Goal: Task Accomplishment & Management: Manage account settings

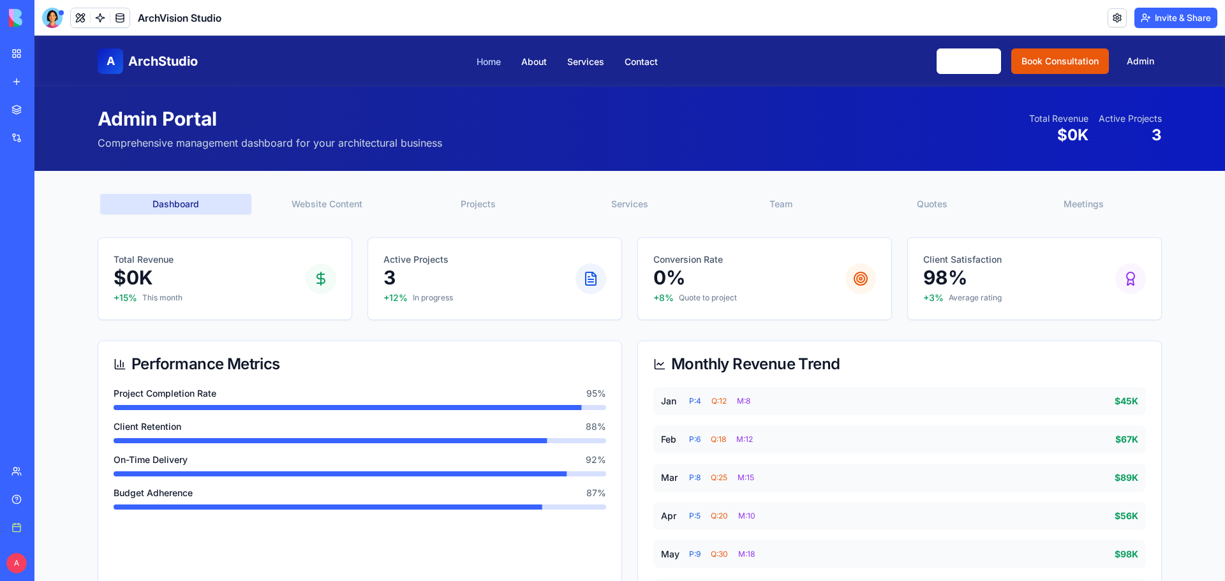
click at [487, 60] on link "Home" at bounding box center [489, 61] width 24 height 11
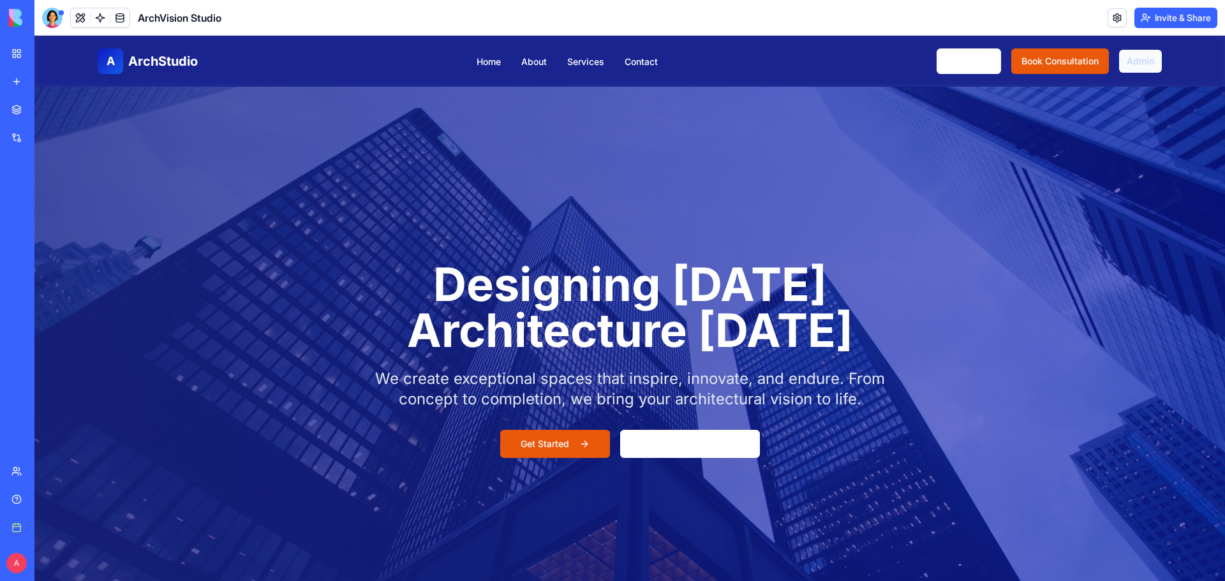
click at [1135, 55] on link "Admin" at bounding box center [1140, 61] width 43 height 23
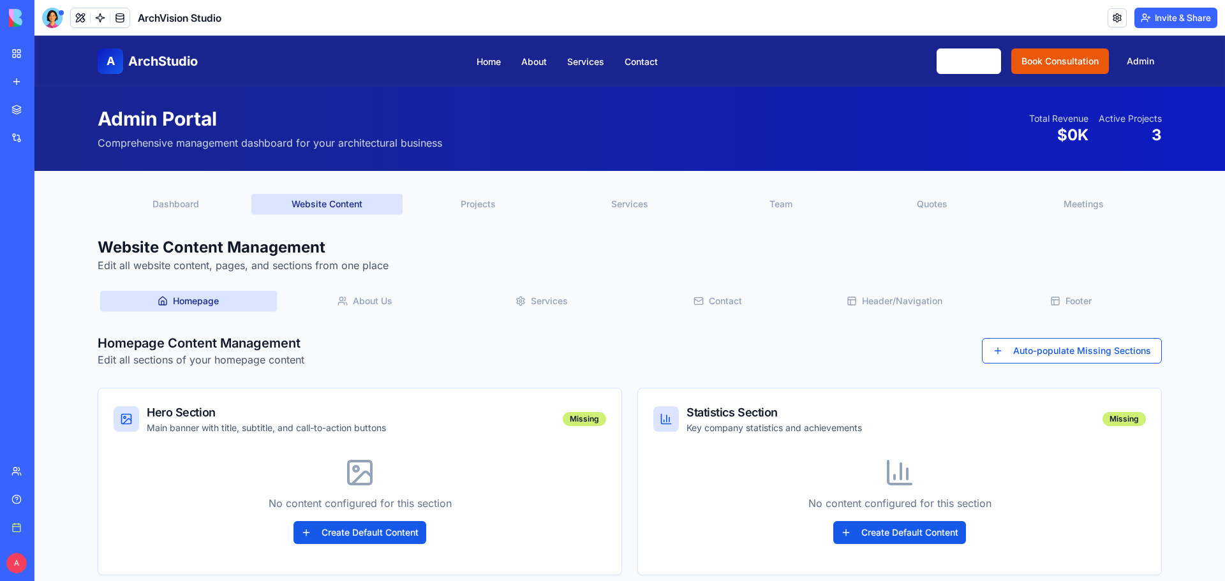
click at [290, 200] on button "Website Content" at bounding box center [326, 204] width 151 height 20
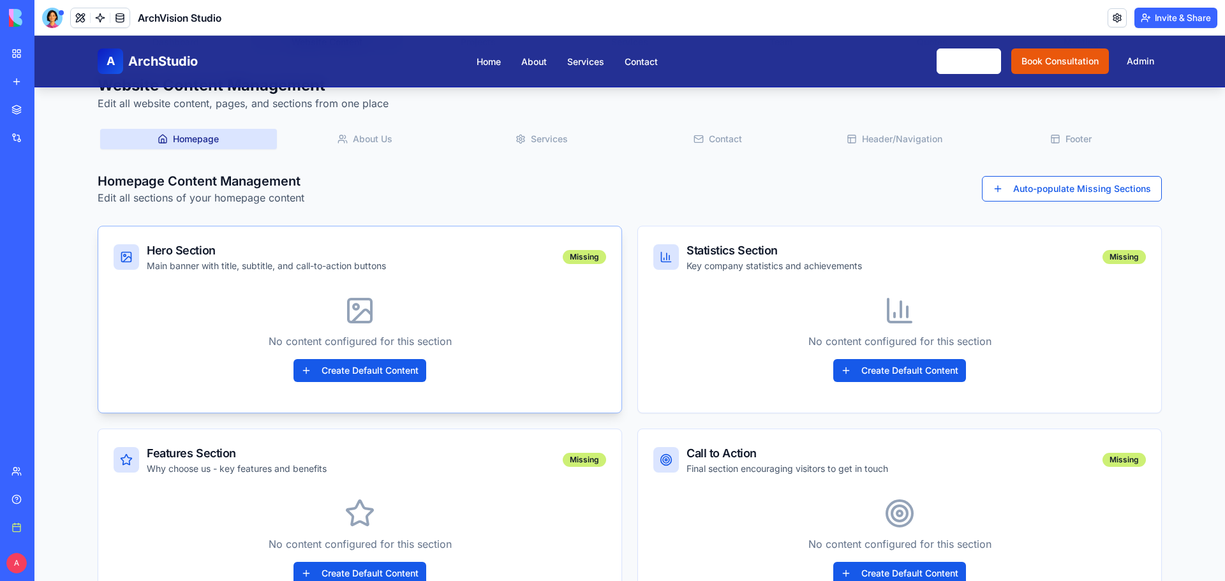
scroll to position [191, 0]
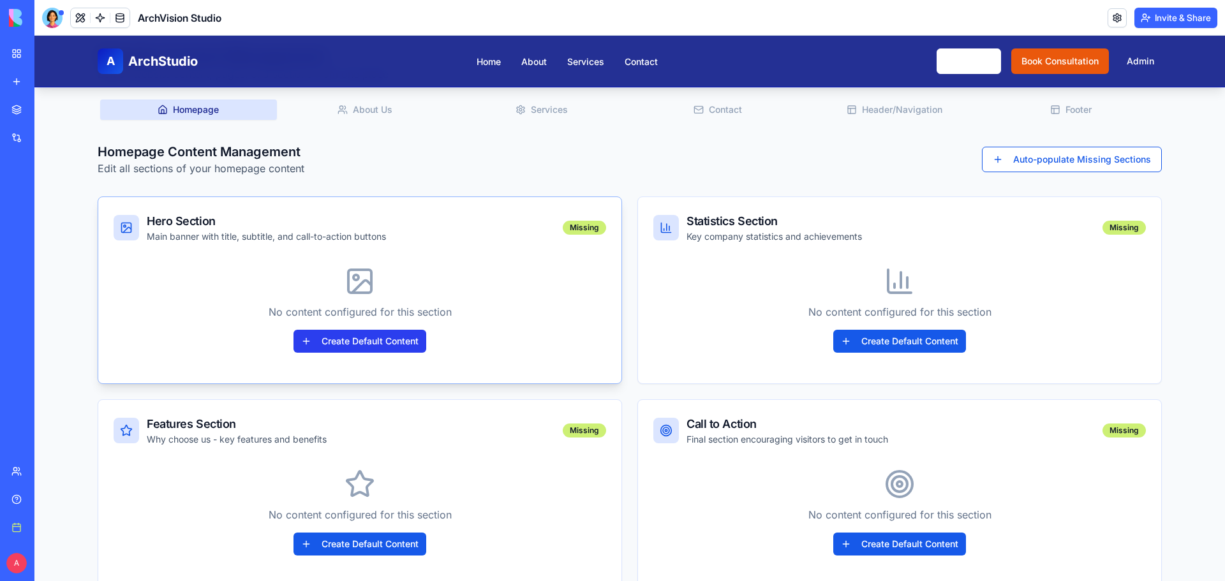
click at [349, 337] on button "Create Default Content" at bounding box center [359, 341] width 133 height 23
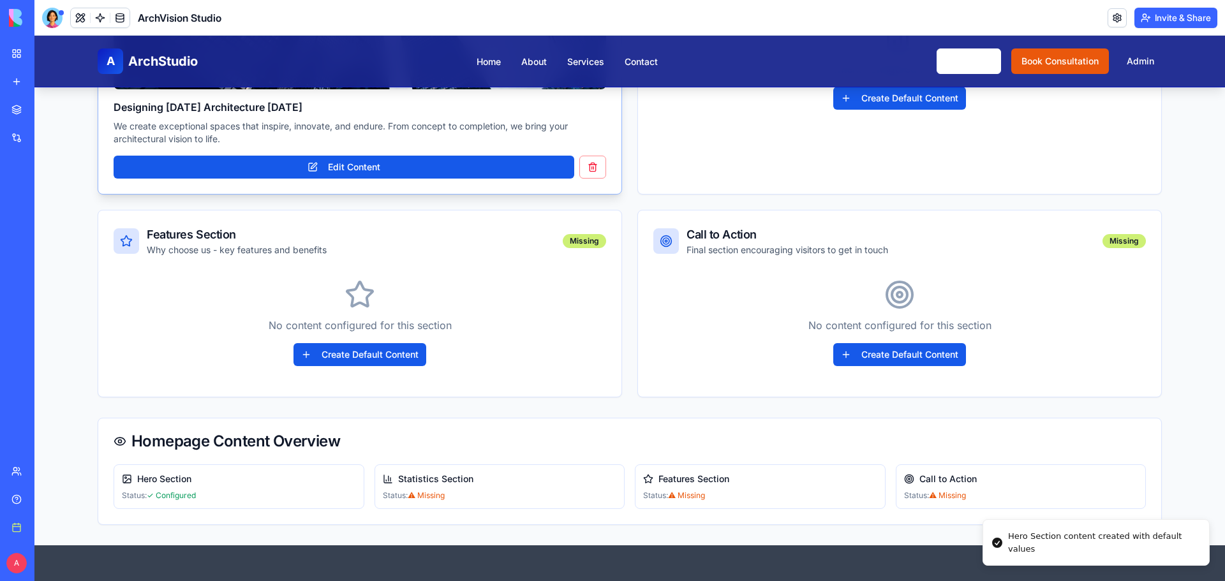
scroll to position [447, 0]
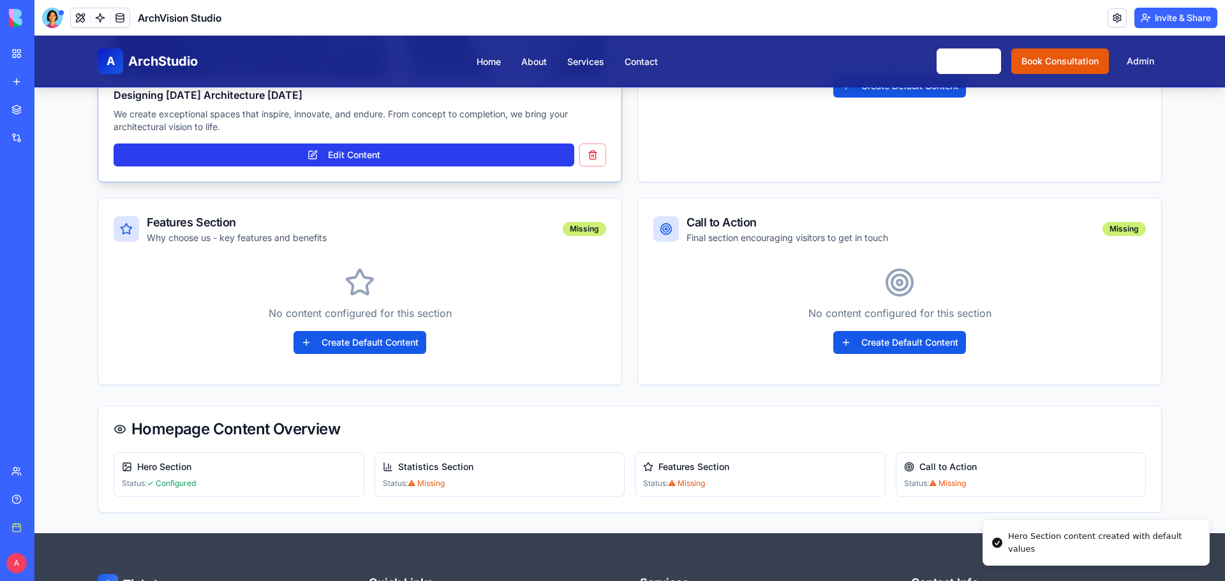
click at [388, 160] on button "Edit Content" at bounding box center [344, 155] width 461 height 23
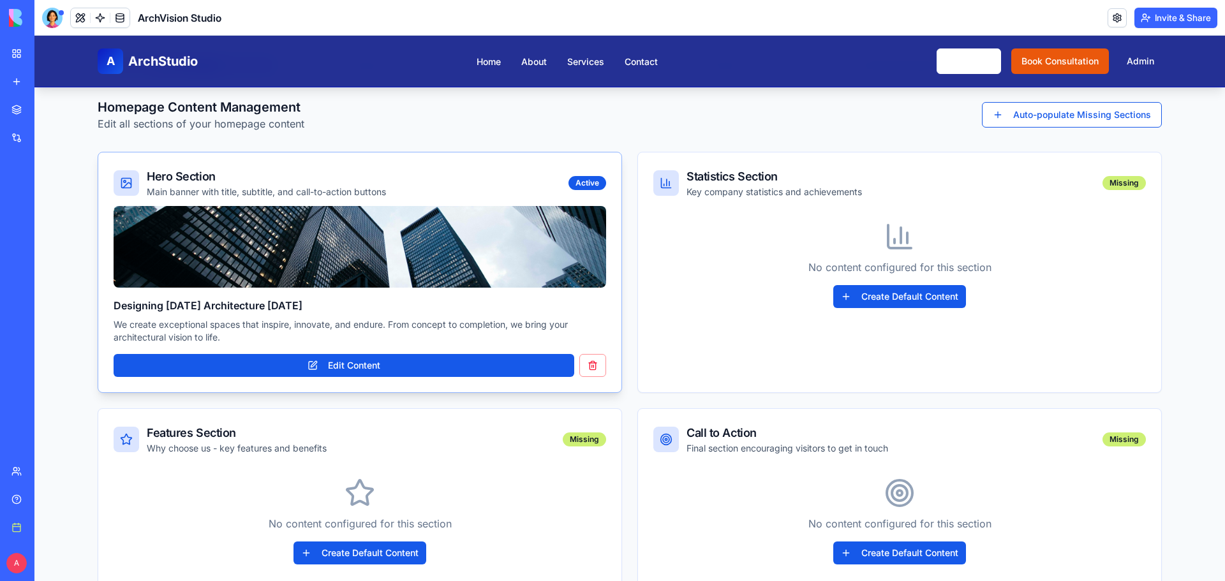
scroll to position [191, 0]
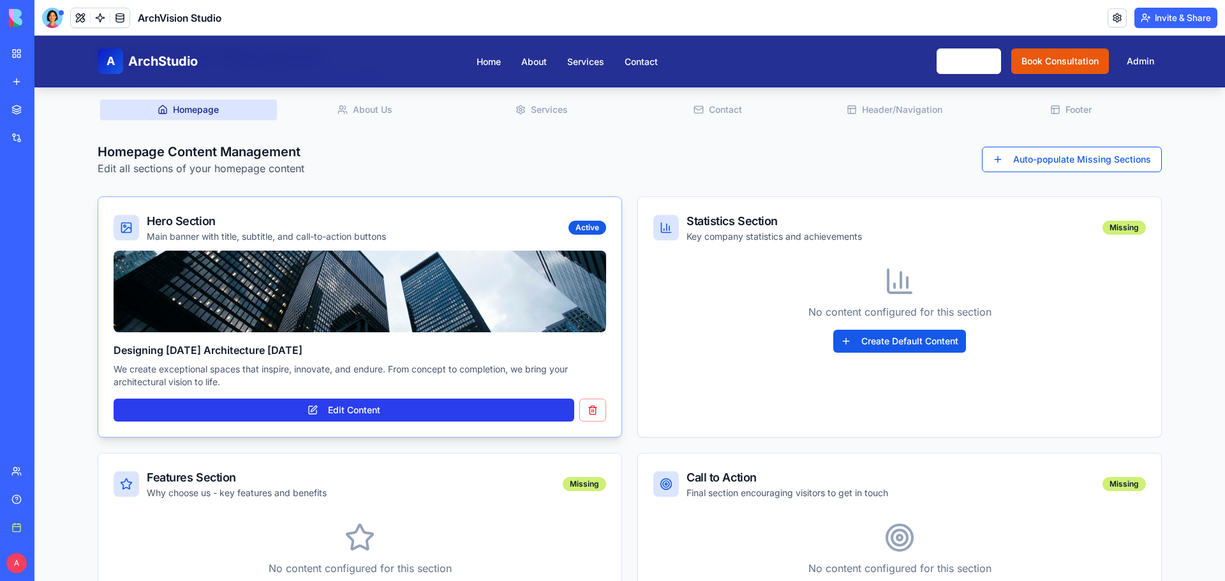
click at [308, 407] on button "Edit Content" at bounding box center [344, 410] width 461 height 23
type input "****"
type input "**********"
type textarea "**********"
type input "**********"
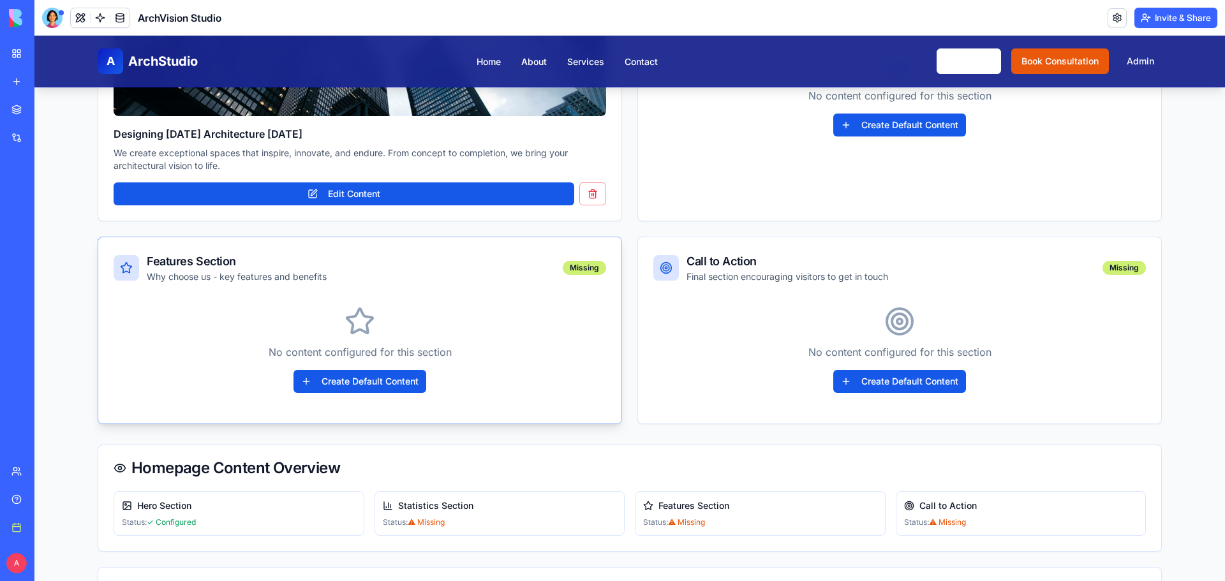
scroll to position [447, 0]
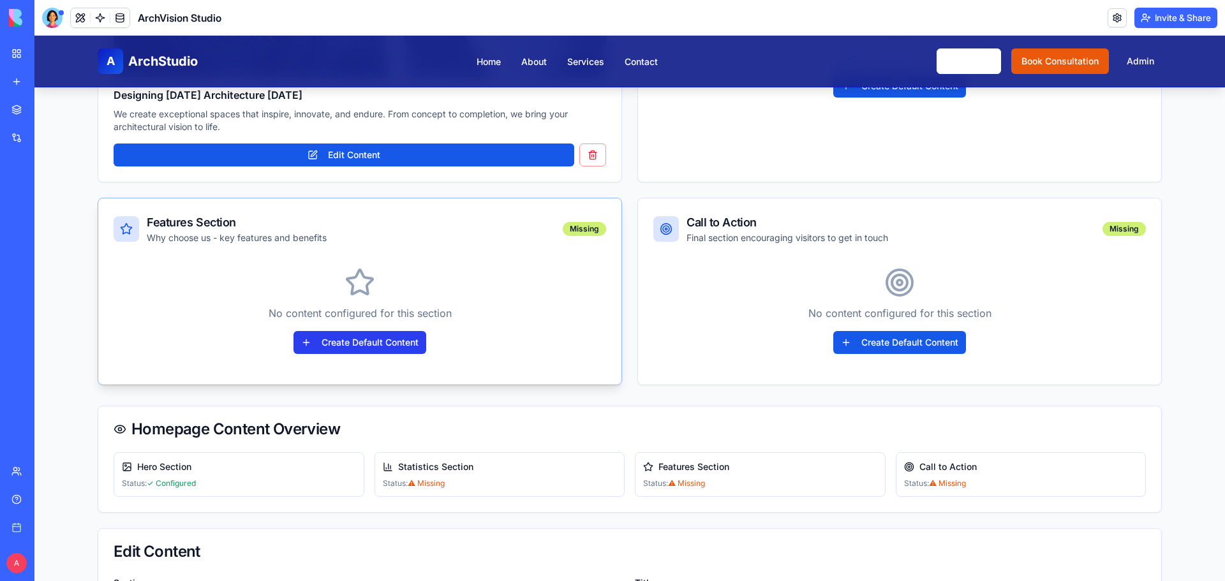
click at [339, 339] on button "Create Default Content" at bounding box center [359, 342] width 133 height 23
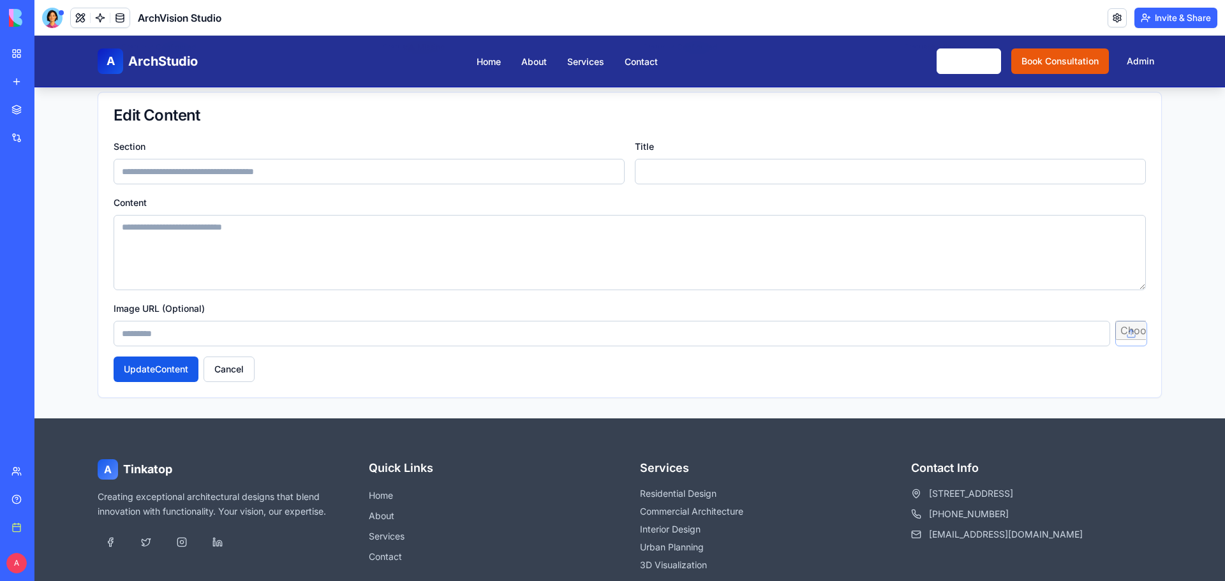
scroll to position [893, 0]
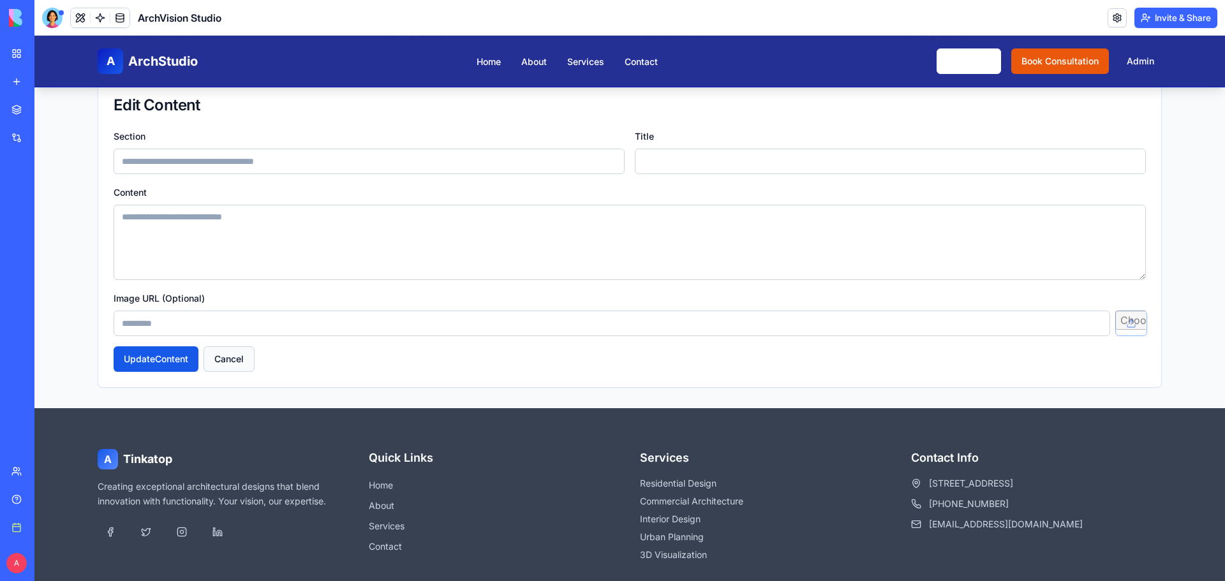
click at [225, 349] on button "Cancel" at bounding box center [229, 359] width 51 height 26
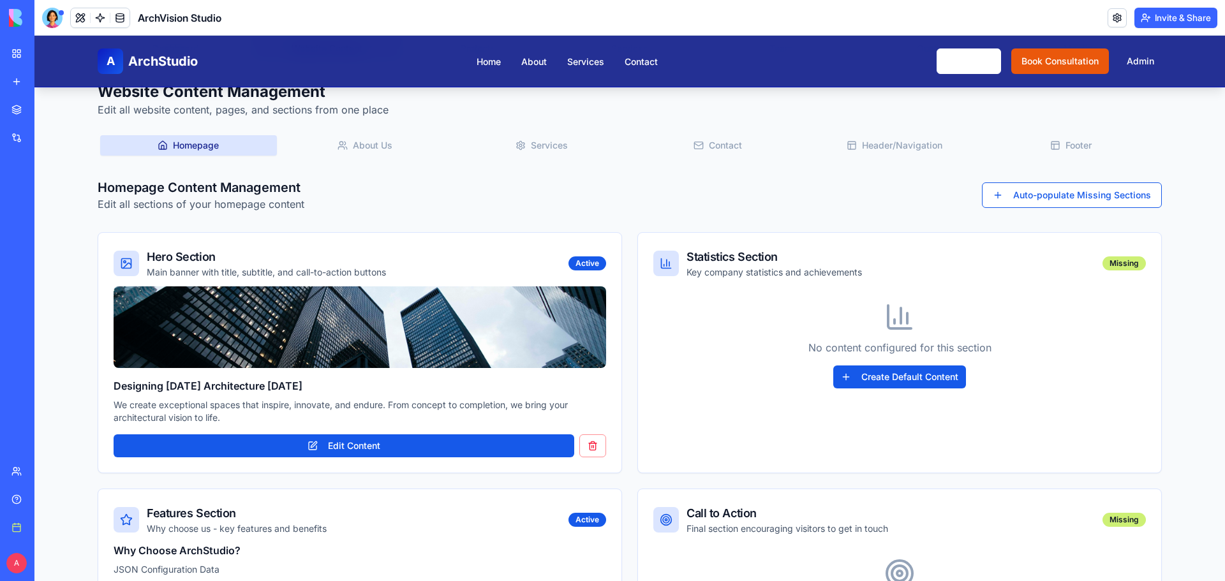
scroll to position [147, 0]
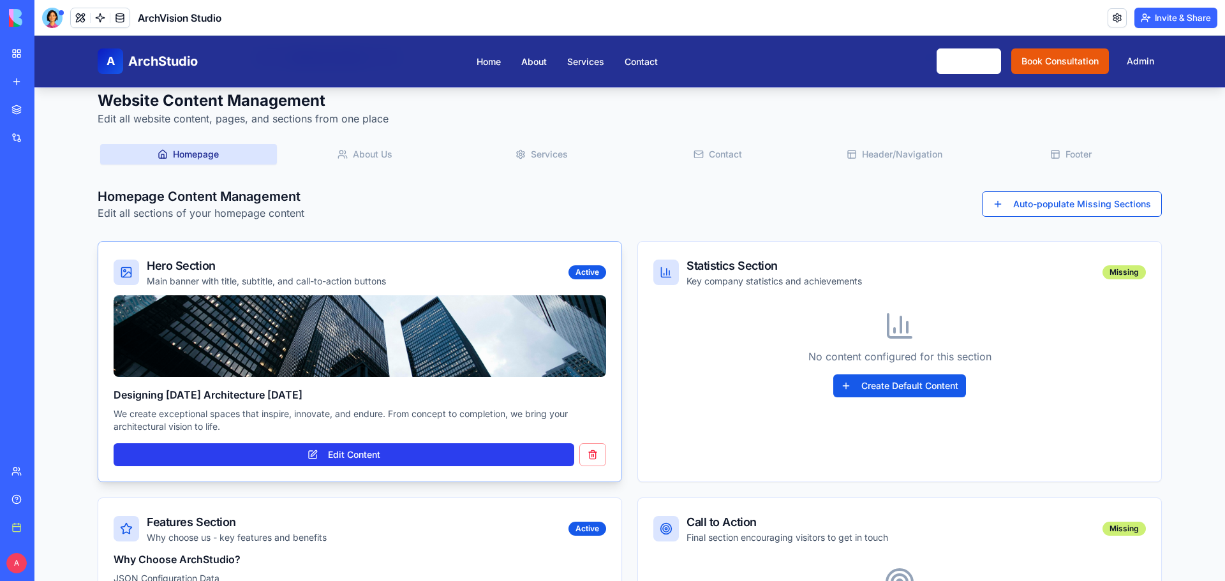
click at [312, 450] on button "Edit Content" at bounding box center [344, 454] width 461 height 23
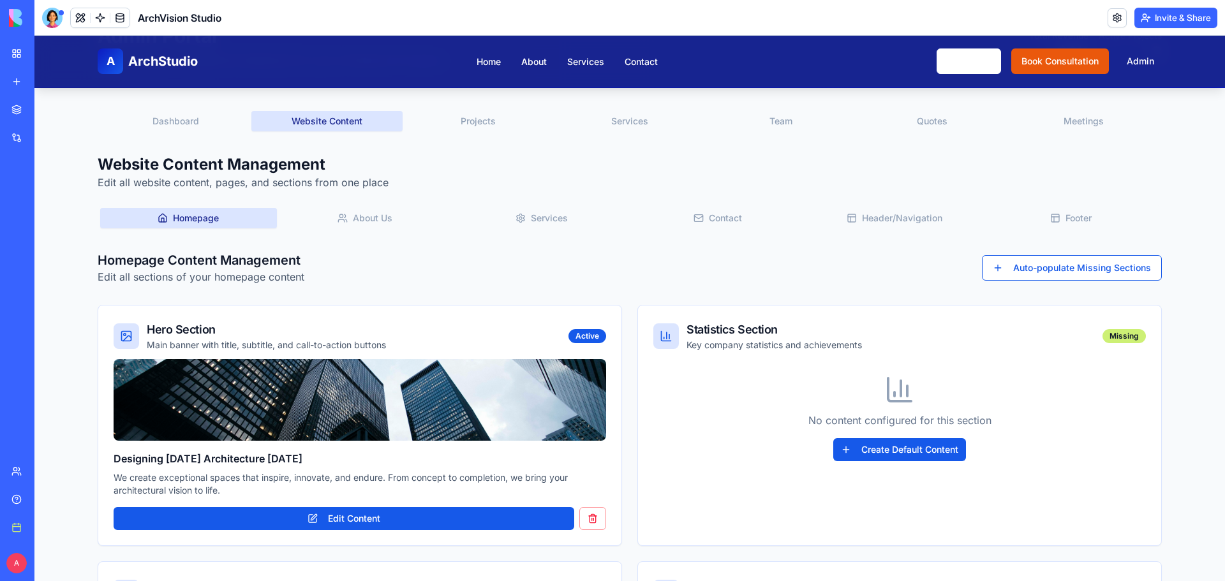
scroll to position [0, 0]
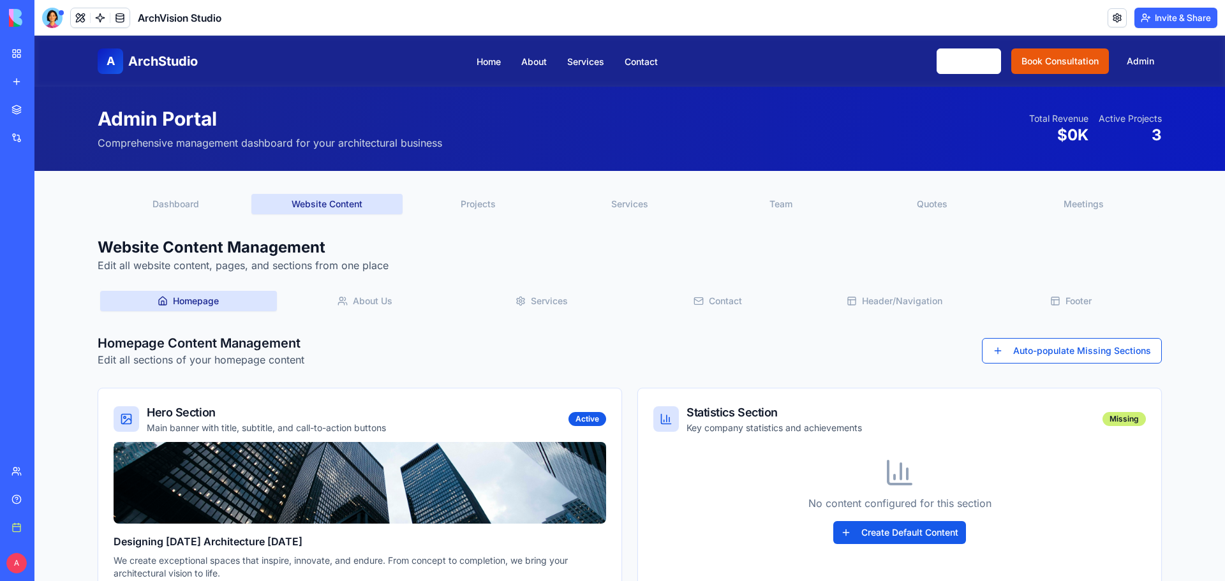
click at [377, 301] on button "About Us" at bounding box center [365, 301] width 177 height 20
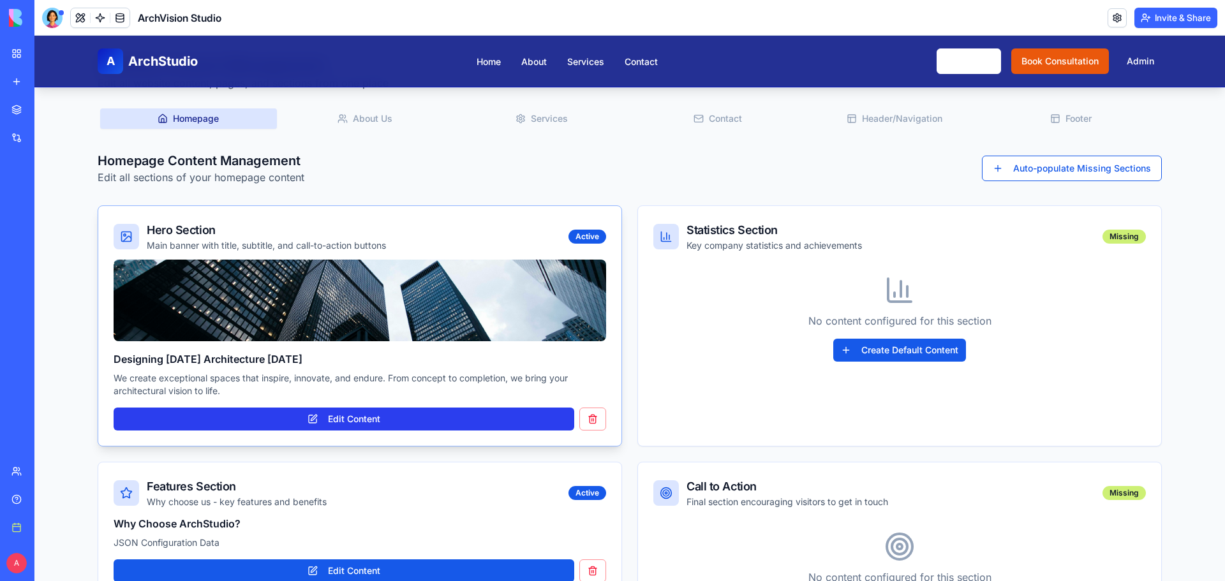
scroll to position [64, 0]
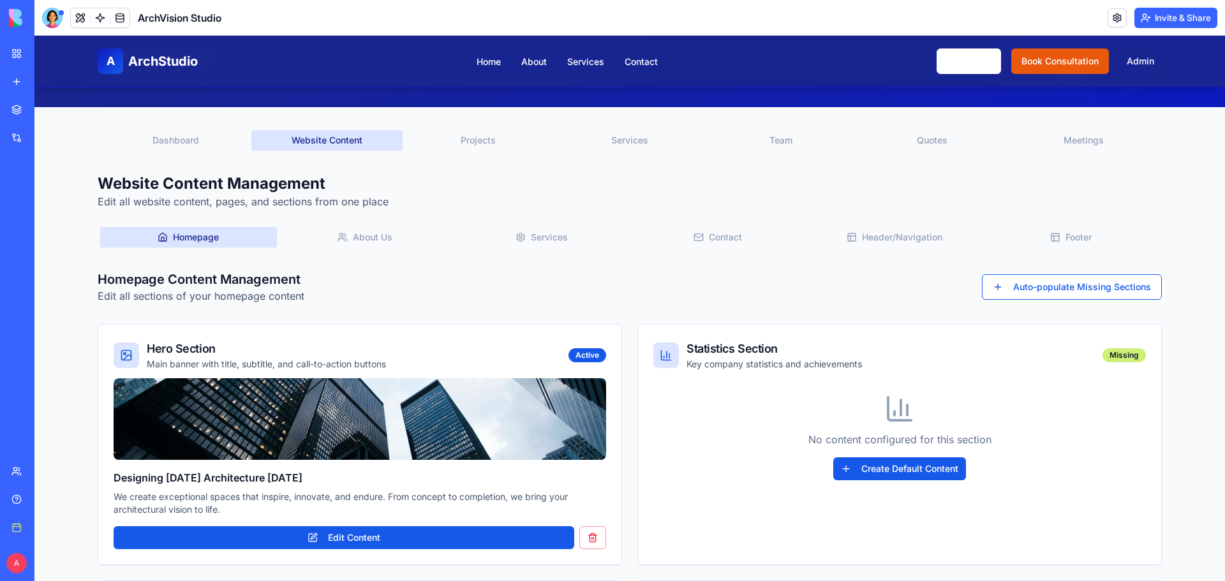
click at [343, 133] on button "Website Content" at bounding box center [326, 140] width 151 height 20
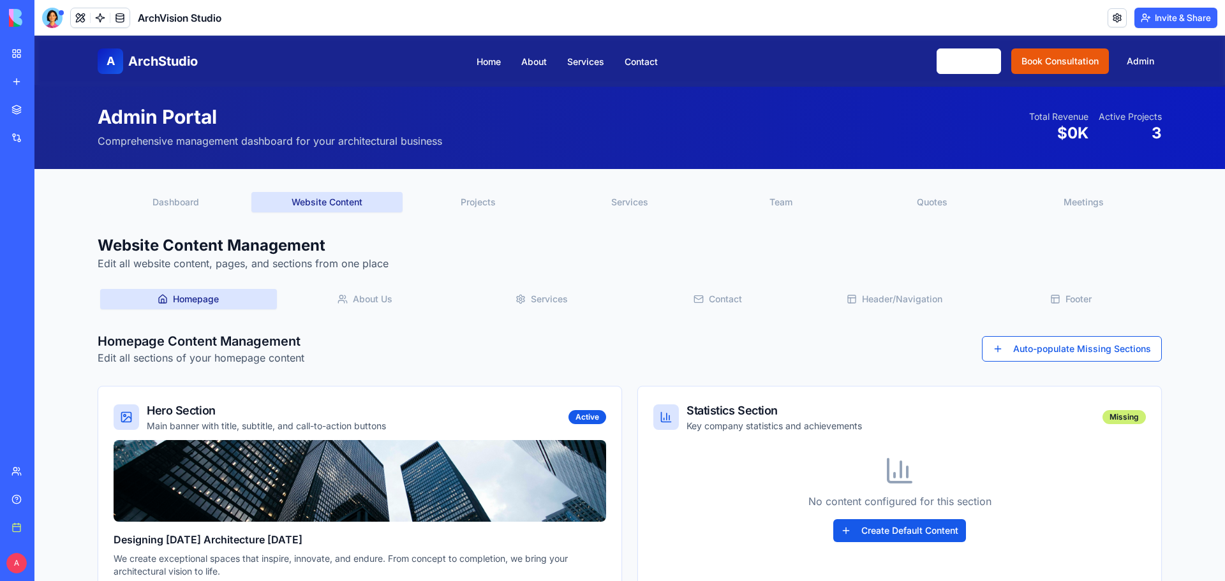
scroll to position [0, 0]
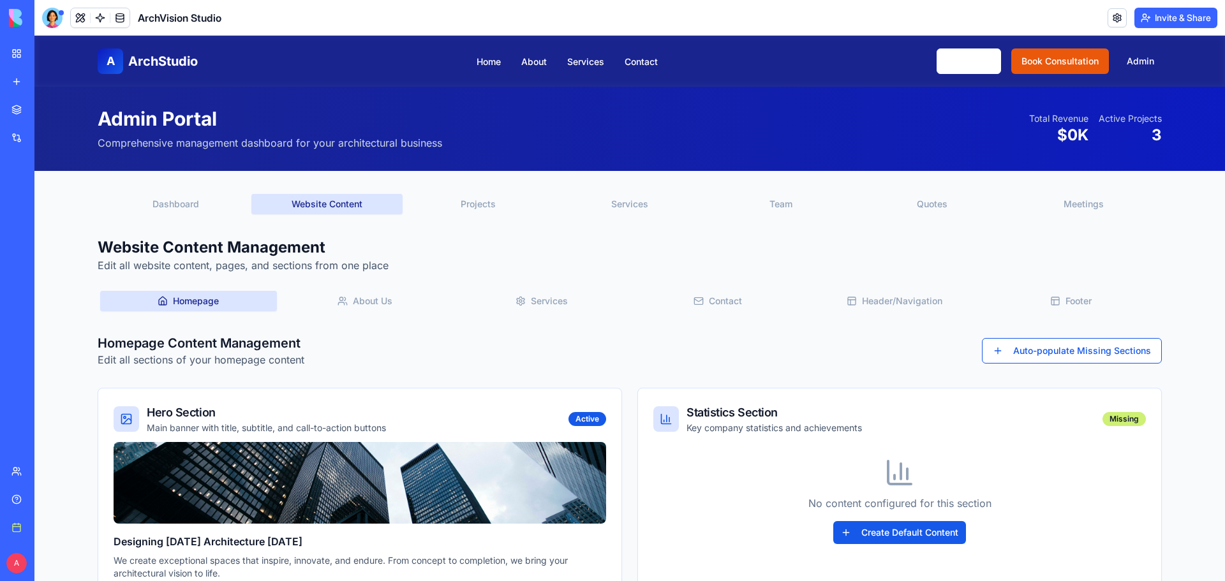
click at [334, 205] on button "Website Content" at bounding box center [326, 204] width 151 height 20
click at [204, 205] on button "Dashboard" at bounding box center [175, 204] width 151 height 20
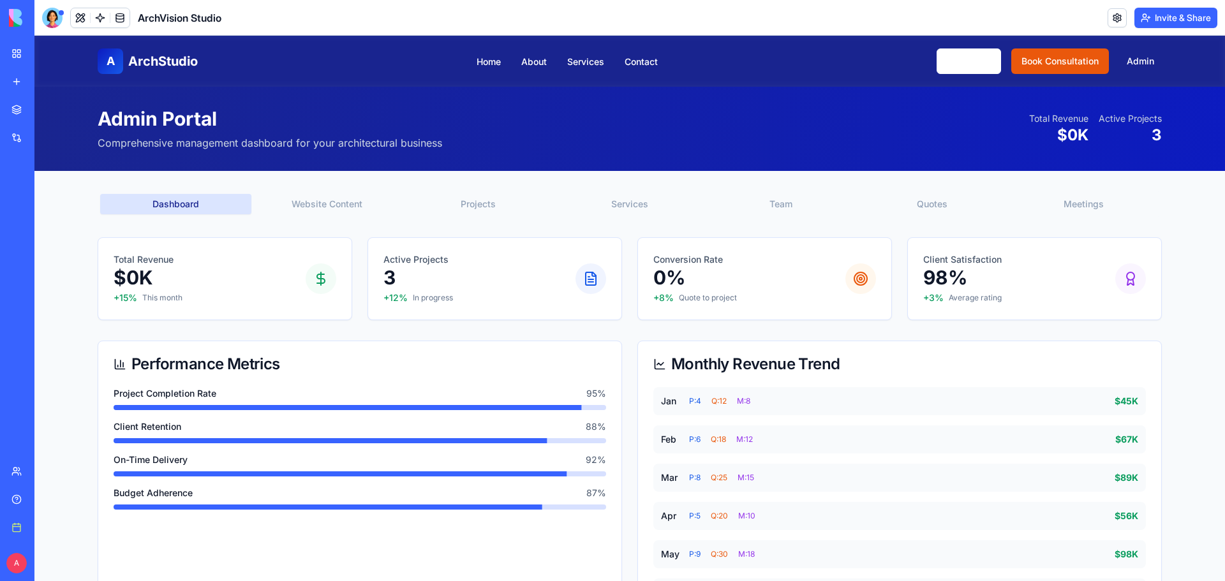
click at [289, 197] on button "Website Content" at bounding box center [326, 204] width 151 height 20
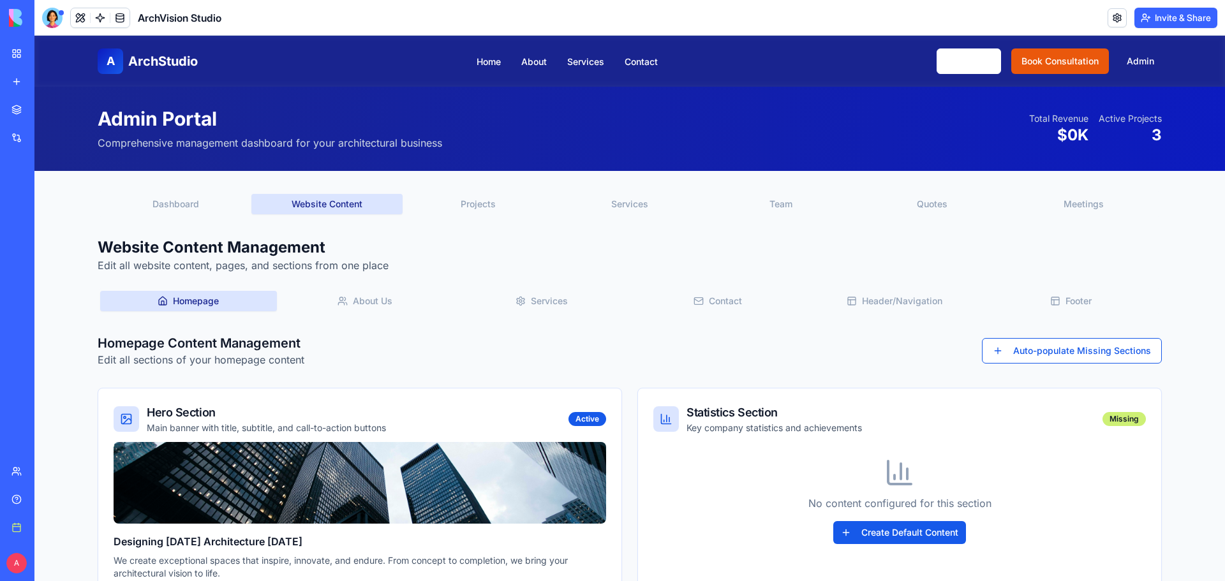
click at [218, 306] on button "Homepage" at bounding box center [188, 301] width 177 height 20
click at [300, 294] on button "About Us" at bounding box center [365, 301] width 177 height 20
click at [543, 295] on button "Services" at bounding box center [541, 301] width 177 height 20
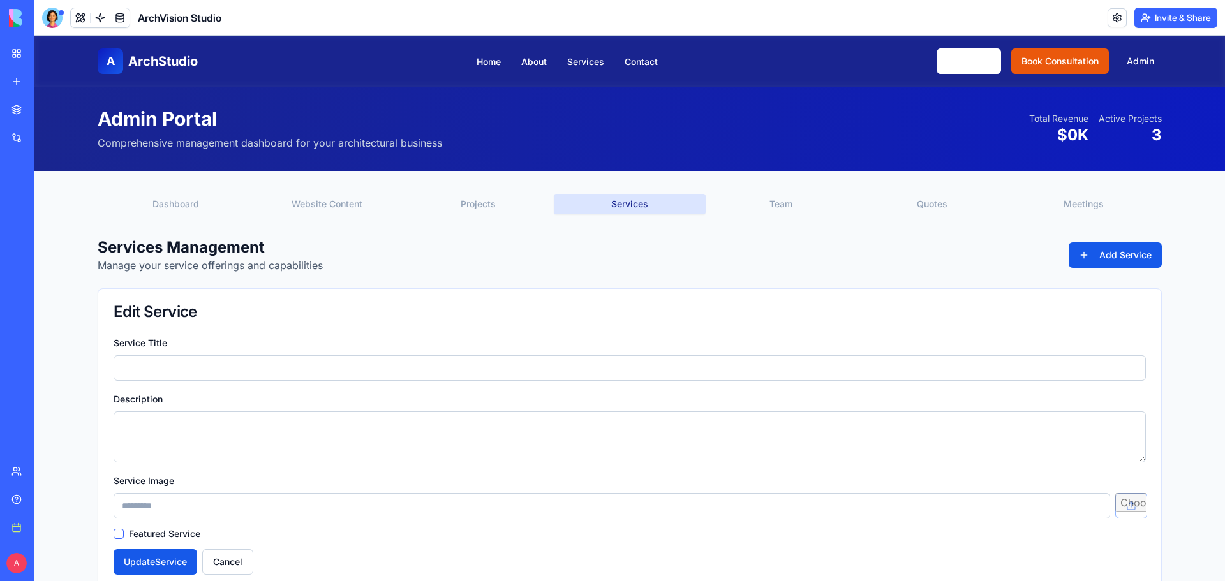
click at [628, 197] on button "Services" at bounding box center [629, 204] width 151 height 20
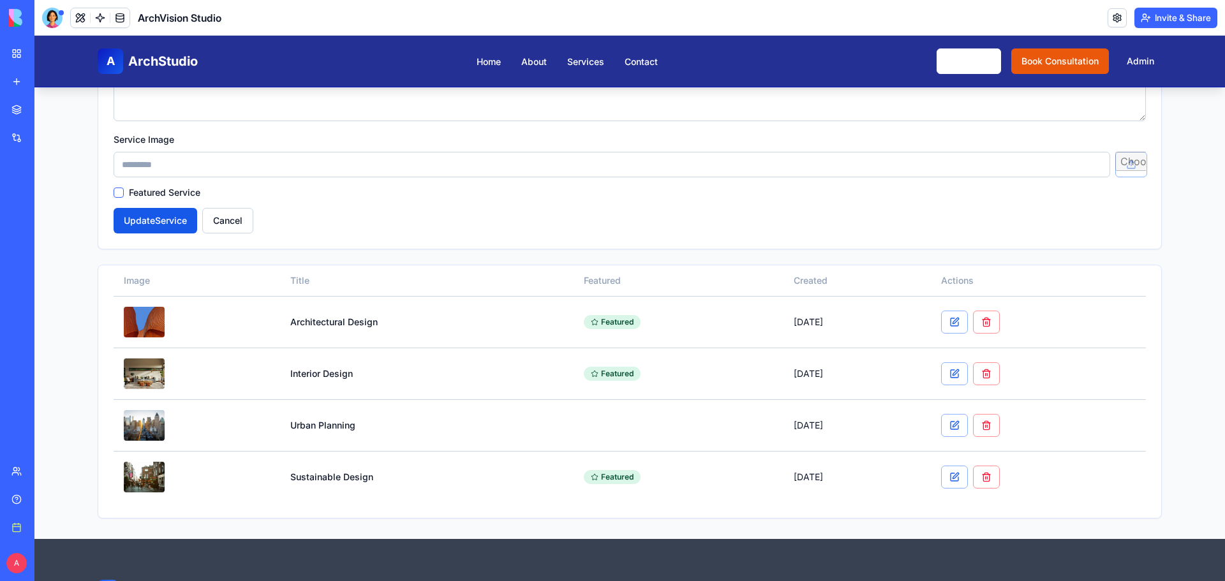
scroll to position [319, 0]
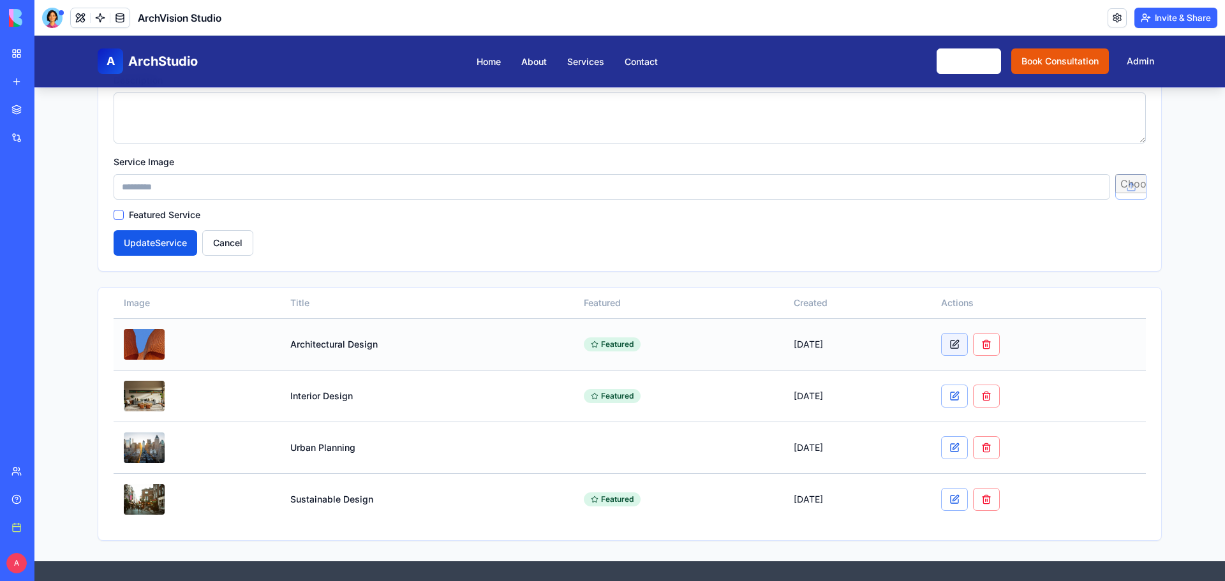
click at [966, 345] on button at bounding box center [954, 344] width 27 height 23
click at [958, 341] on button at bounding box center [954, 344] width 27 height 23
type input "**********"
type textarea "**********"
type input "**********"
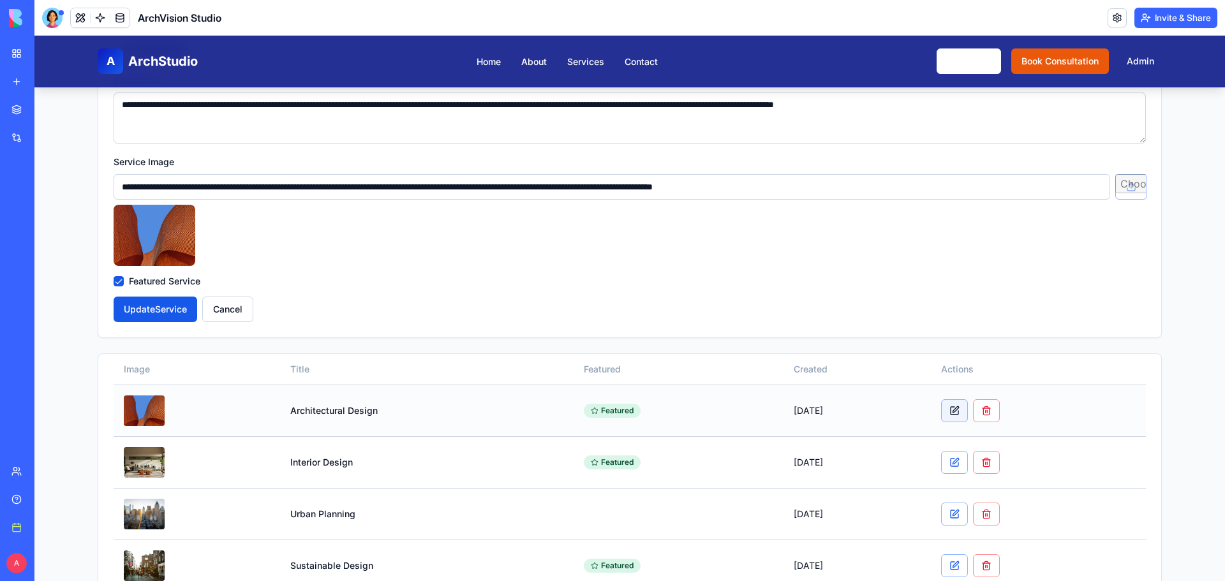
click at [963, 411] on button at bounding box center [954, 410] width 27 height 23
click at [954, 463] on button at bounding box center [954, 462] width 27 height 23
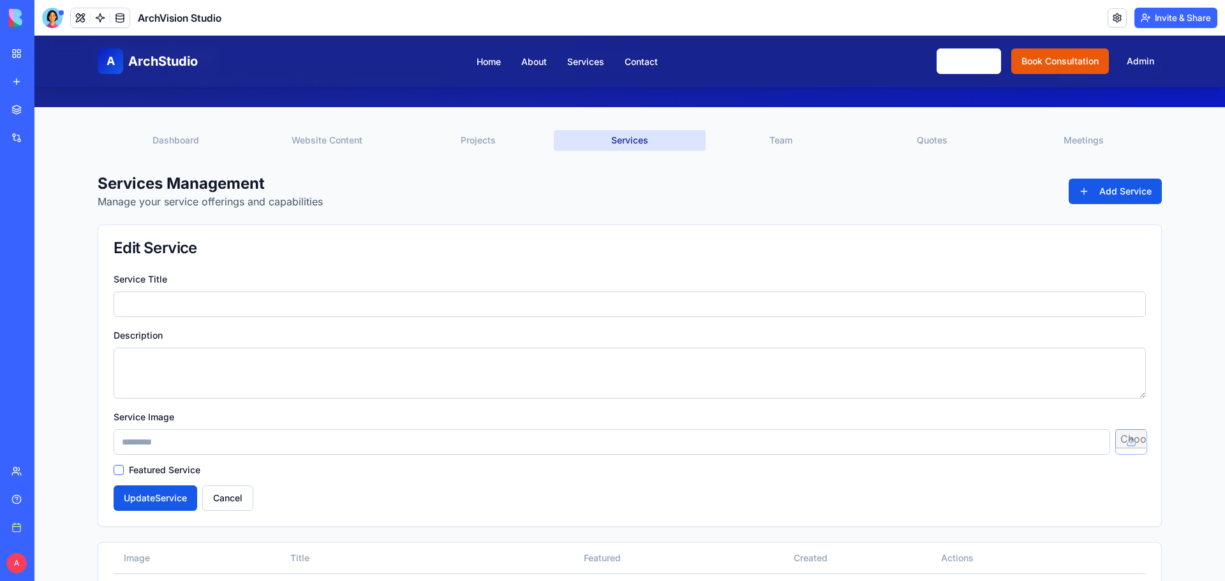
scroll to position [383, 0]
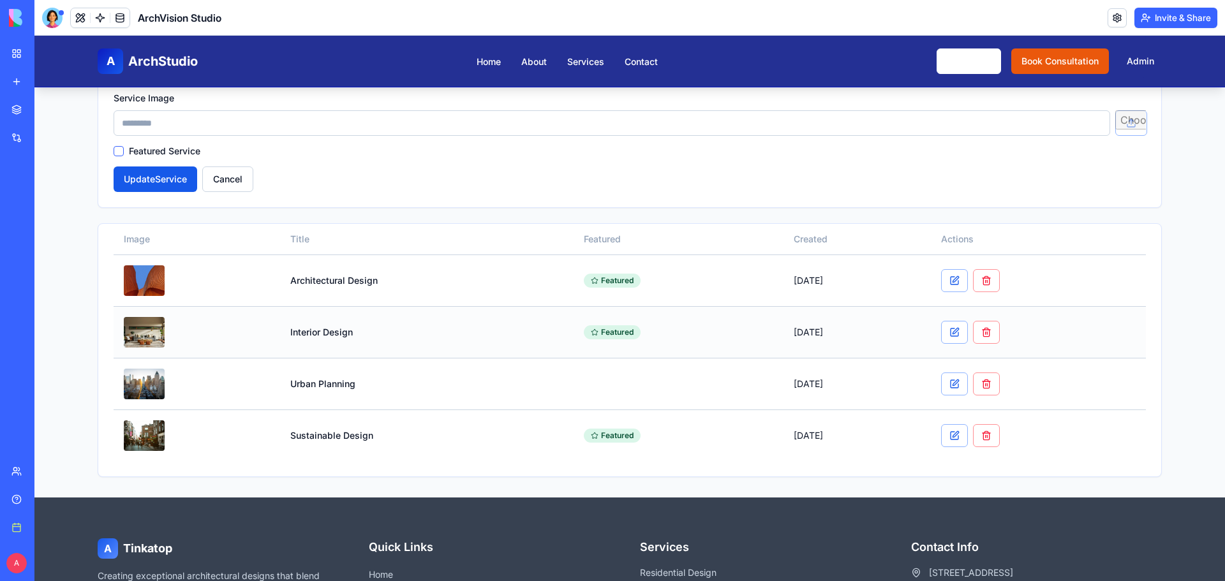
click at [966, 344] on td at bounding box center [1038, 332] width 215 height 52
click at [966, 336] on button at bounding box center [954, 332] width 27 height 23
type input "**********"
type textarea "**********"
type input "**********"
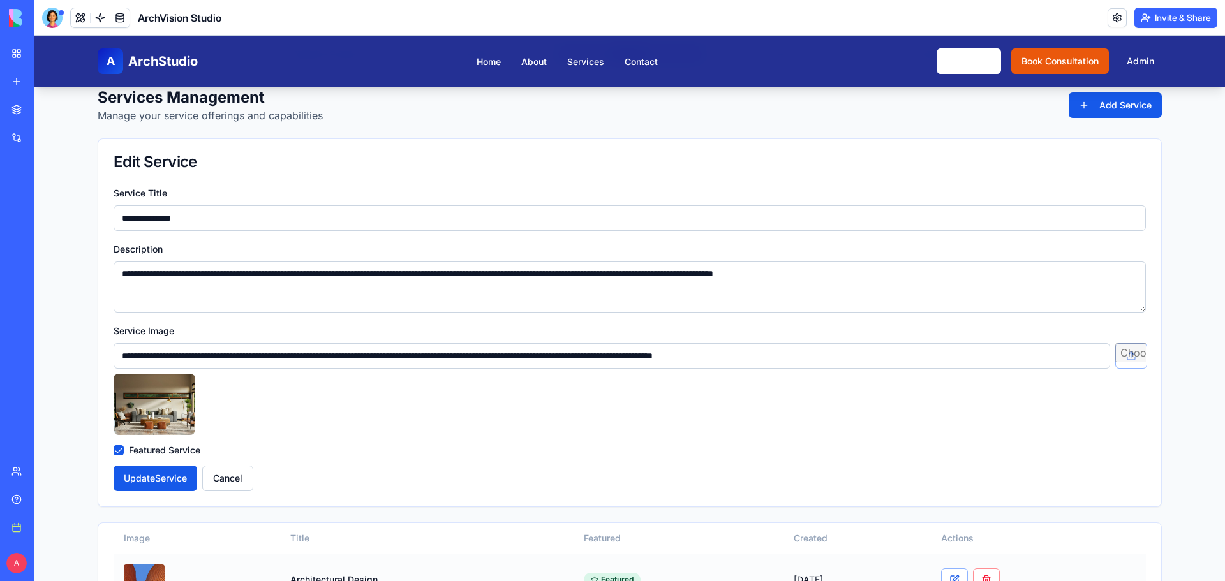
scroll to position [128, 0]
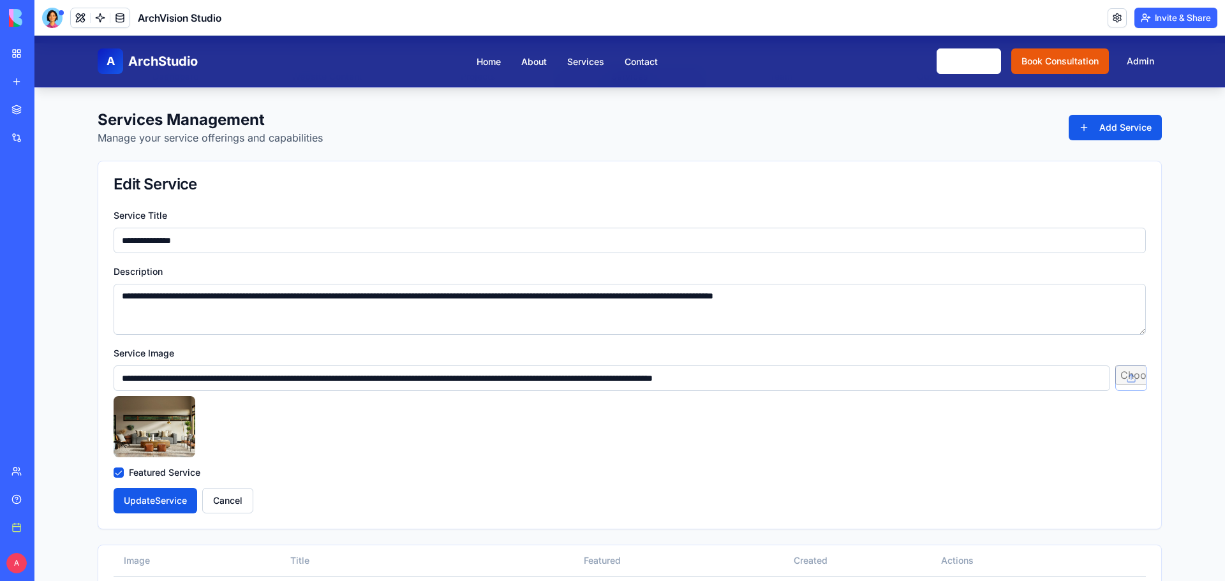
click at [1120, 383] on input "file" at bounding box center [1130, 379] width 31 height 26
drag, startPoint x: 969, startPoint y: 383, endPoint x: 0, endPoint y: 317, distance: 970.7
click at [34, 317] on html "**********" at bounding box center [629, 492] width 1191 height 1169
click at [1129, 375] on input "file" at bounding box center [1130, 379] width 31 height 26
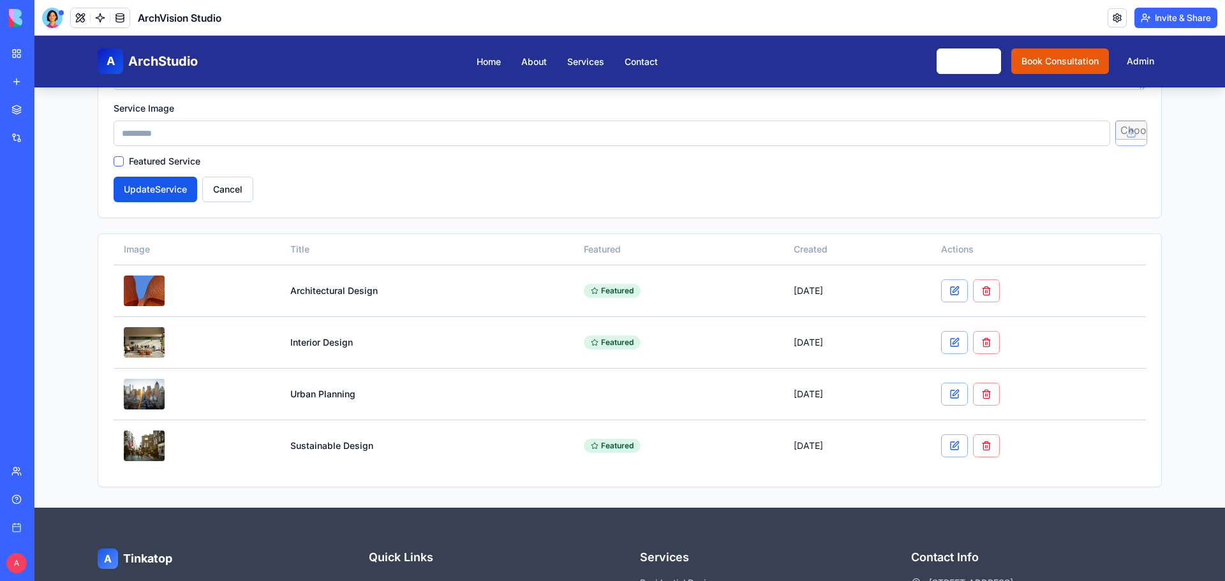
scroll to position [191, 0]
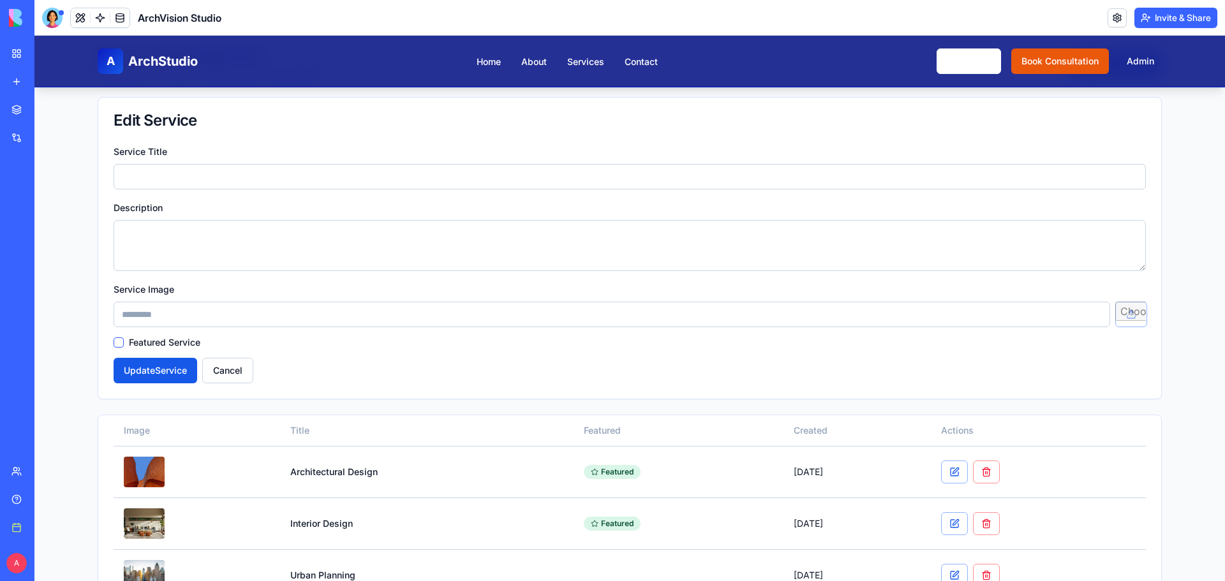
click at [1138, 306] on input "file" at bounding box center [1130, 315] width 31 height 26
click at [234, 370] on button "Cancel" at bounding box center [227, 371] width 51 height 26
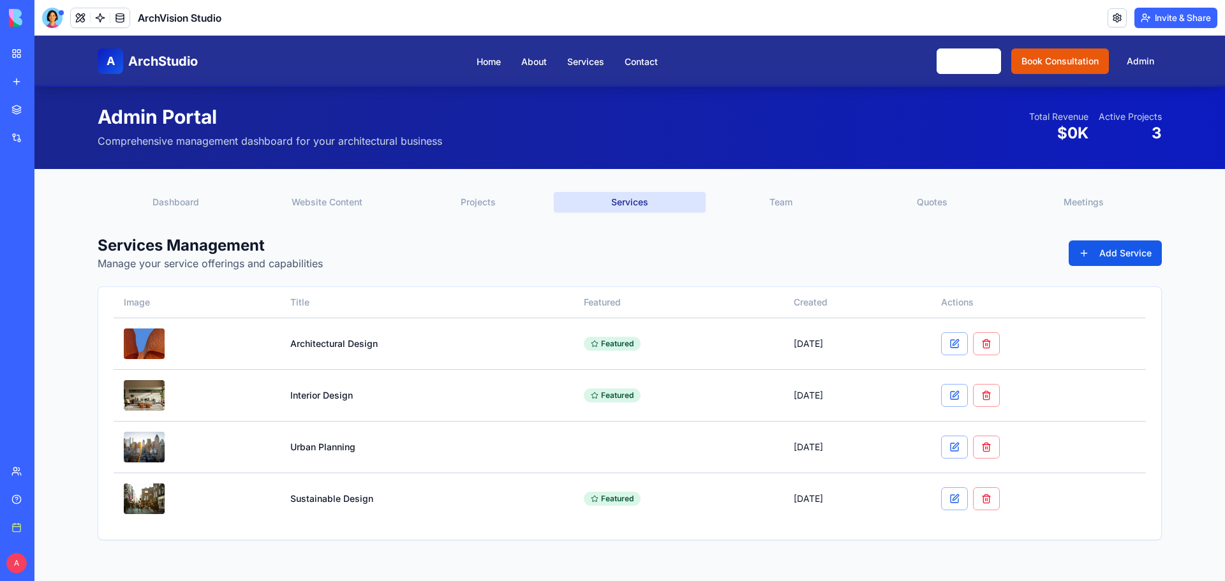
scroll to position [0, 0]
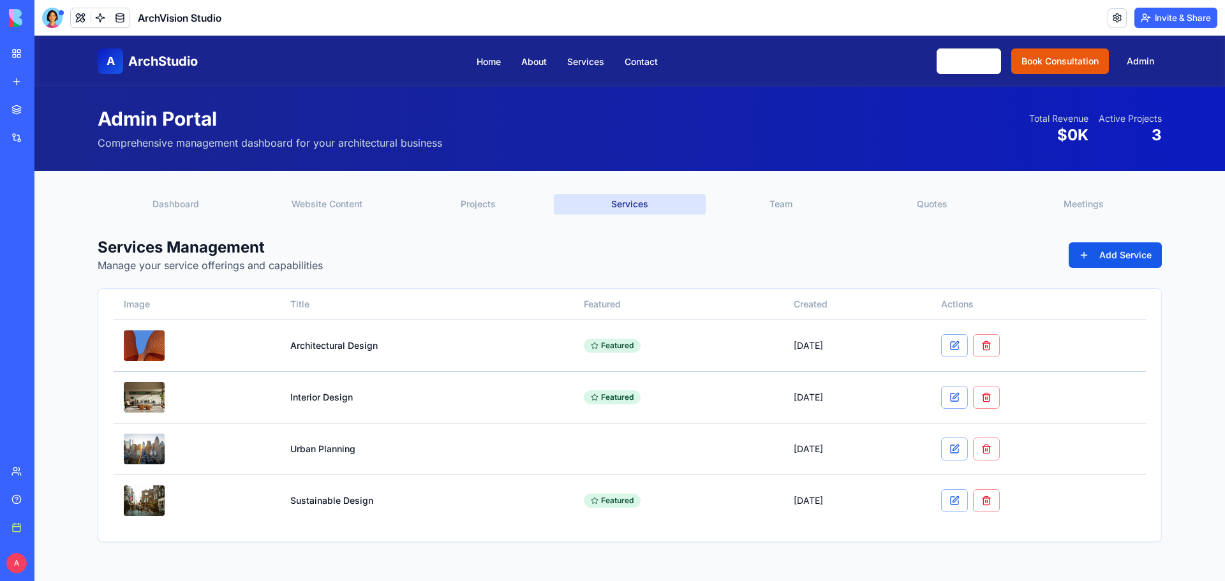
click at [766, 205] on button "Team" at bounding box center [781, 204] width 151 height 20
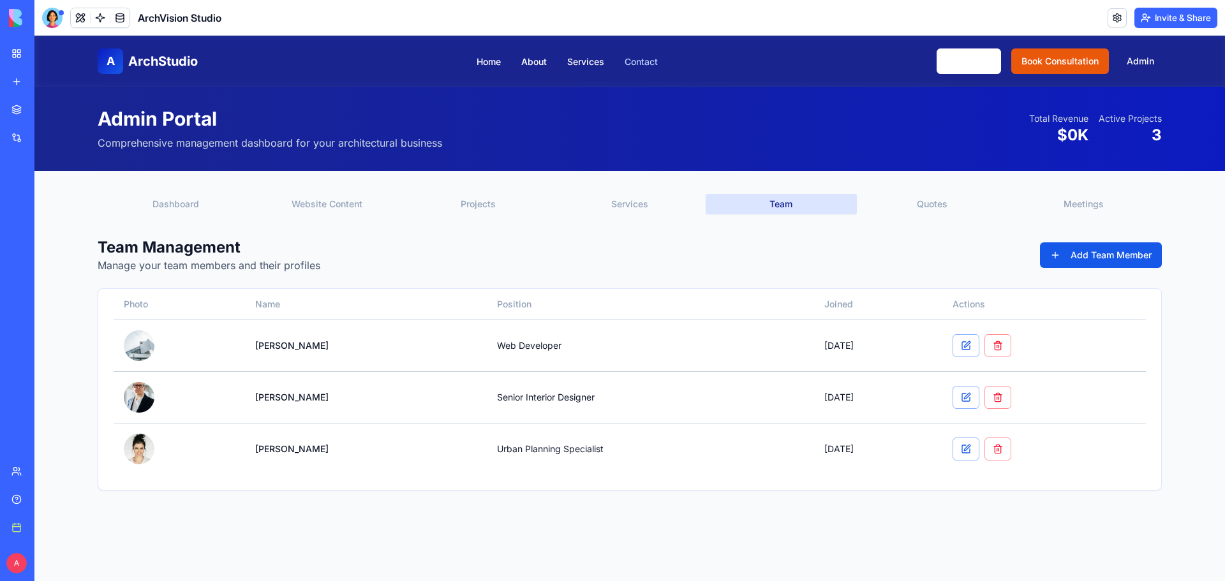
click at [639, 63] on link "Contact" at bounding box center [641, 61] width 33 height 11
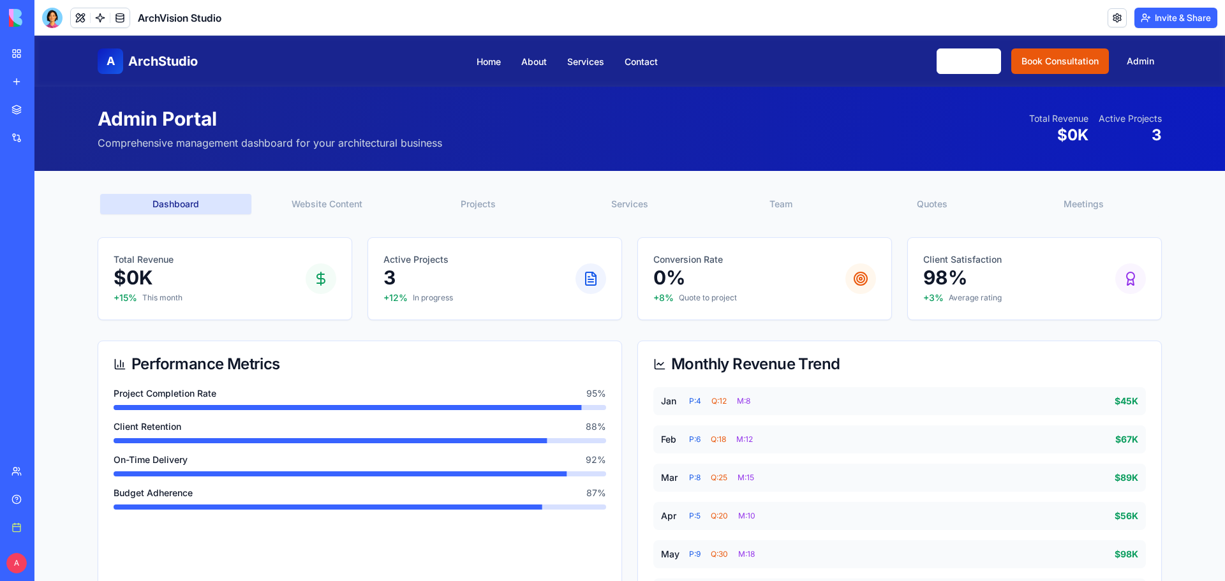
click at [799, 206] on button "Team" at bounding box center [781, 204] width 151 height 20
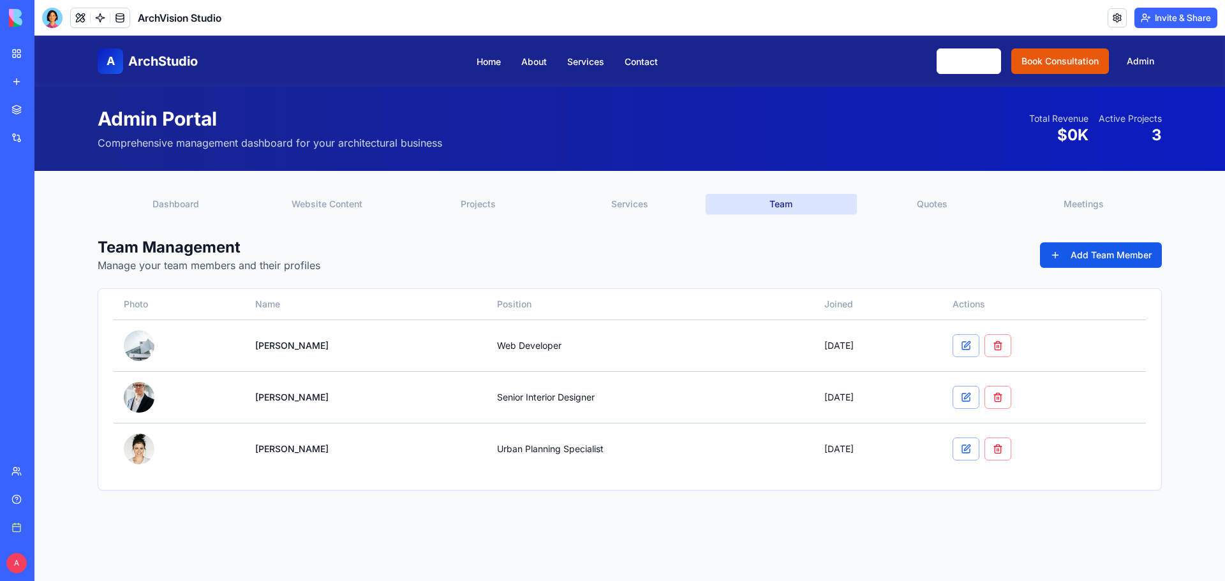
click at [940, 212] on button "Quotes" at bounding box center [932, 204] width 151 height 20
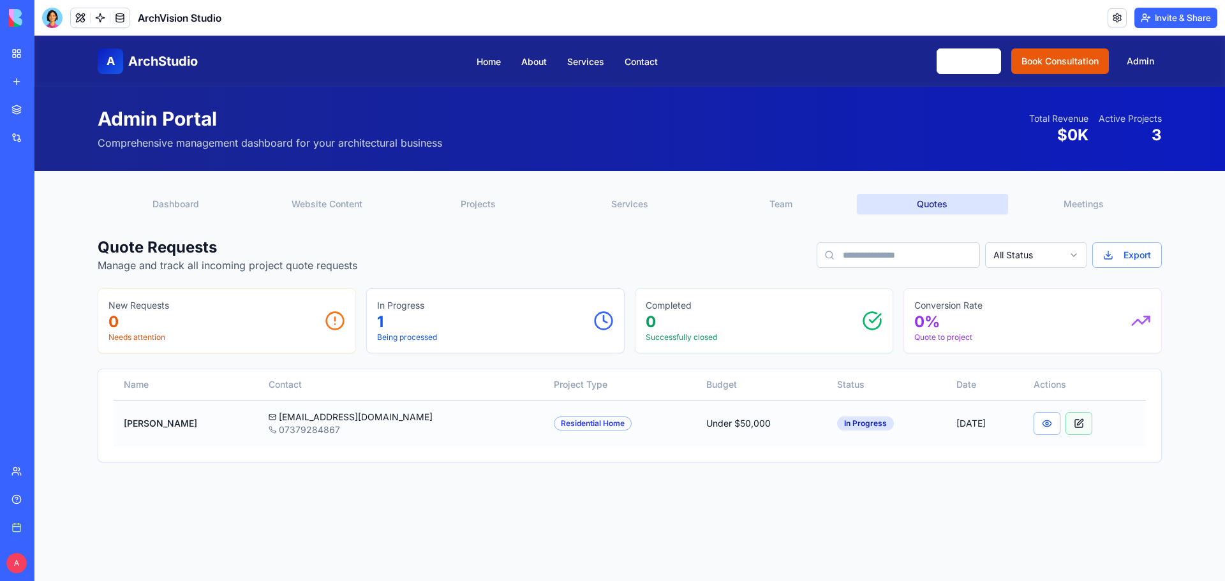
click at [1079, 427] on button "button" at bounding box center [1078, 423] width 27 height 23
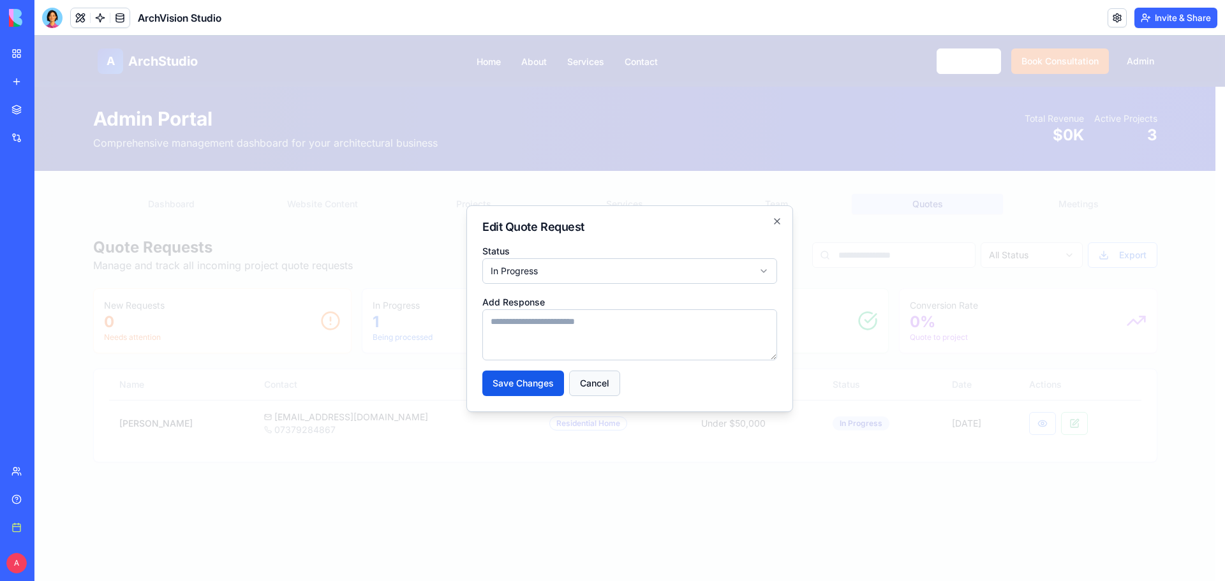
click at [595, 383] on button "Cancel" at bounding box center [594, 384] width 51 height 26
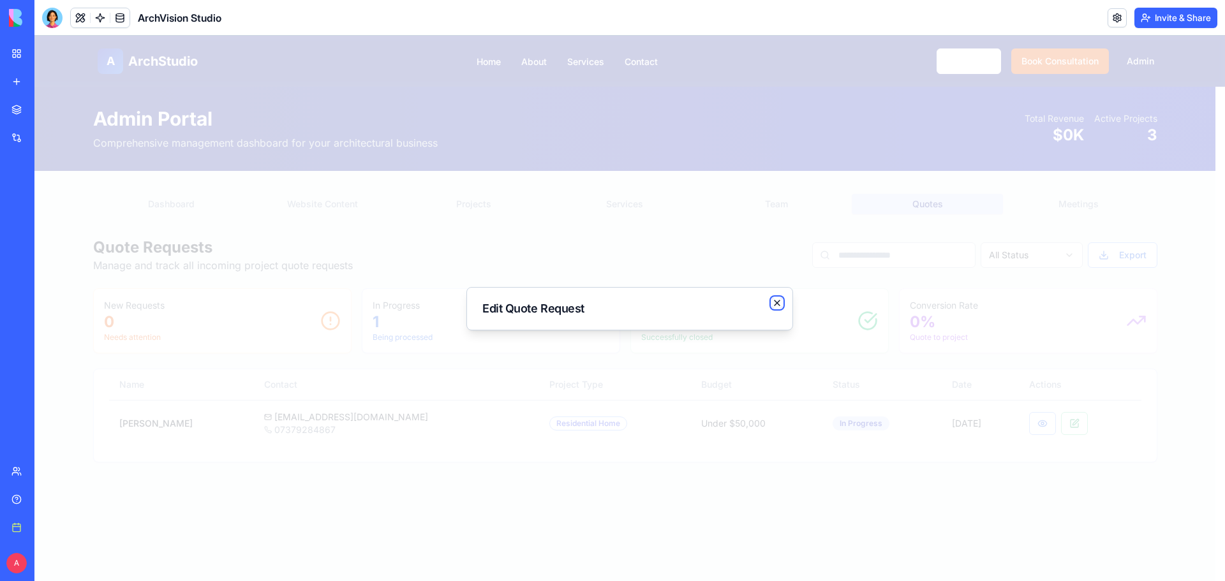
click at [779, 301] on icon "button" at bounding box center [777, 303] width 5 height 5
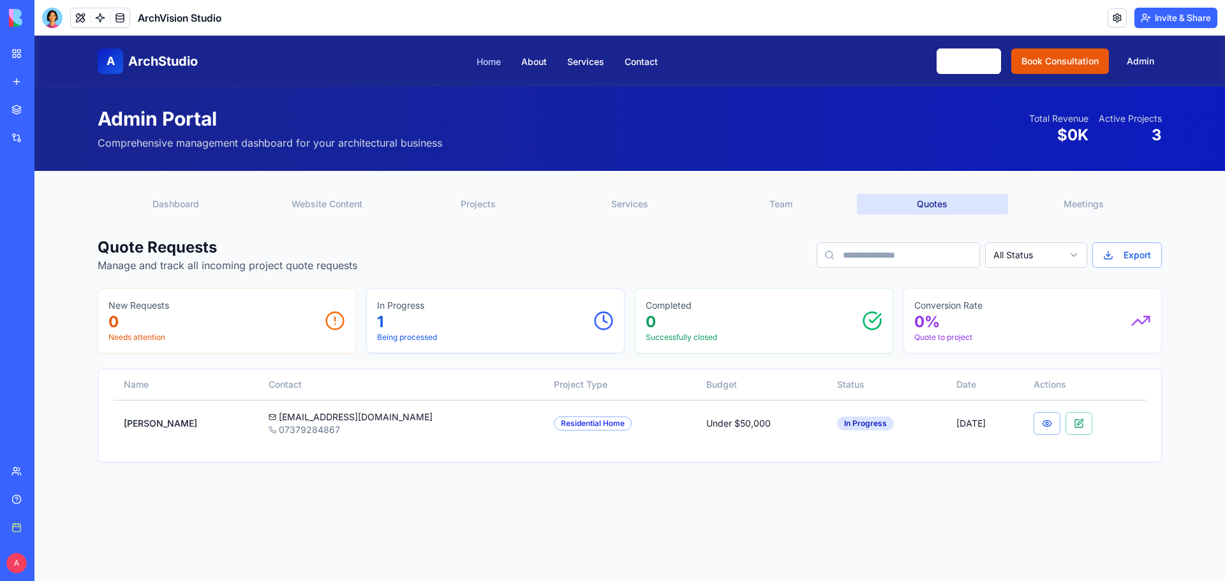
click at [479, 61] on link "Home" at bounding box center [489, 61] width 24 height 11
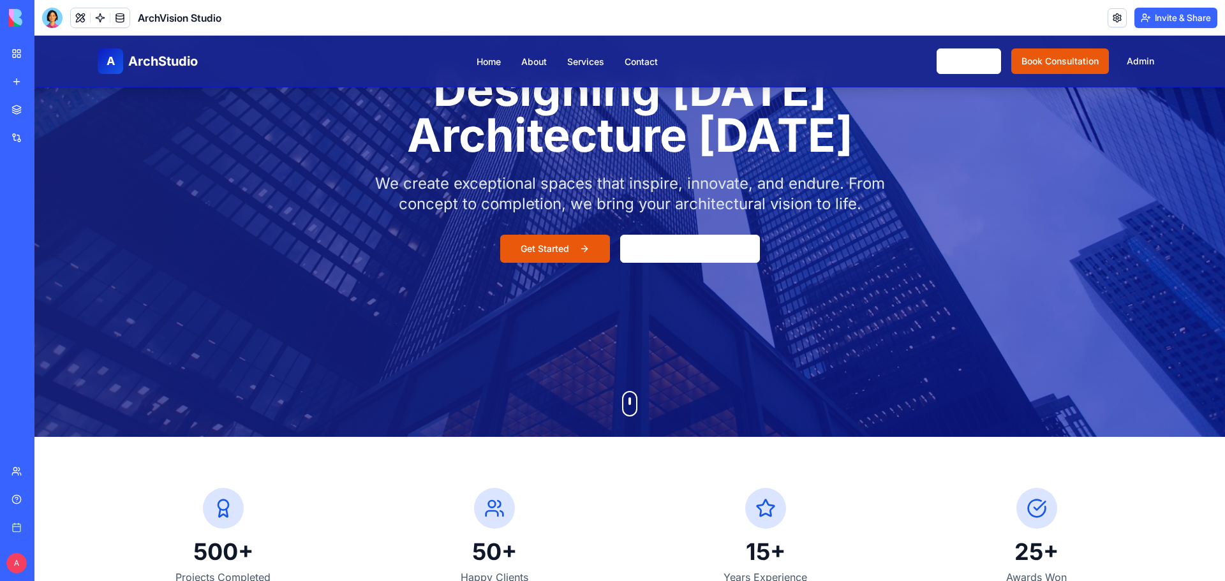
scroll to position [64, 0]
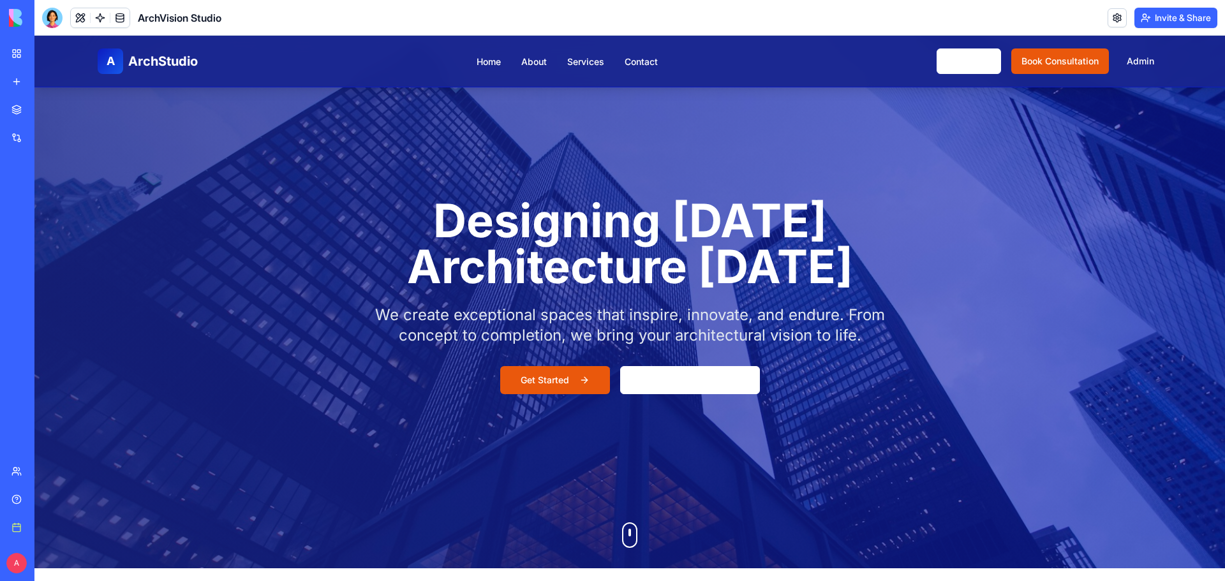
drag, startPoint x: 195, startPoint y: 202, endPoint x: 893, endPoint y: 427, distance: 733.2
click at [0, 0] on div "1274x417 frames : 0 0 / 15 secs" at bounding box center [0, 0] width 0 height 0
click at [0, 0] on icon at bounding box center [0, 0] width 0 height 0
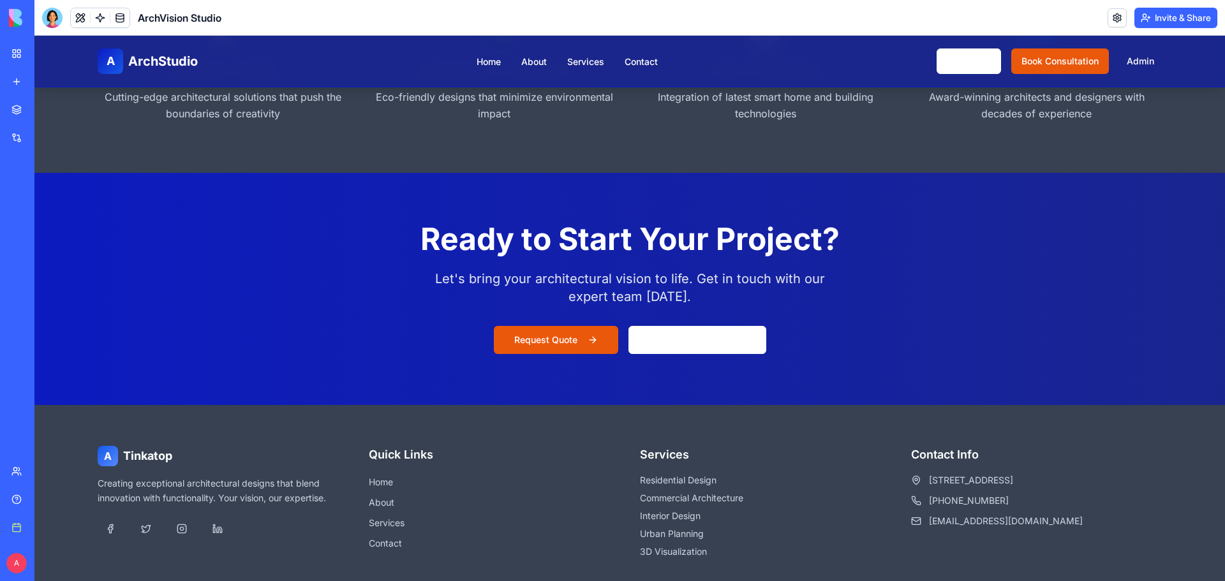
scroll to position [2169, 0]
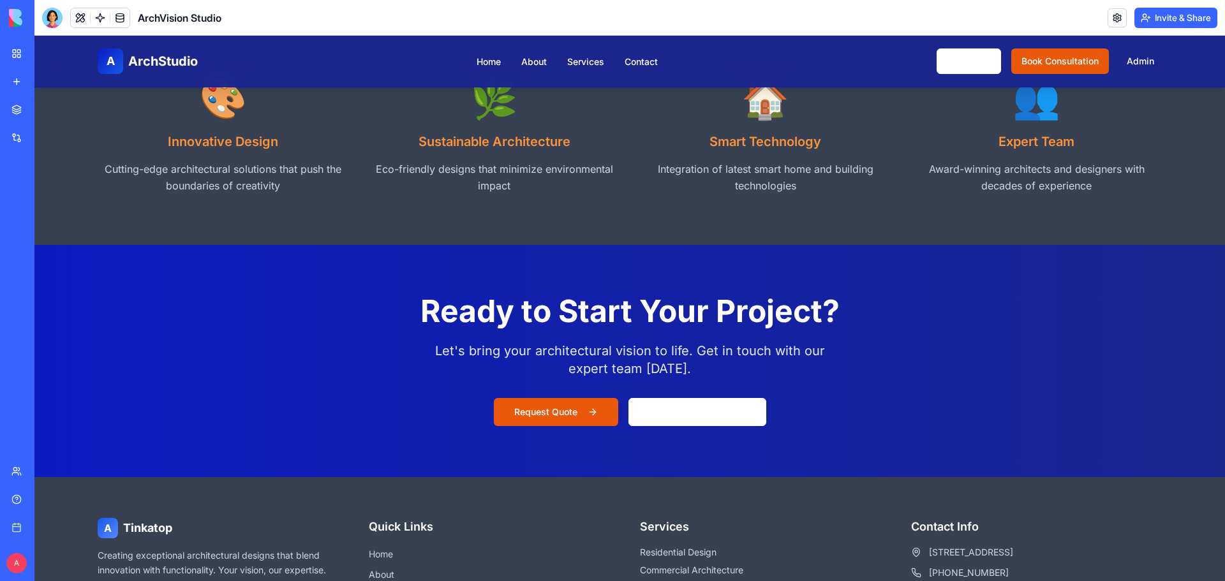
click at [0, 0] on circle at bounding box center [0, 0] width 0 height 0
click at [0, 0] on img at bounding box center [0, 0] width 0 height 0
click at [45, 15] on div at bounding box center [52, 18] width 20 height 20
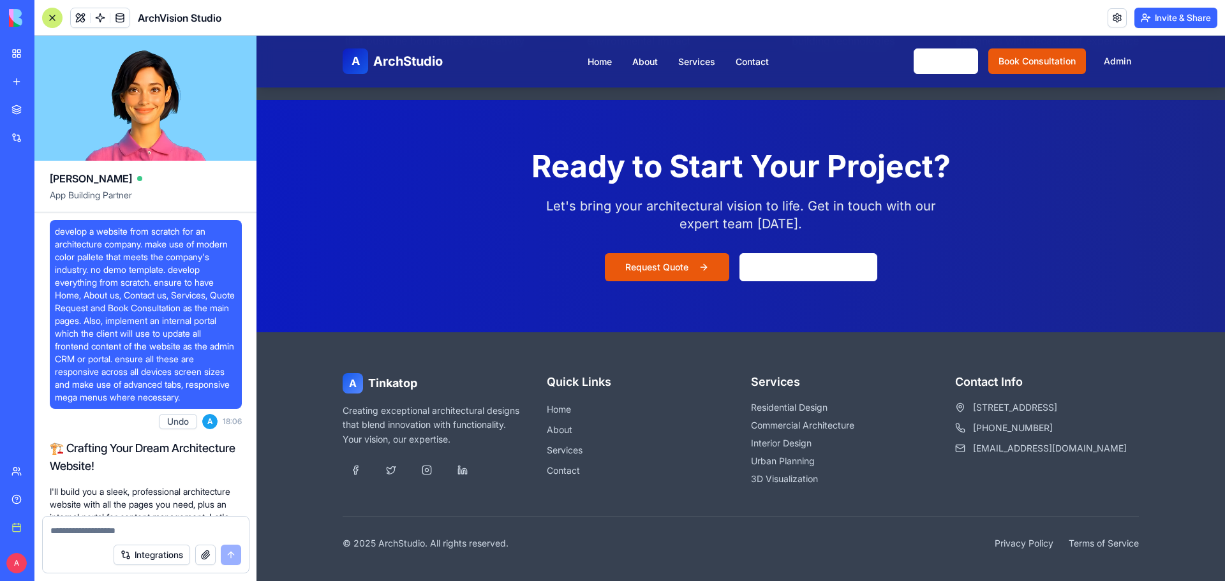
scroll to position [8108, 0]
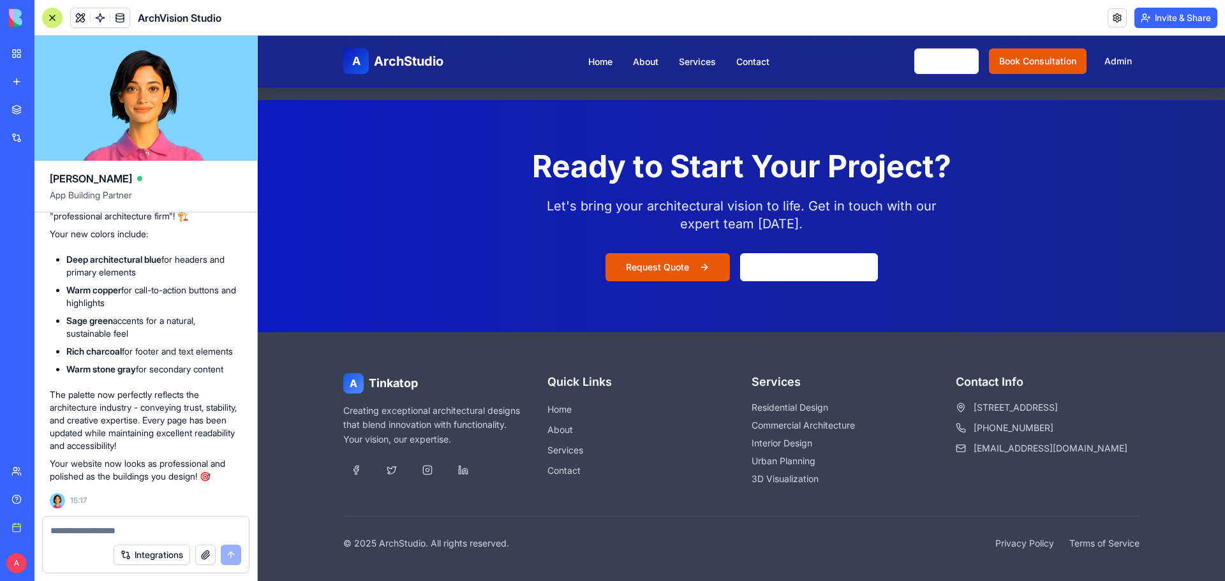
click at [199, 554] on button "button" at bounding box center [205, 555] width 20 height 20
click at [204, 554] on button "button" at bounding box center [205, 555] width 20 height 20
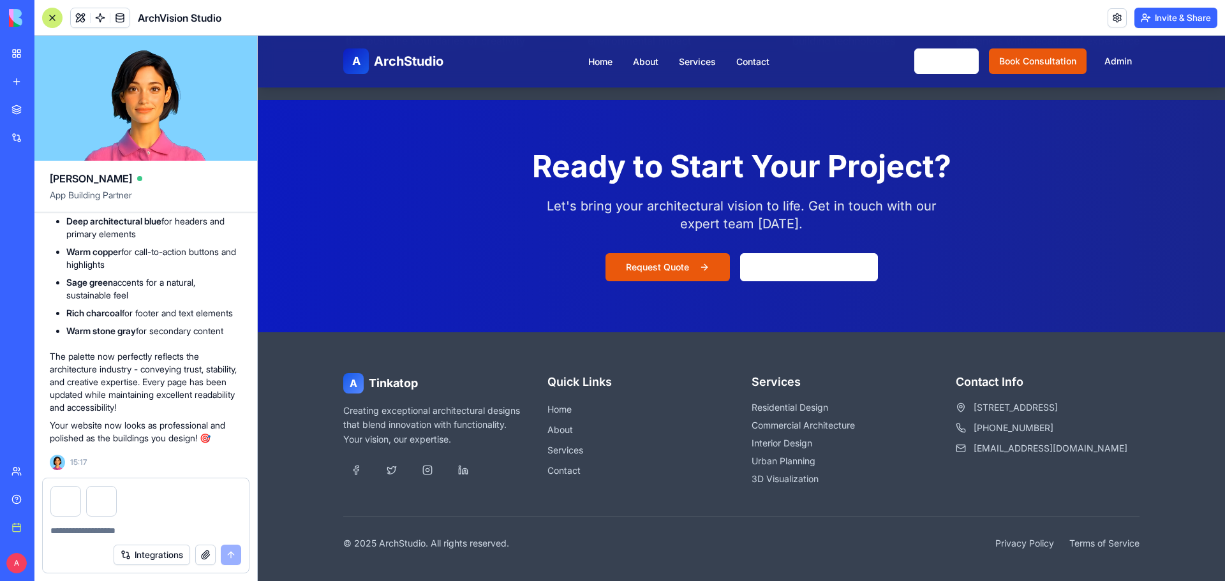
click at [76, 528] on textarea at bounding box center [145, 530] width 191 height 13
click at [80, 532] on textarea "**********" at bounding box center [145, 530] width 191 height 13
click at [175, 530] on textarea "**********" at bounding box center [145, 530] width 191 height 13
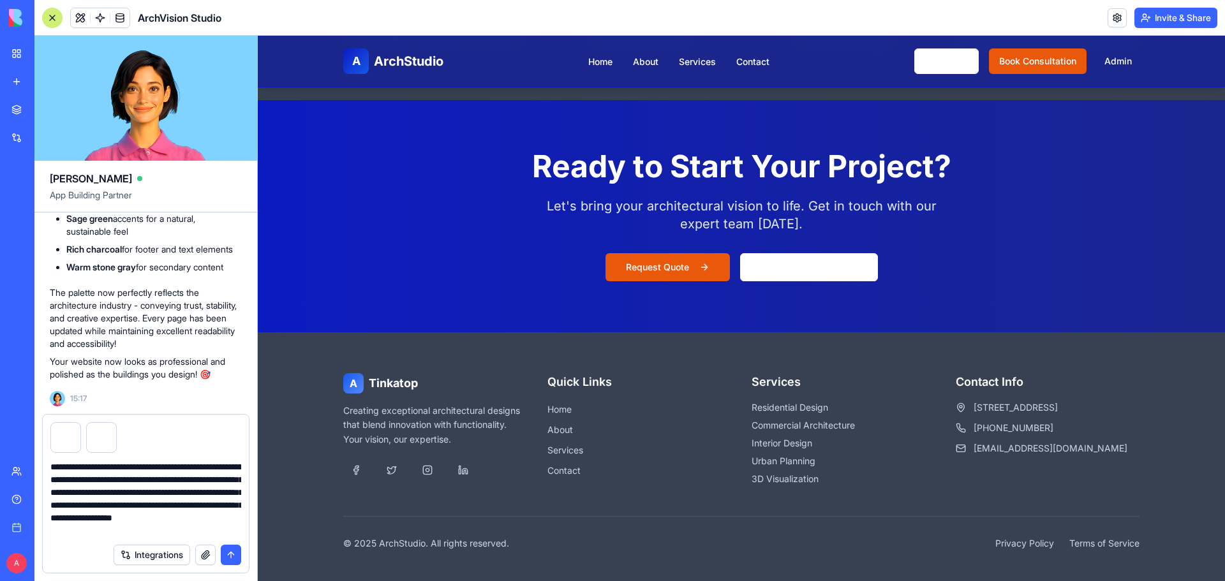
type textarea "**********"
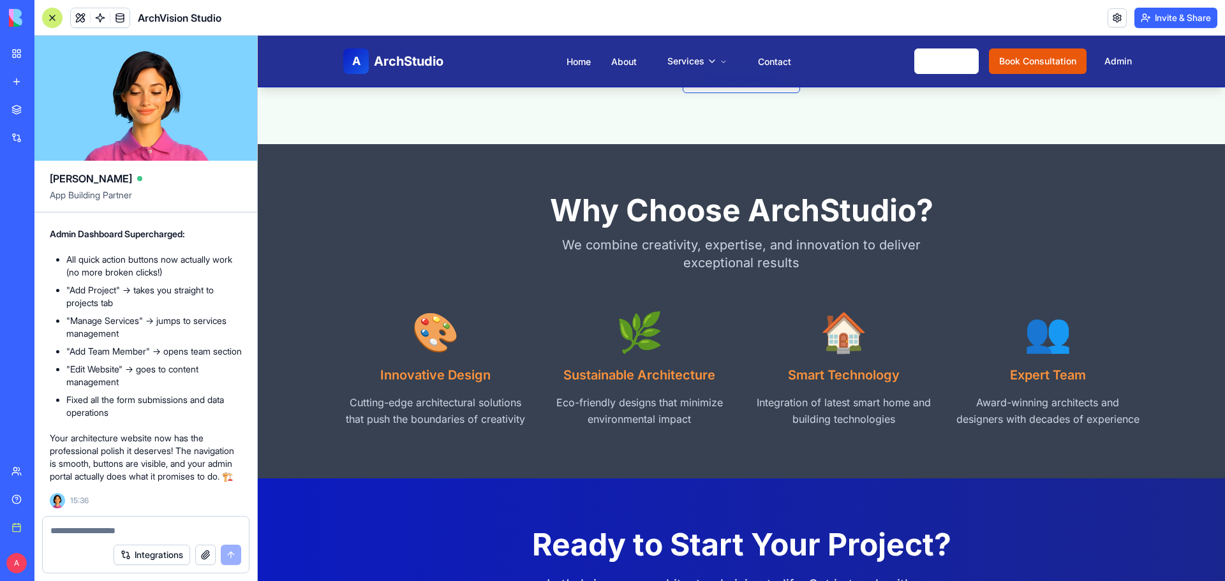
scroll to position [1786, 0]
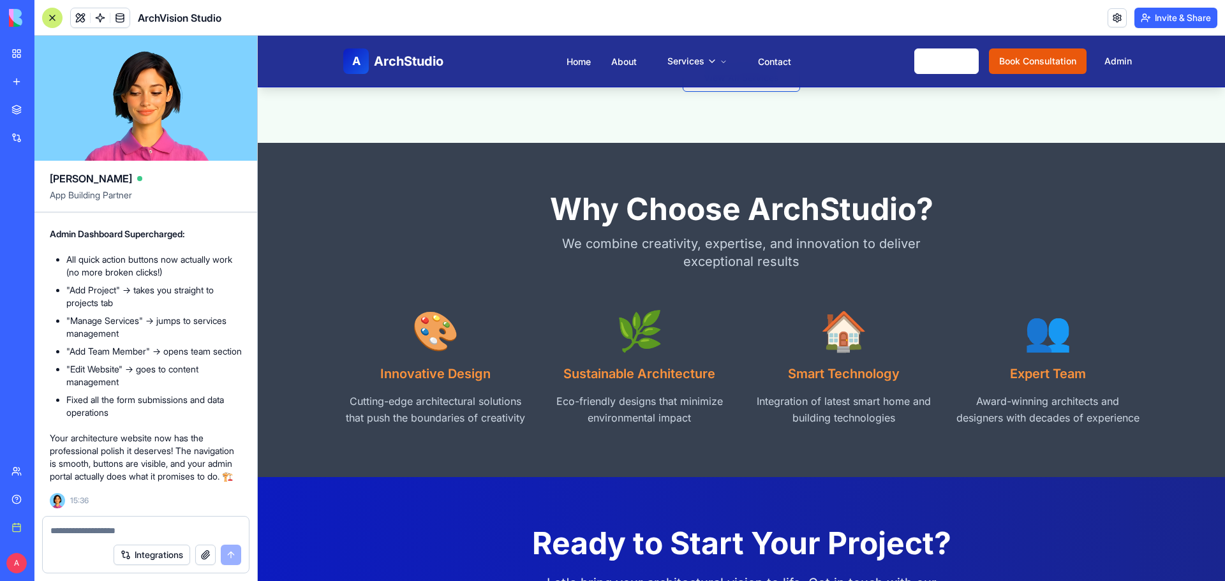
click at [52, 18] on div at bounding box center [52, 18] width 20 height 20
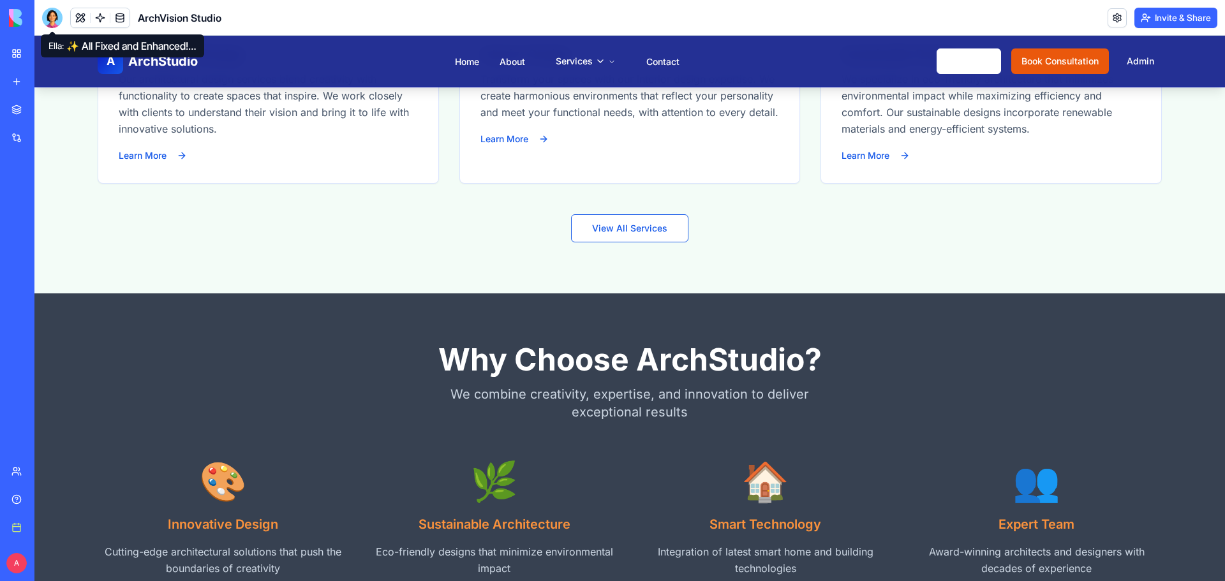
click at [56, 22] on div at bounding box center [52, 18] width 20 height 20
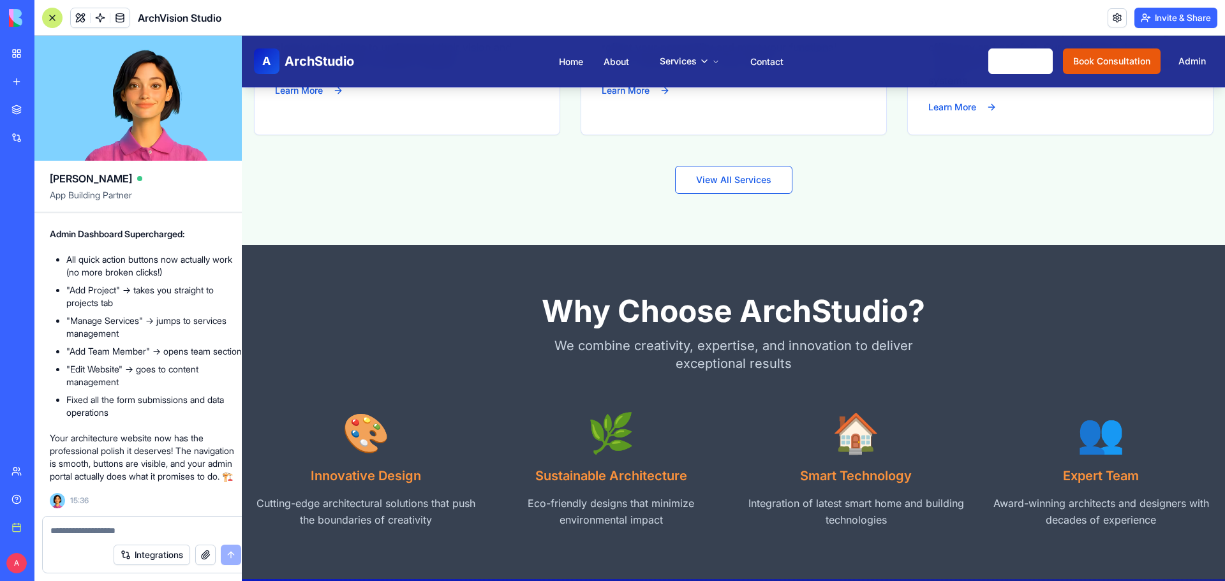
scroll to position [1782, 0]
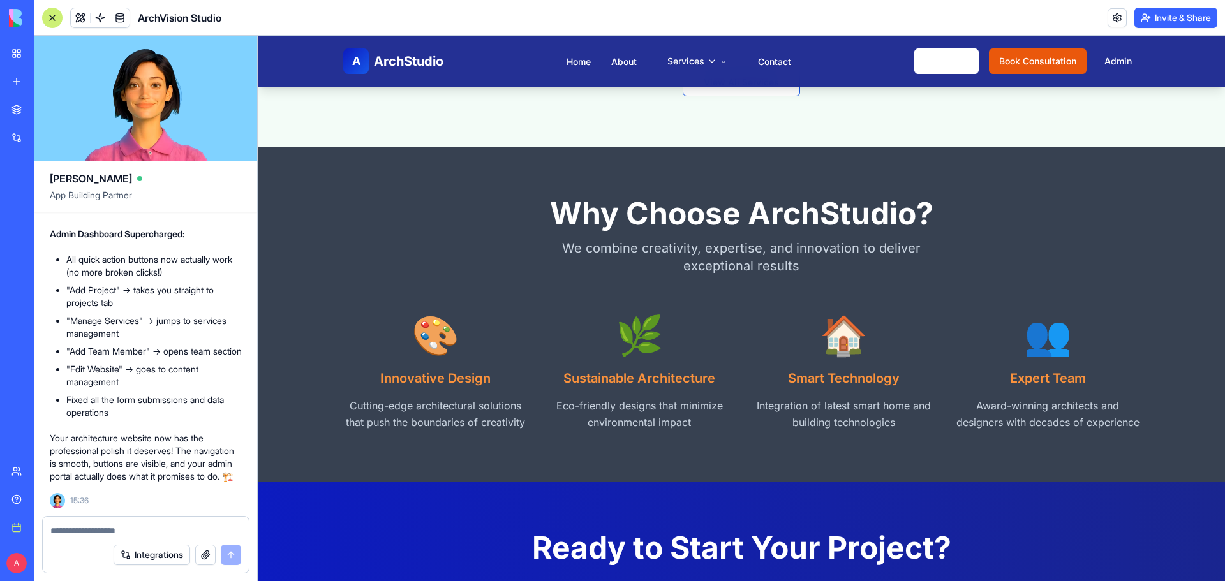
click at [211, 556] on button "button" at bounding box center [205, 555] width 20 height 20
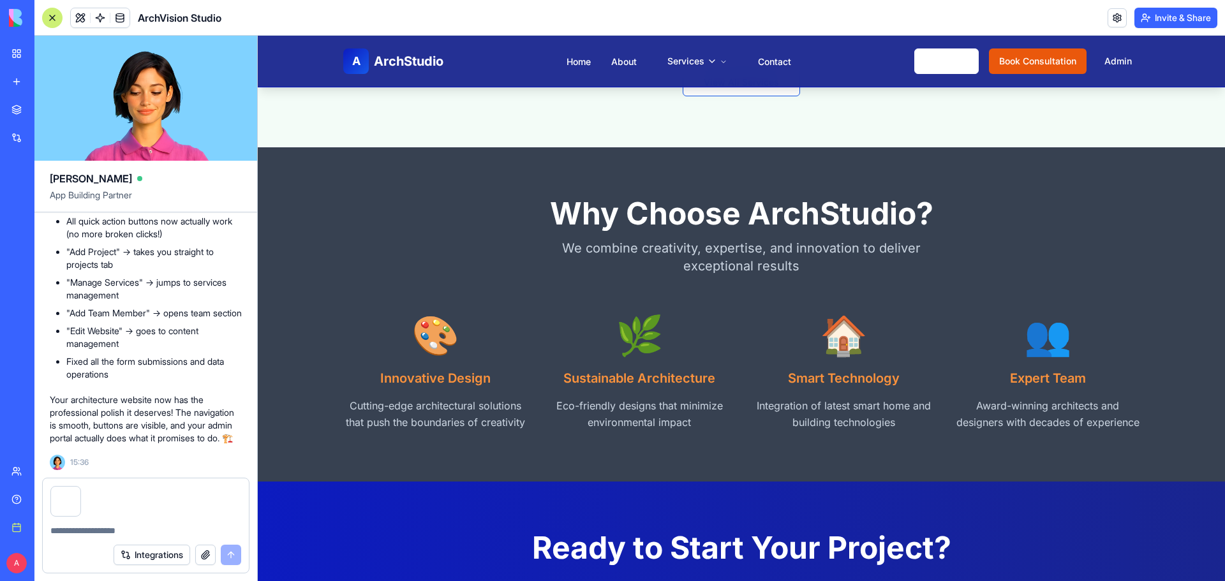
click at [91, 527] on textarea at bounding box center [145, 530] width 191 height 13
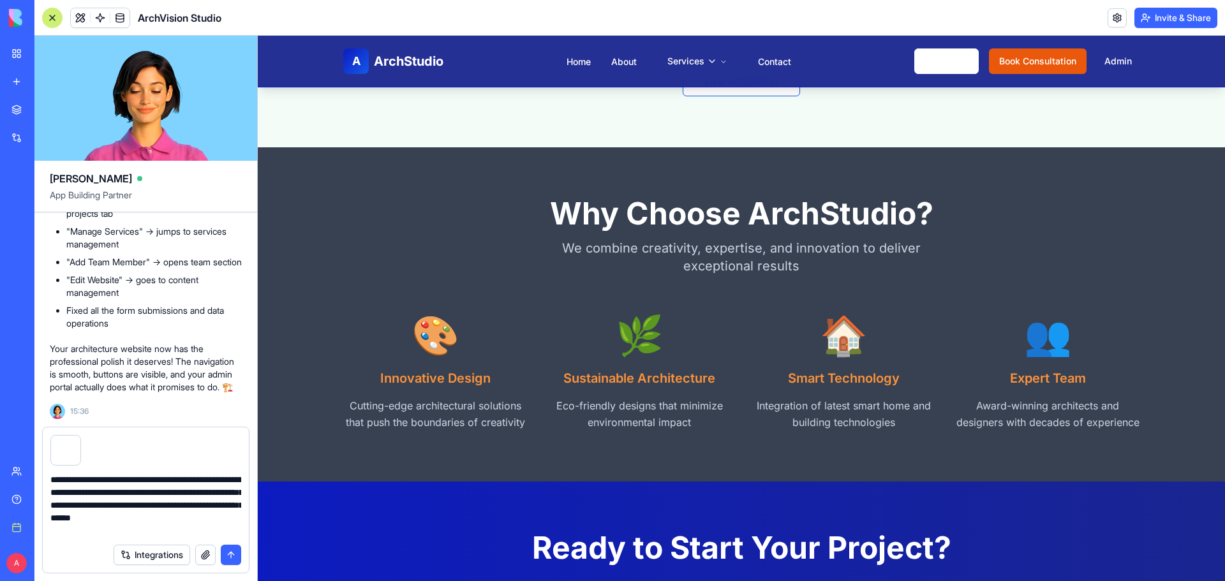
type textarea "**********"
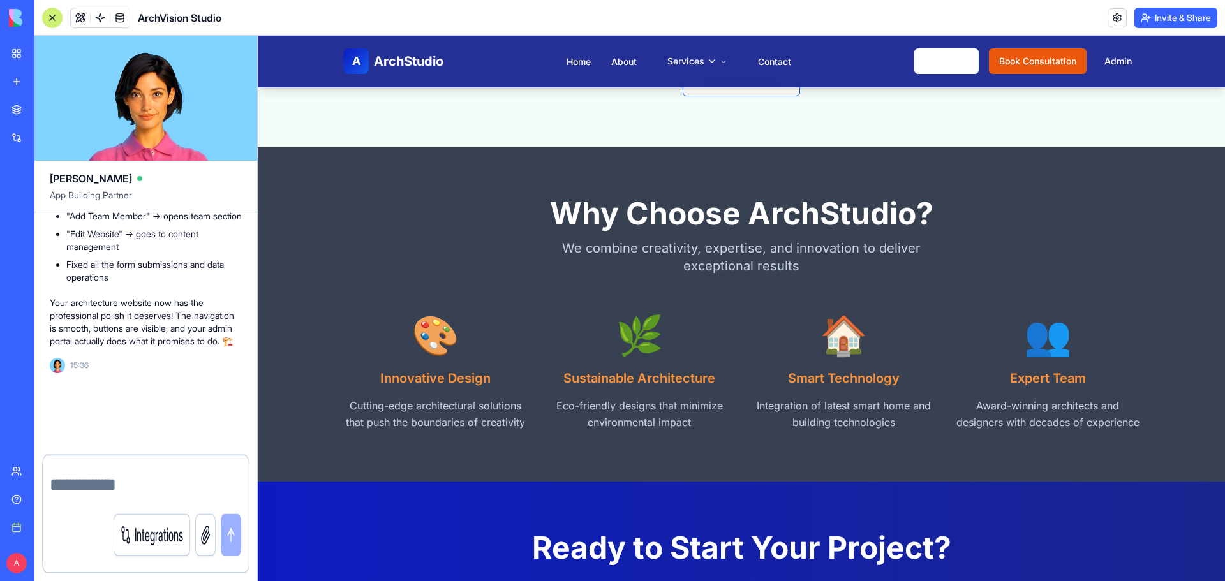
scroll to position [9379, 0]
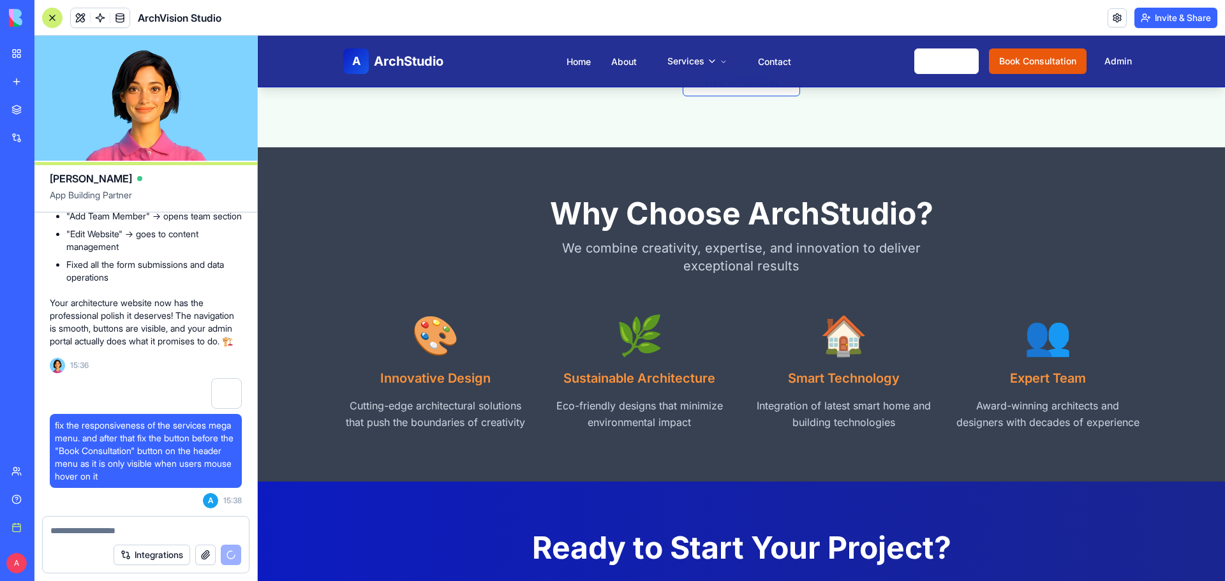
drag, startPoint x: 1115, startPoint y: 54, endPoint x: 1120, endPoint y: 175, distance: 121.3
click at [1055, 366] on div "👥 Expert Team Award-winning architects and designers with decades of experience" at bounding box center [1048, 373] width 184 height 115
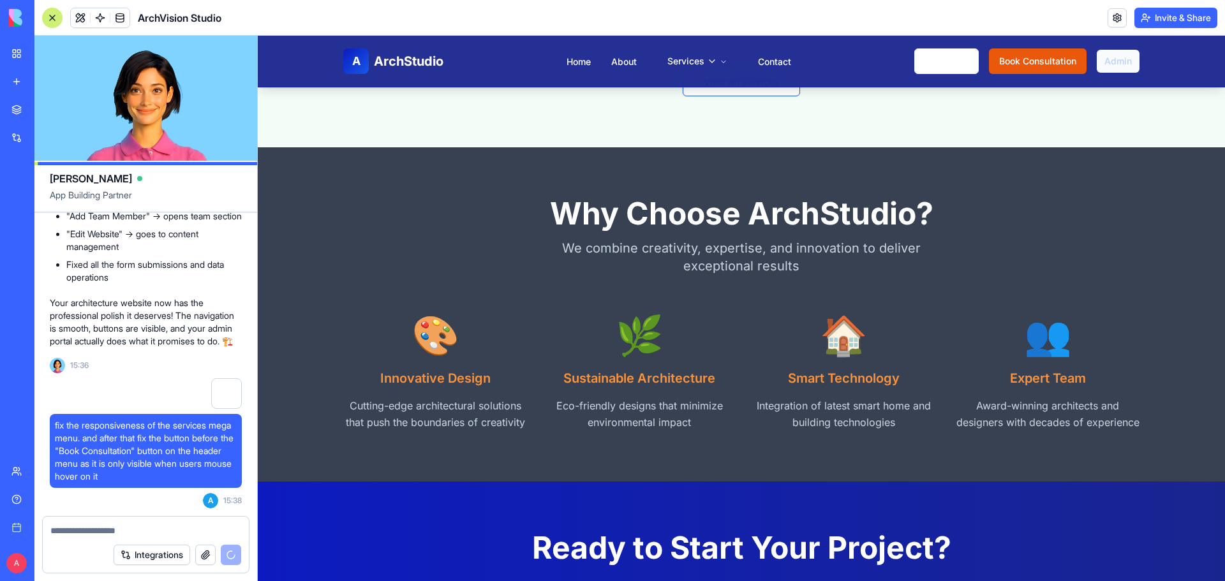
click at [1105, 60] on link "Admin" at bounding box center [1118, 61] width 43 height 23
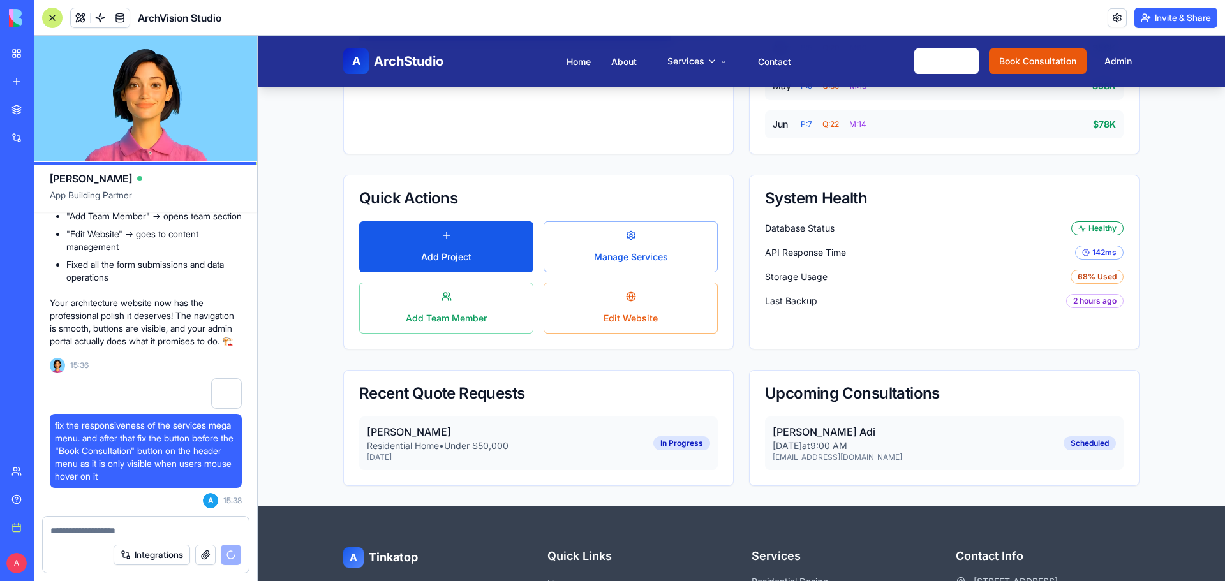
scroll to position [397, 0]
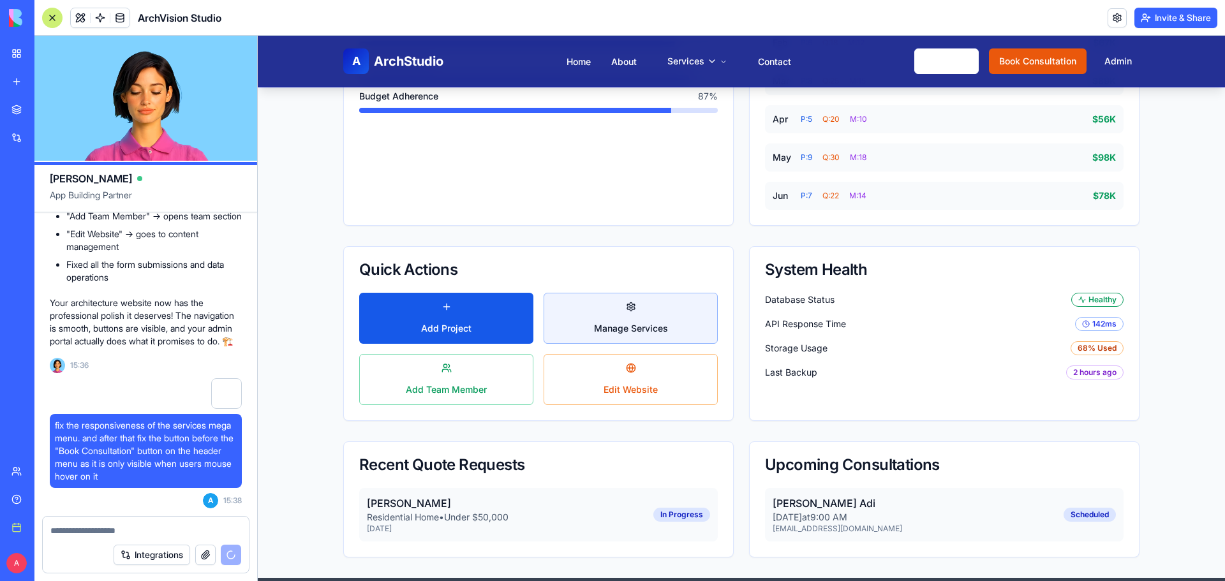
click at [605, 329] on button "Manage Services" at bounding box center [631, 318] width 174 height 51
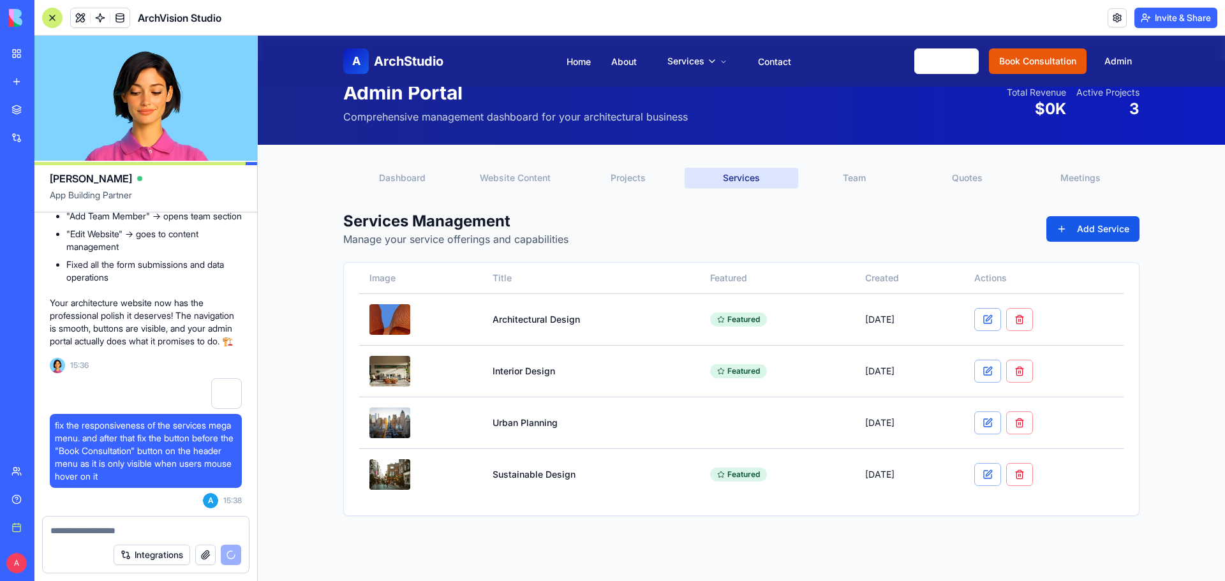
scroll to position [0, 0]
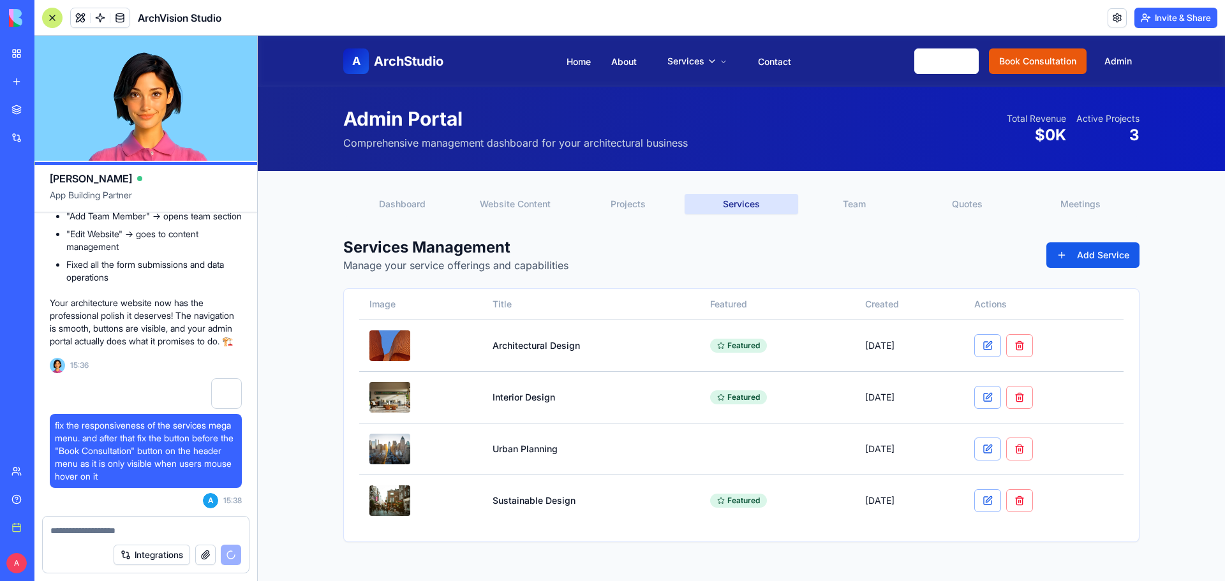
click at [407, 204] on button "Dashboard" at bounding box center [402, 204] width 113 height 20
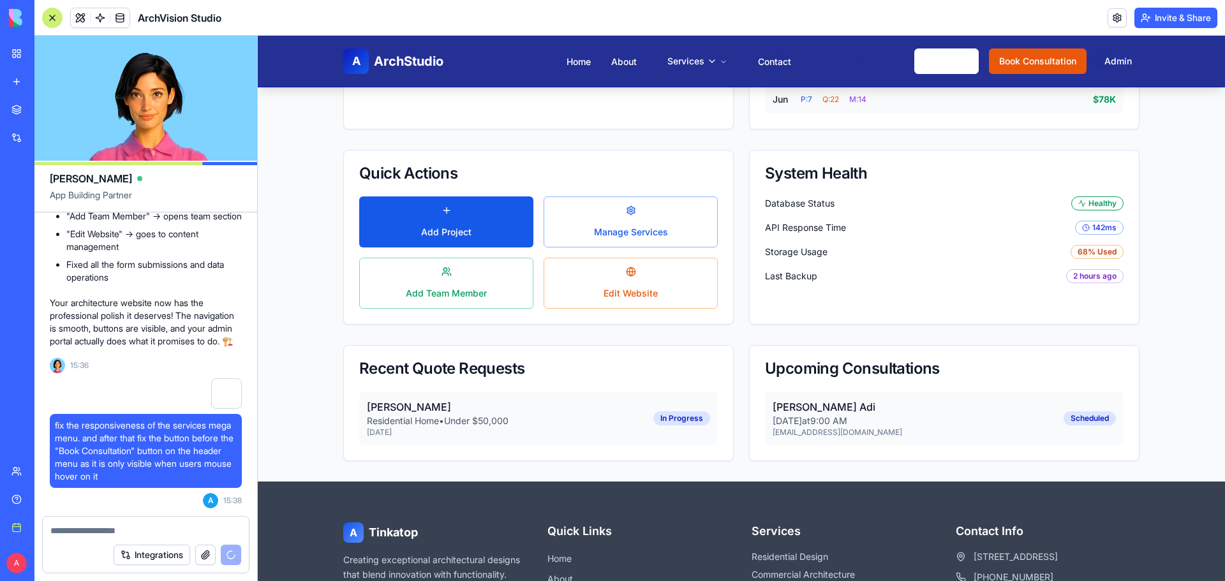
scroll to position [383, 0]
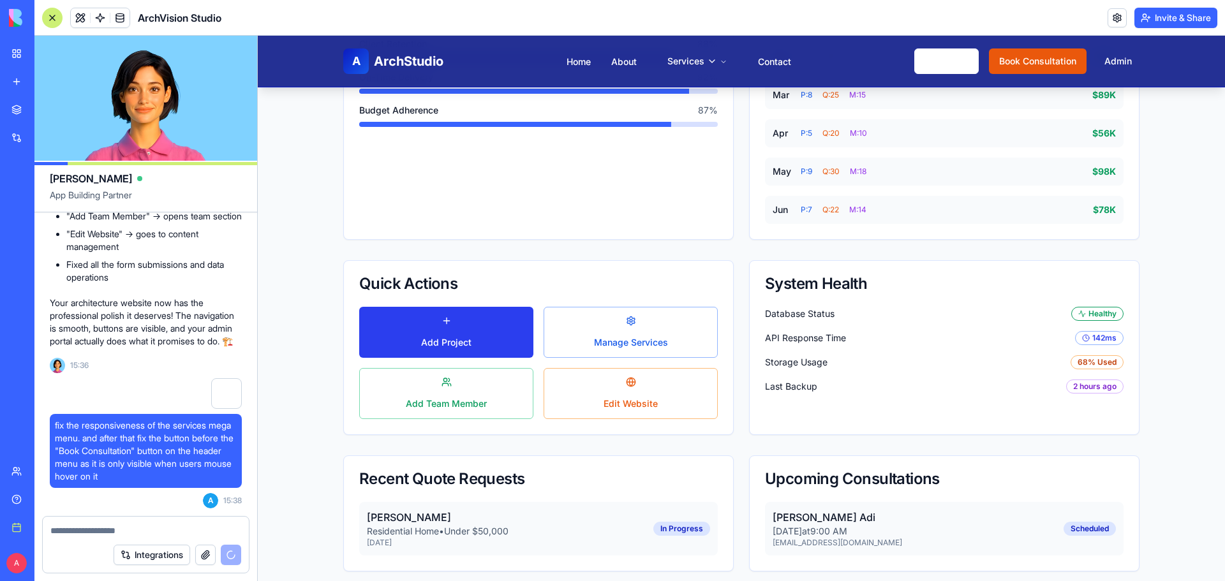
click at [493, 339] on button "Add Project" at bounding box center [446, 332] width 174 height 51
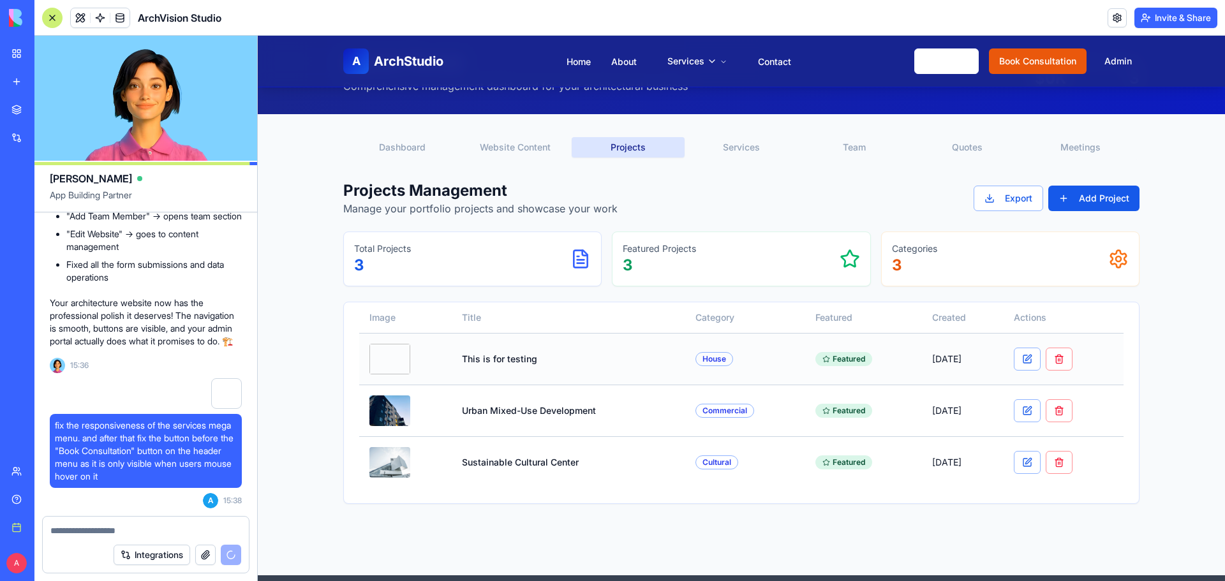
scroll to position [54, 0]
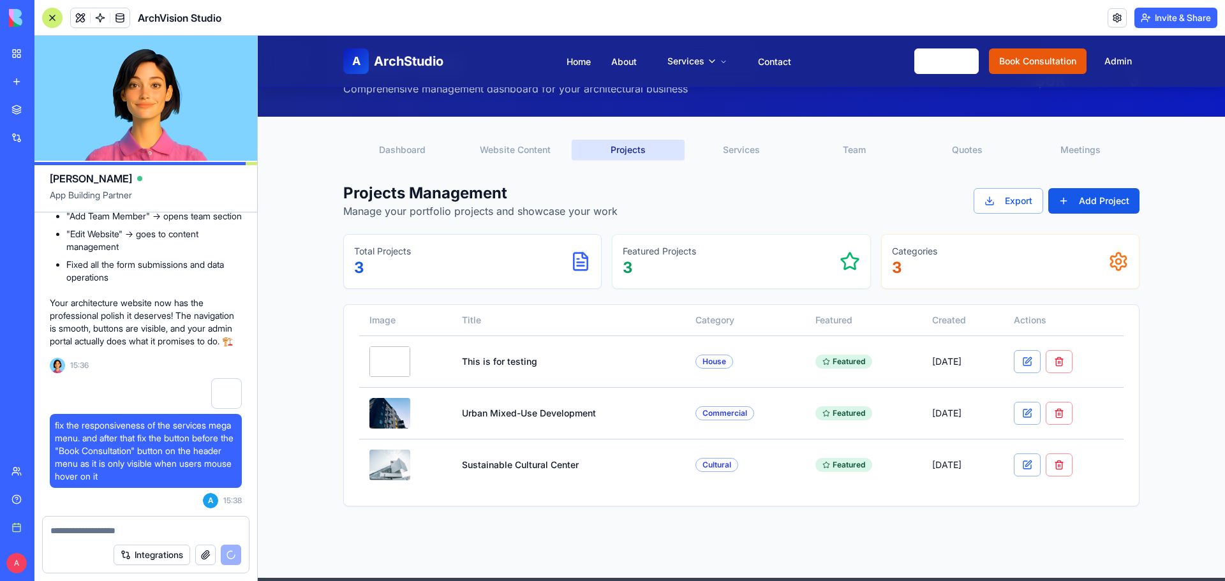
click at [659, 270] on p "3" at bounding box center [659, 268] width 73 height 20
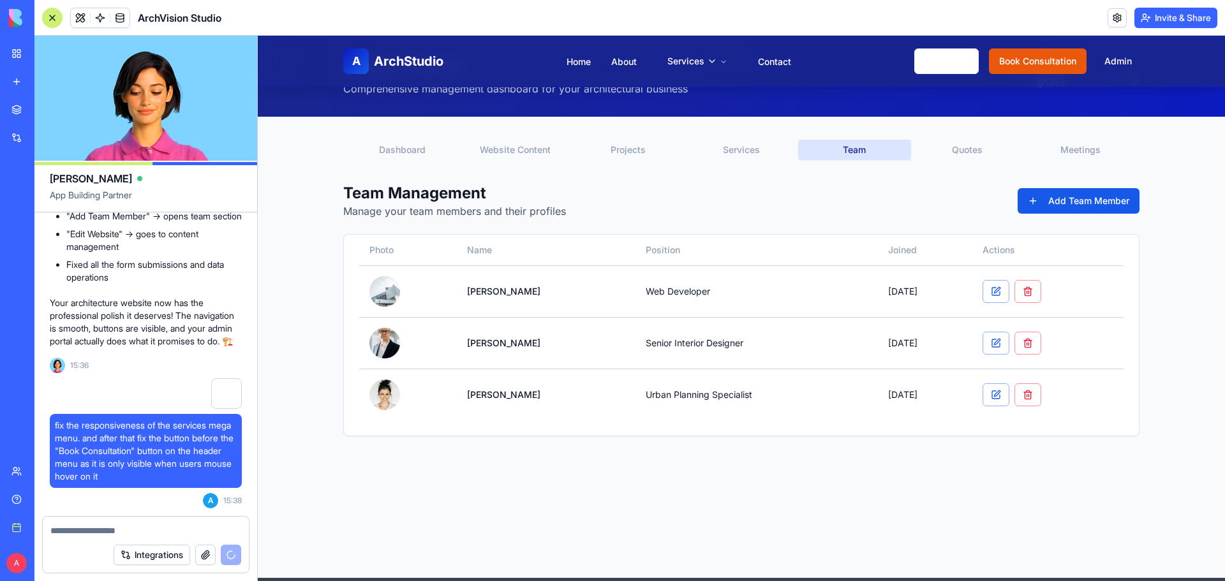
click at [844, 147] on button "Team" at bounding box center [854, 150] width 113 height 20
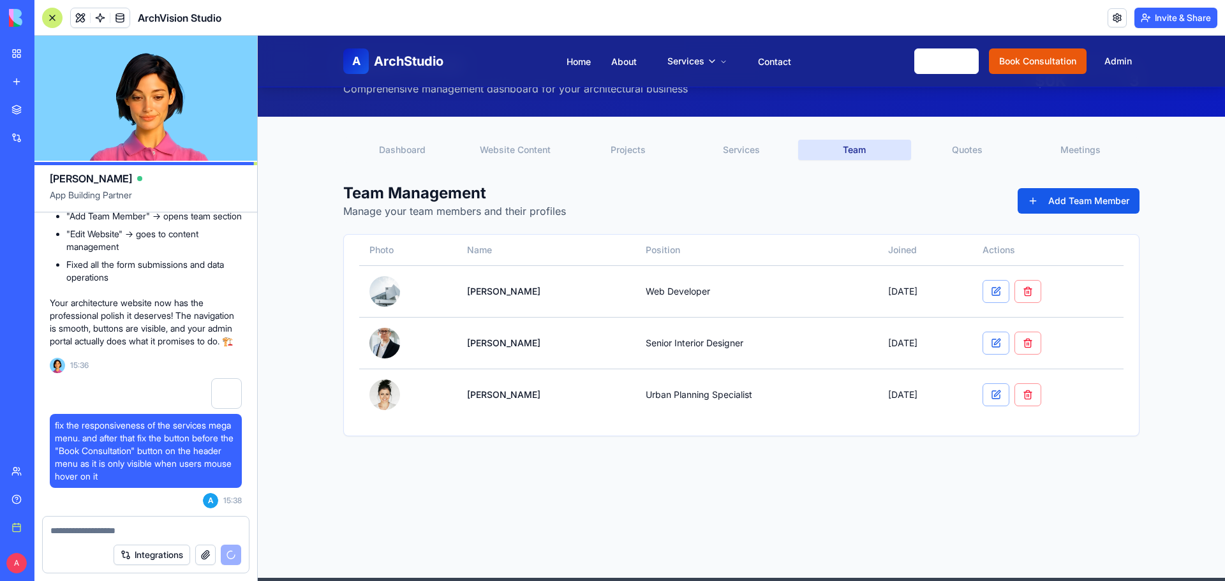
click at [976, 154] on button "Quotes" at bounding box center [967, 150] width 113 height 20
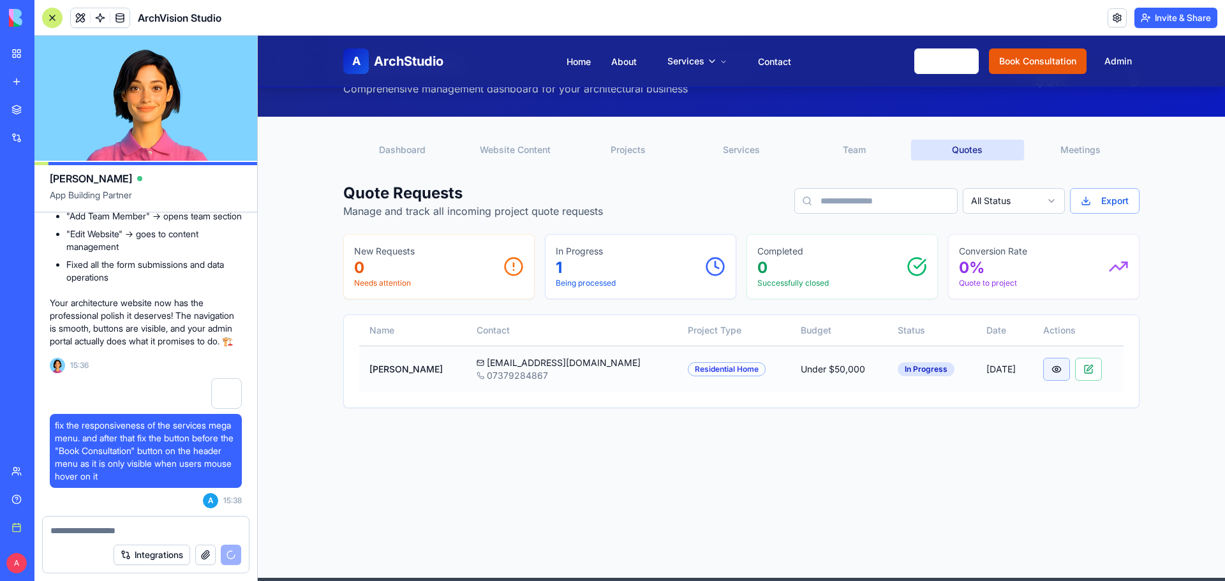
click at [1050, 370] on button "button" at bounding box center [1056, 369] width 27 height 23
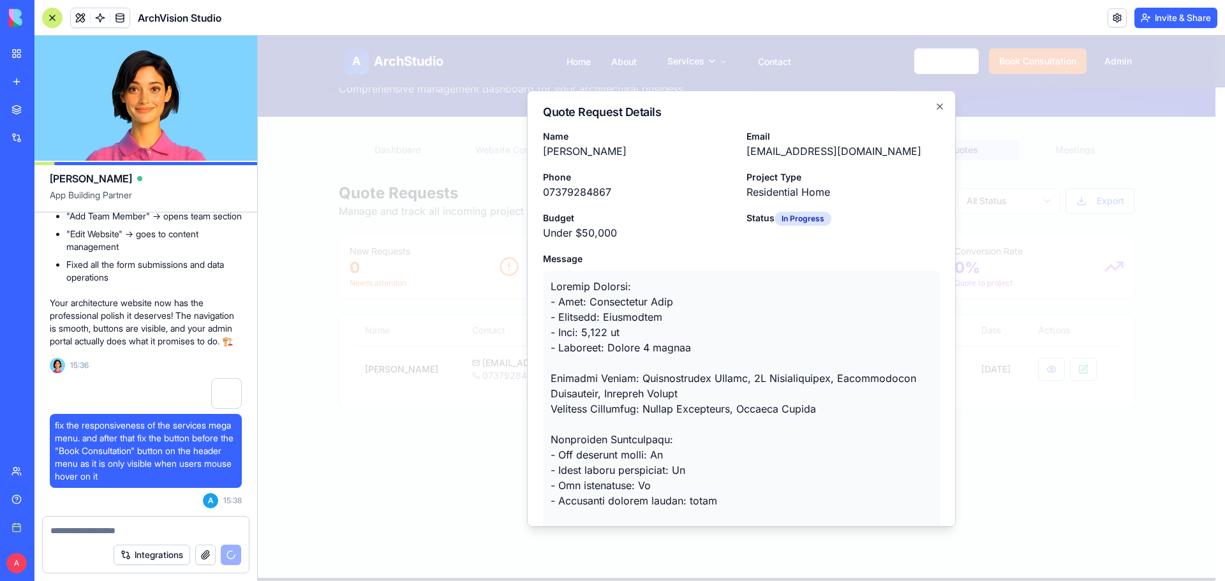
scroll to position [0, 0]
click at [937, 105] on icon "button" at bounding box center [939, 106] width 5 height 5
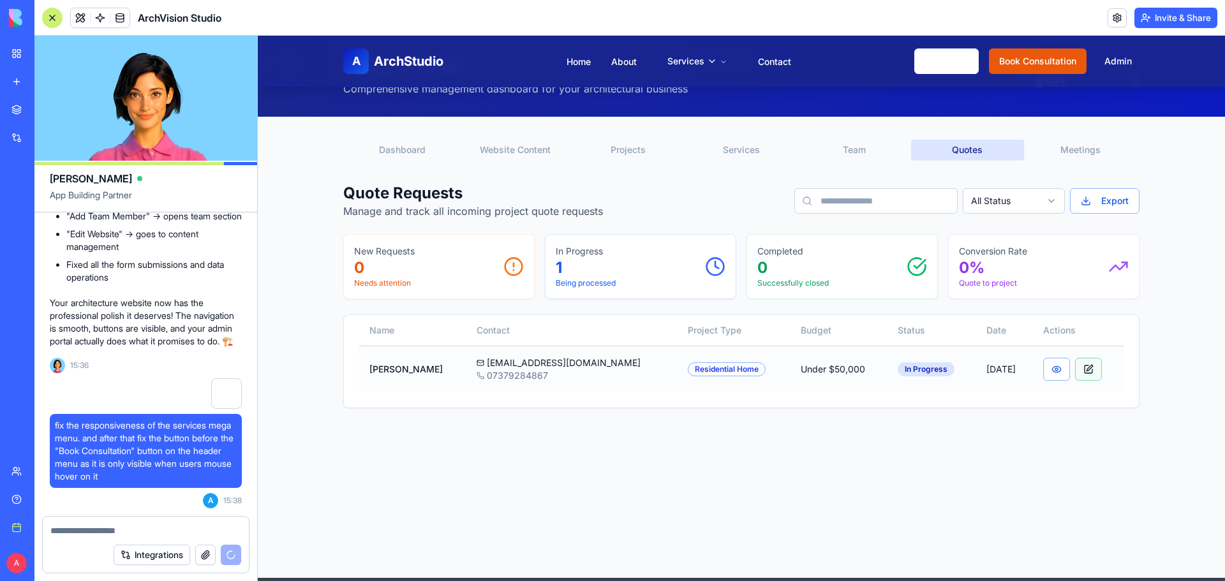
click at [1092, 369] on button "button" at bounding box center [1088, 369] width 27 height 23
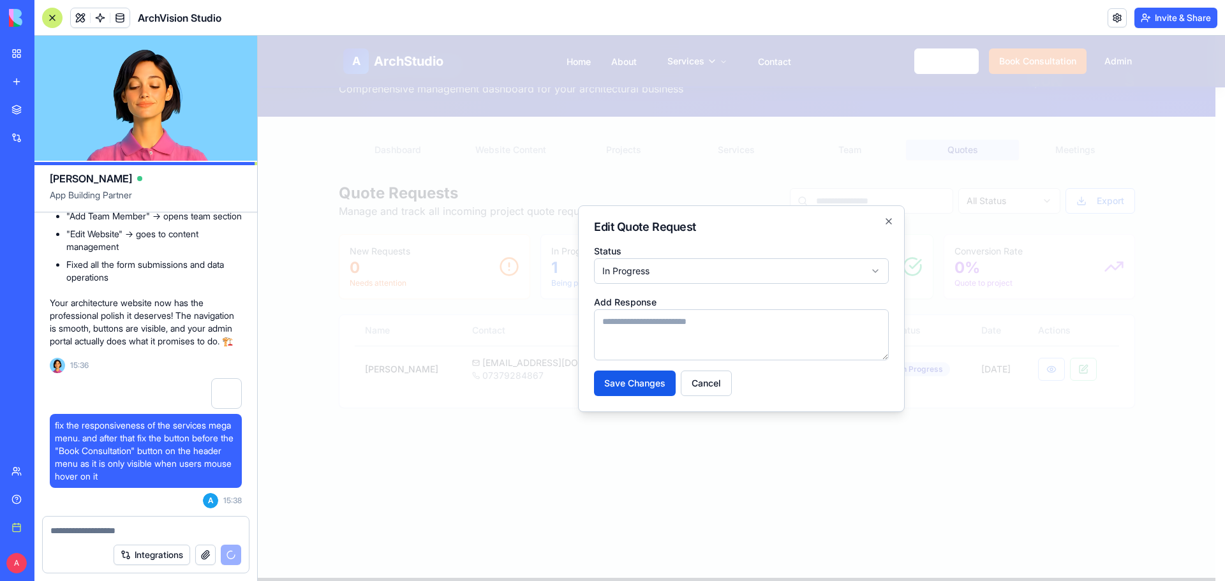
click at [764, 273] on body "**********" at bounding box center [737, 408] width 958 height 855
click at [644, 329] on textarea at bounding box center [741, 334] width 295 height 51
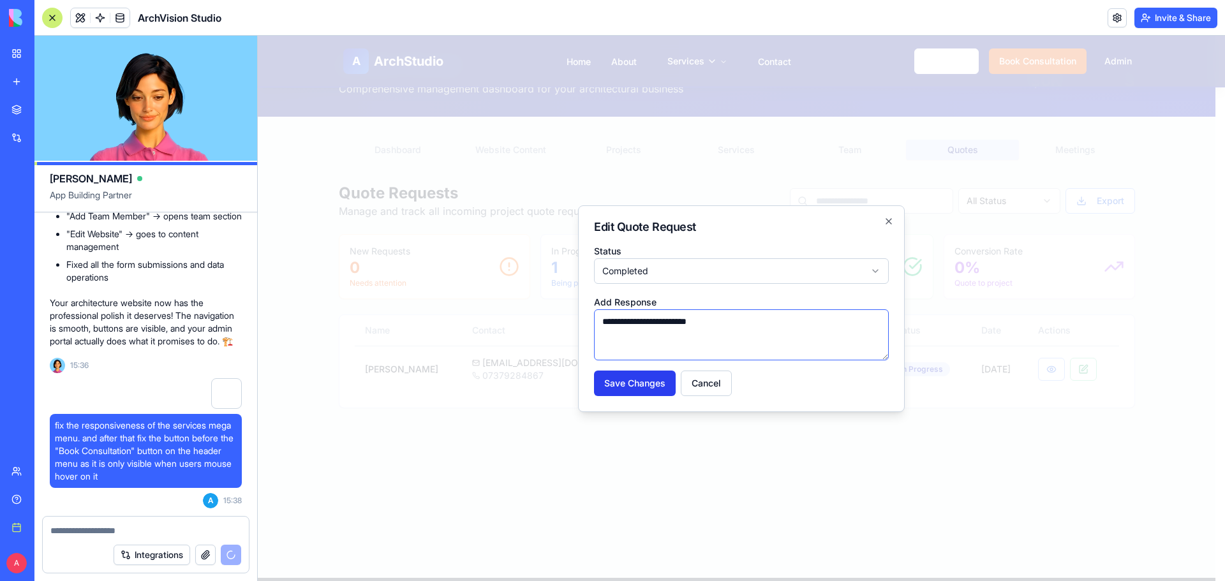
type textarea "**********"
click at [635, 381] on button "Save Changes" at bounding box center [635, 384] width 82 height 26
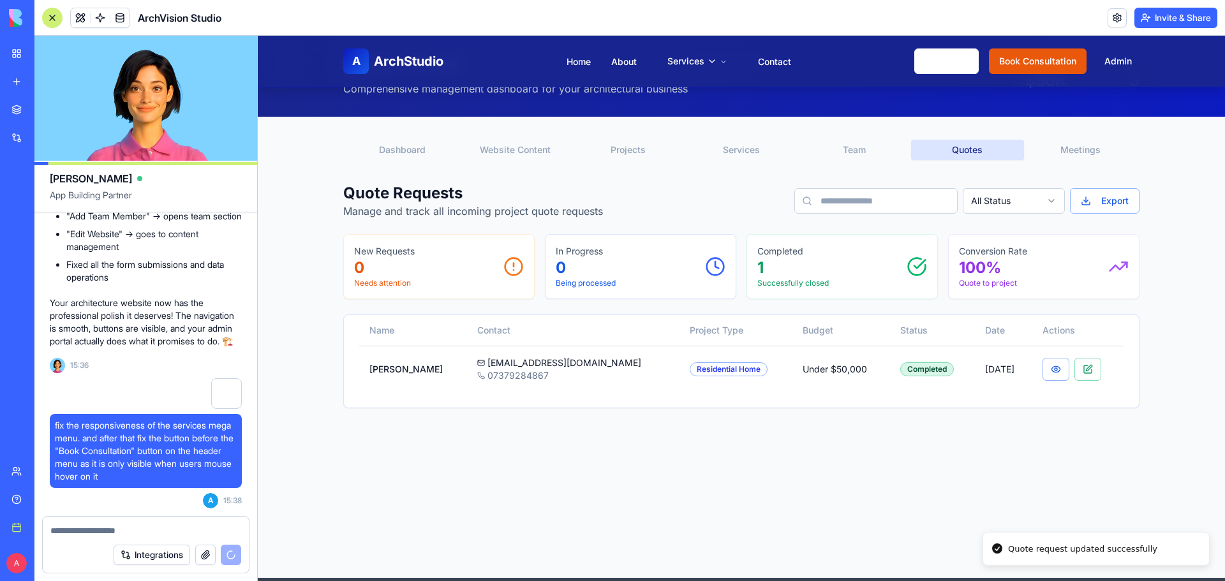
click at [646, 434] on div "**********" at bounding box center [741, 306] width 967 height 546
click at [1055, 369] on button "button" at bounding box center [1056, 369] width 27 height 23
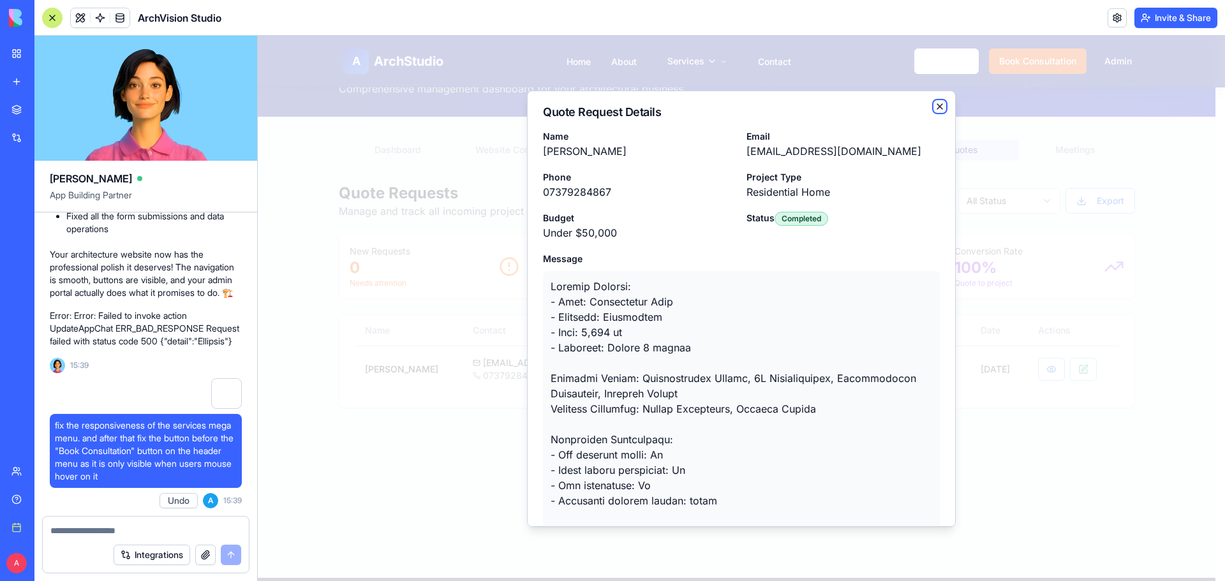
click at [935, 102] on icon "button" at bounding box center [940, 106] width 10 height 10
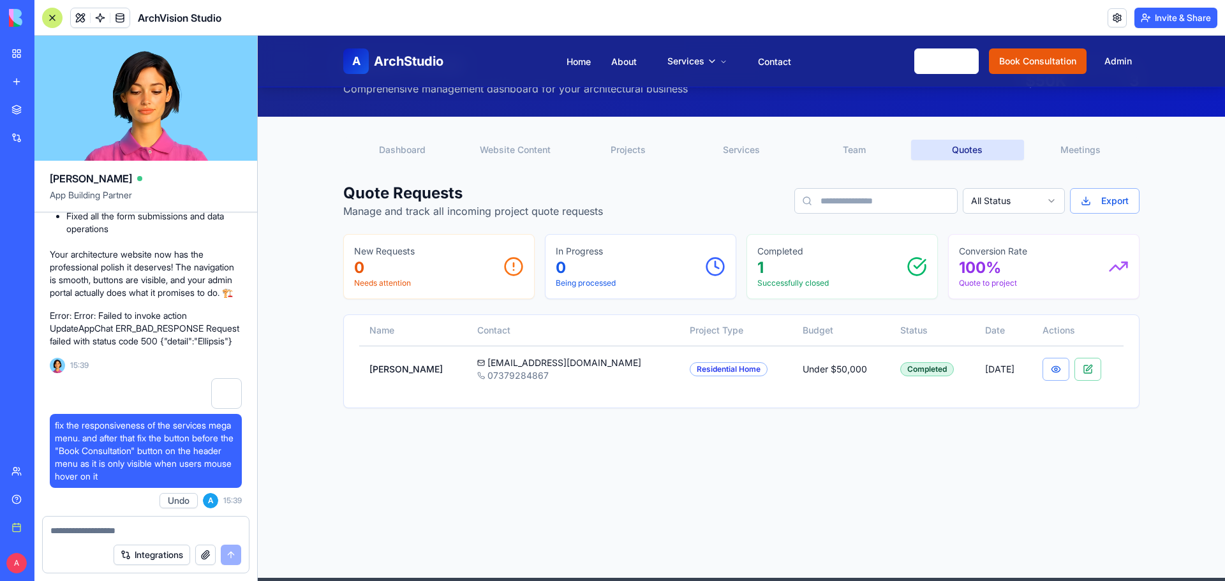
click at [1068, 140] on button "Meetings" at bounding box center [1080, 150] width 113 height 20
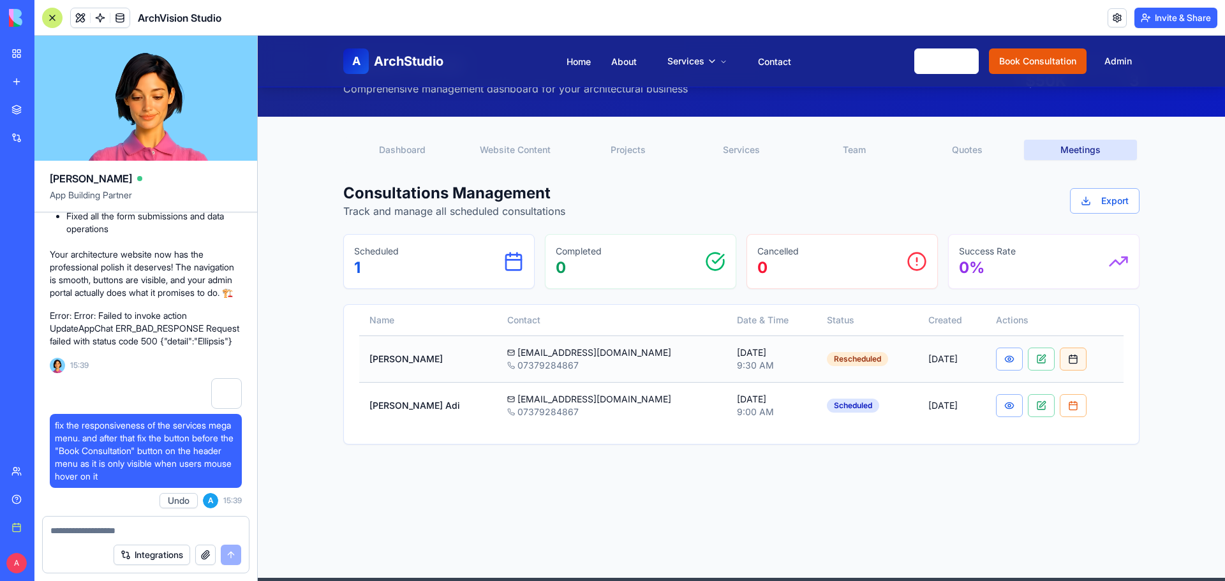
click at [1062, 360] on button "button" at bounding box center [1073, 359] width 27 height 23
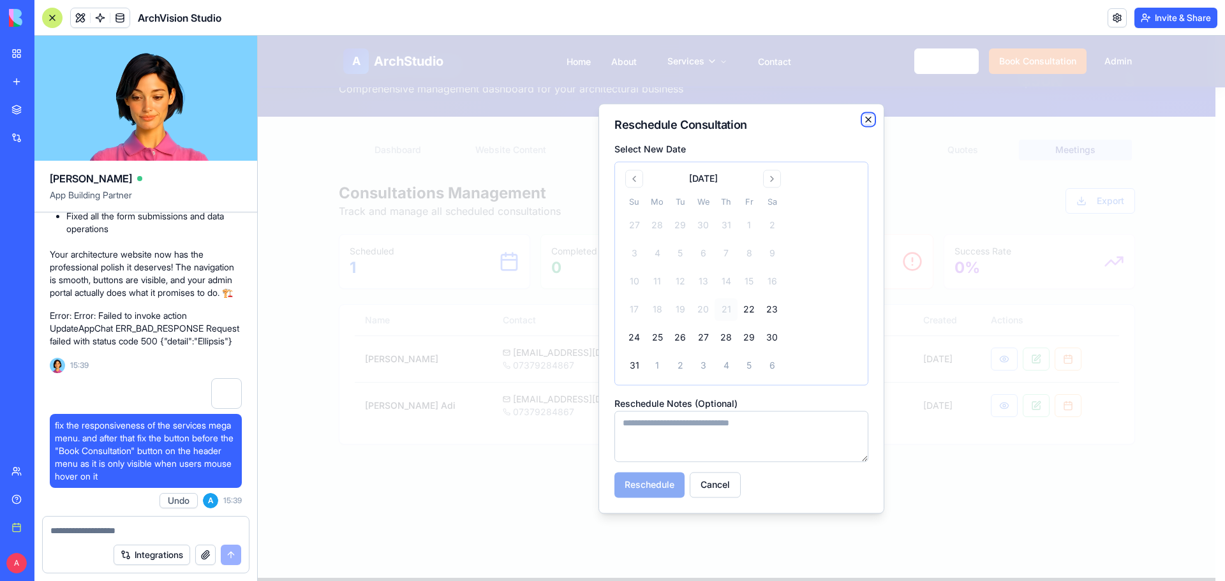
click at [869, 121] on icon "button" at bounding box center [868, 119] width 10 height 10
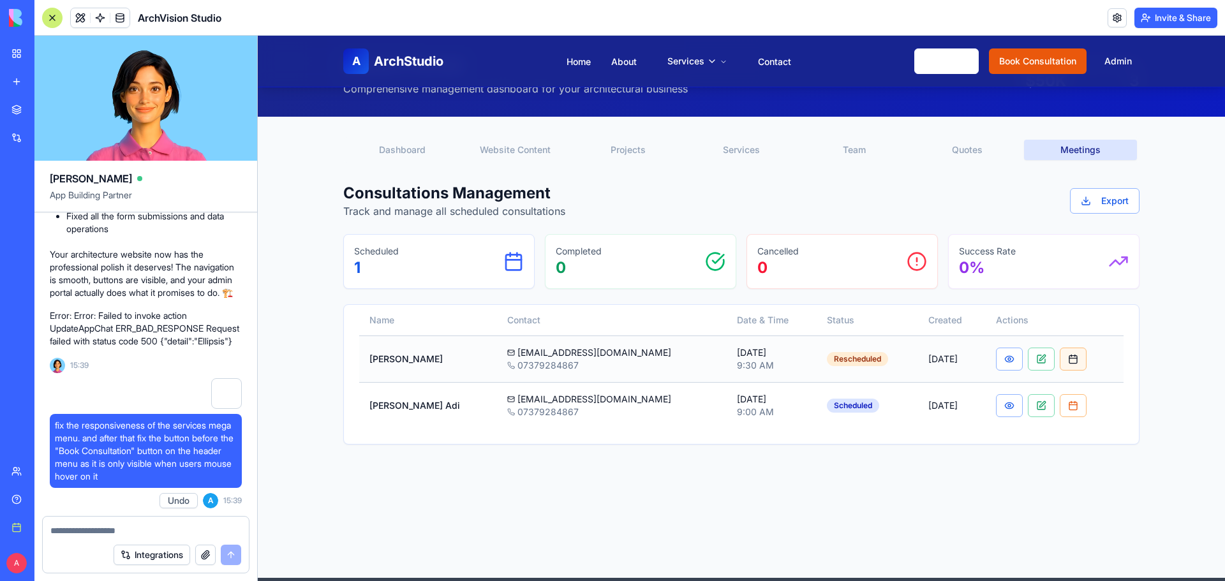
click at [1067, 358] on button "button" at bounding box center [1073, 359] width 27 height 23
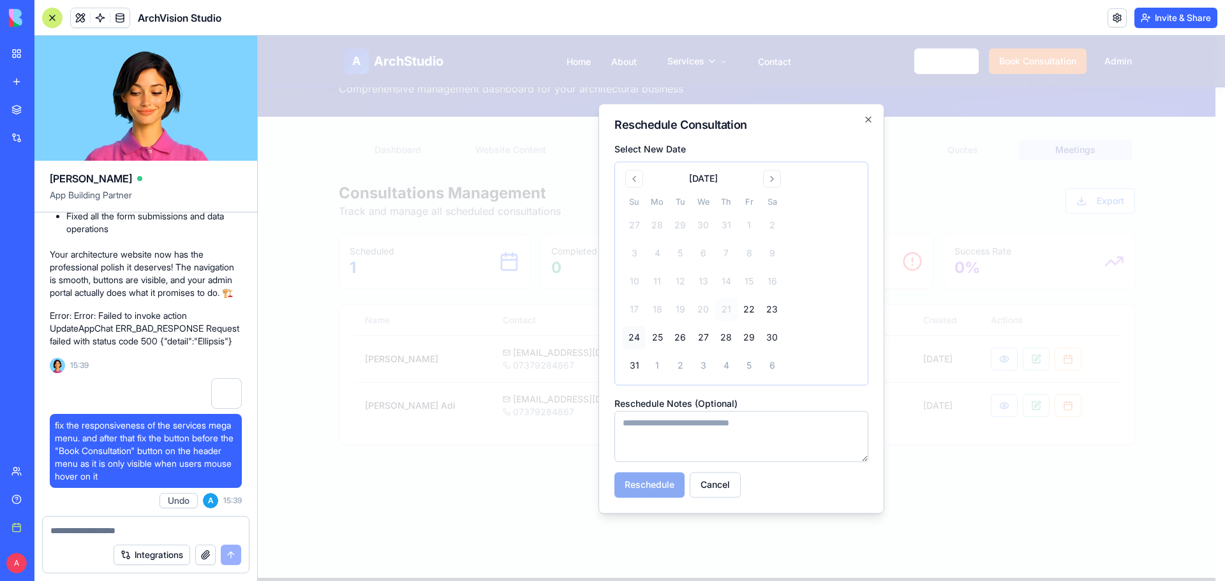
click at [637, 336] on button "24" at bounding box center [634, 337] width 23 height 23
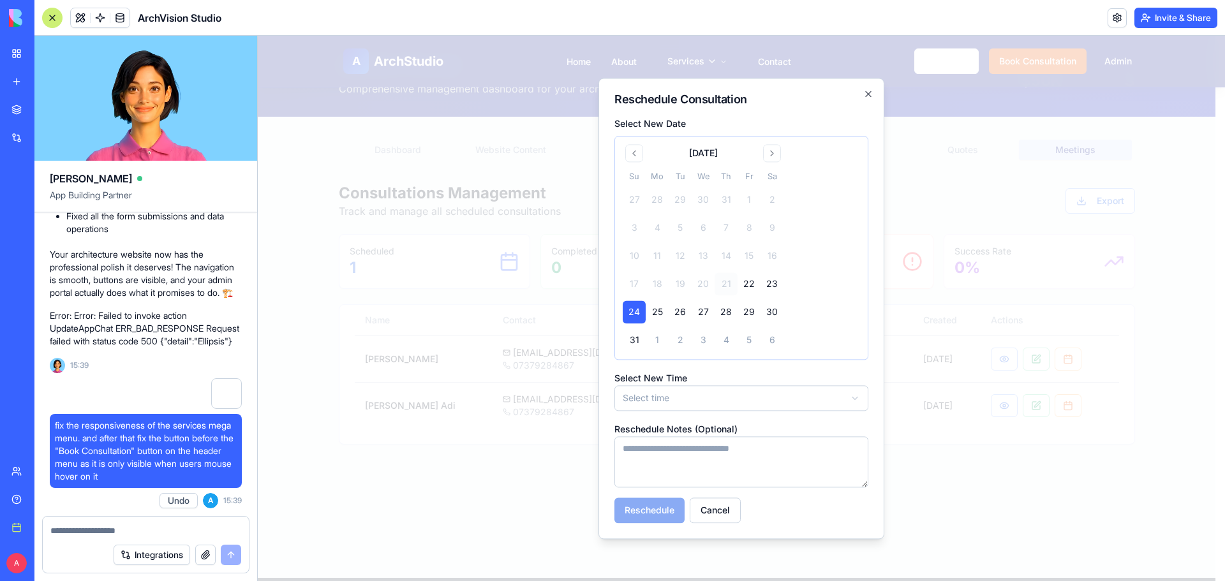
click at [694, 395] on body "**********" at bounding box center [737, 408] width 958 height 855
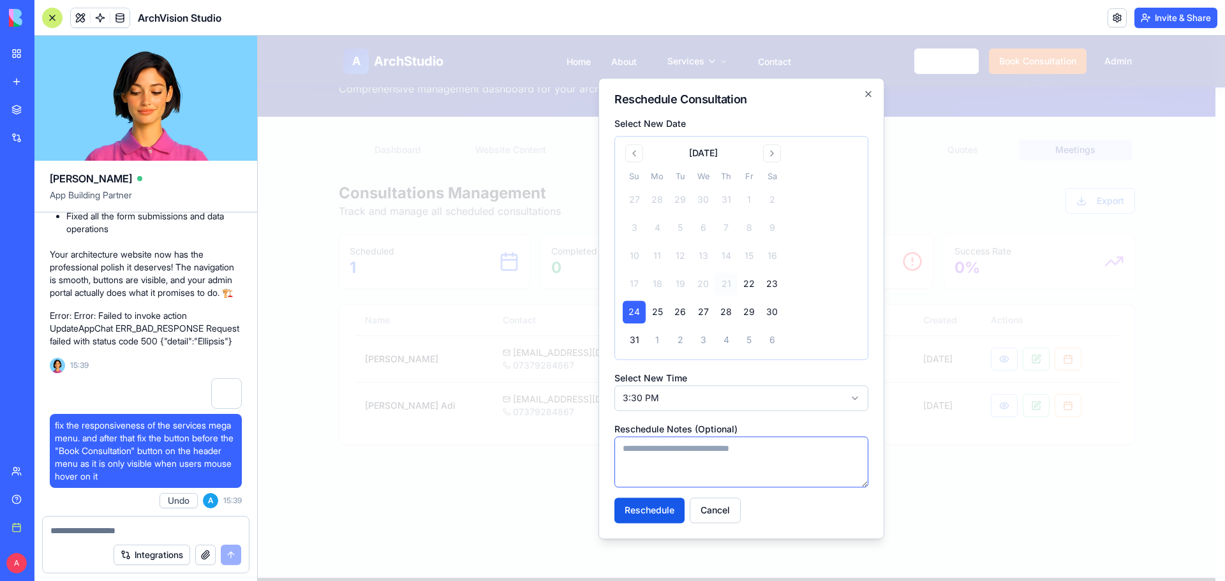
click at [689, 463] on textarea at bounding box center [741, 461] width 254 height 51
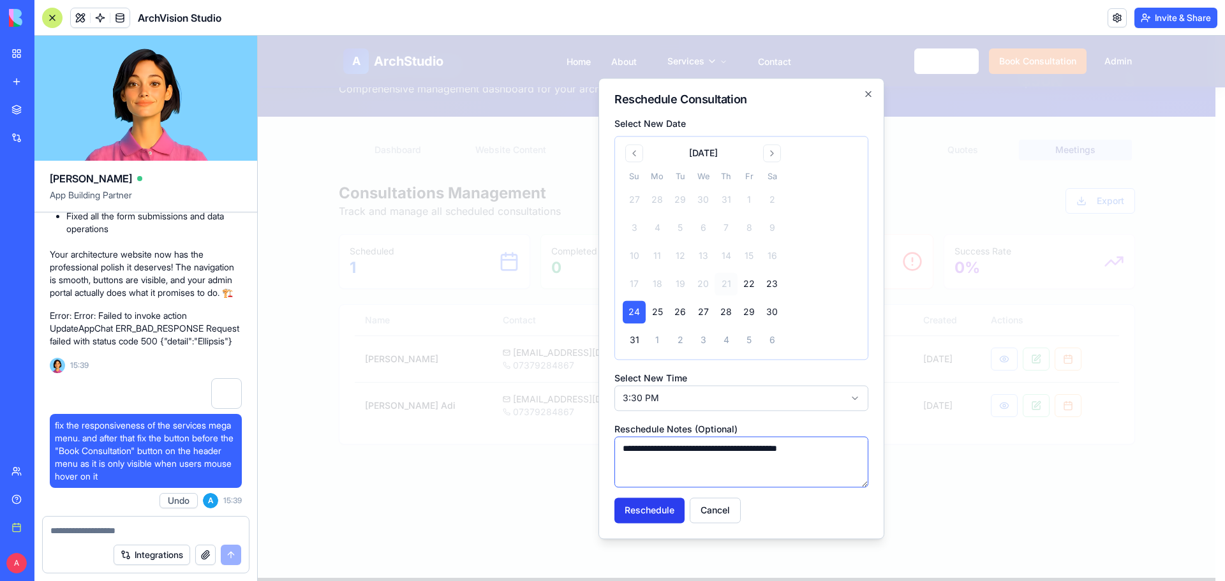
type textarea "**********"
click at [665, 503] on button "Reschedule" at bounding box center [649, 511] width 70 height 26
click at [867, 91] on icon "button" at bounding box center [868, 94] width 10 height 10
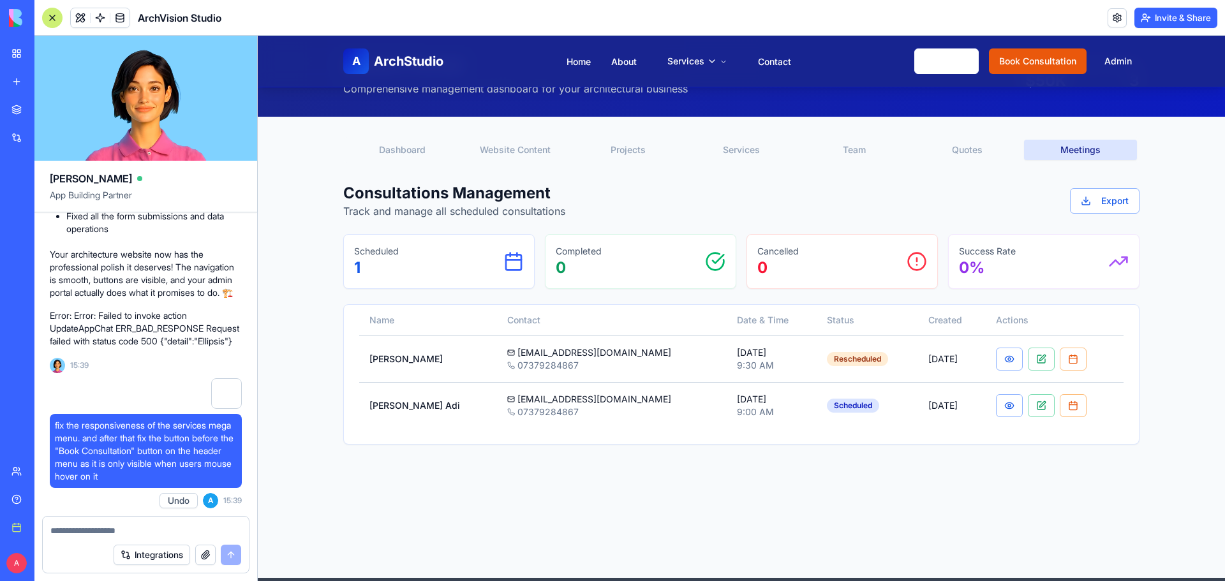
click at [900, 500] on div "**********" at bounding box center [741, 306] width 967 height 546
click at [535, 143] on button "Website Content" at bounding box center [515, 150] width 113 height 20
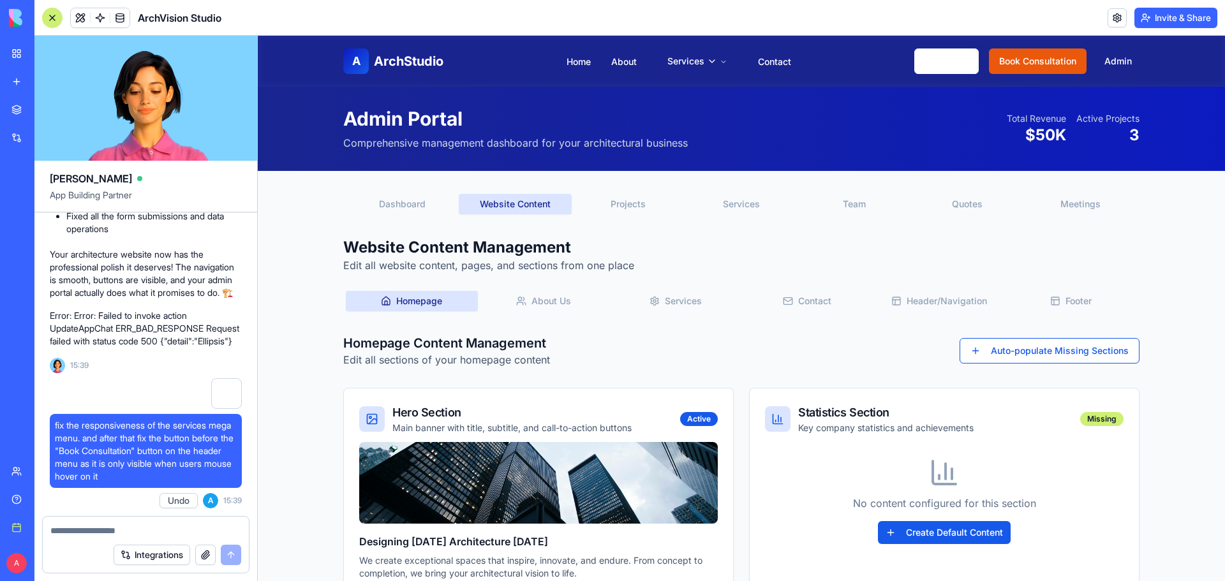
click at [539, 304] on button "About Us" at bounding box center [544, 301] width 132 height 20
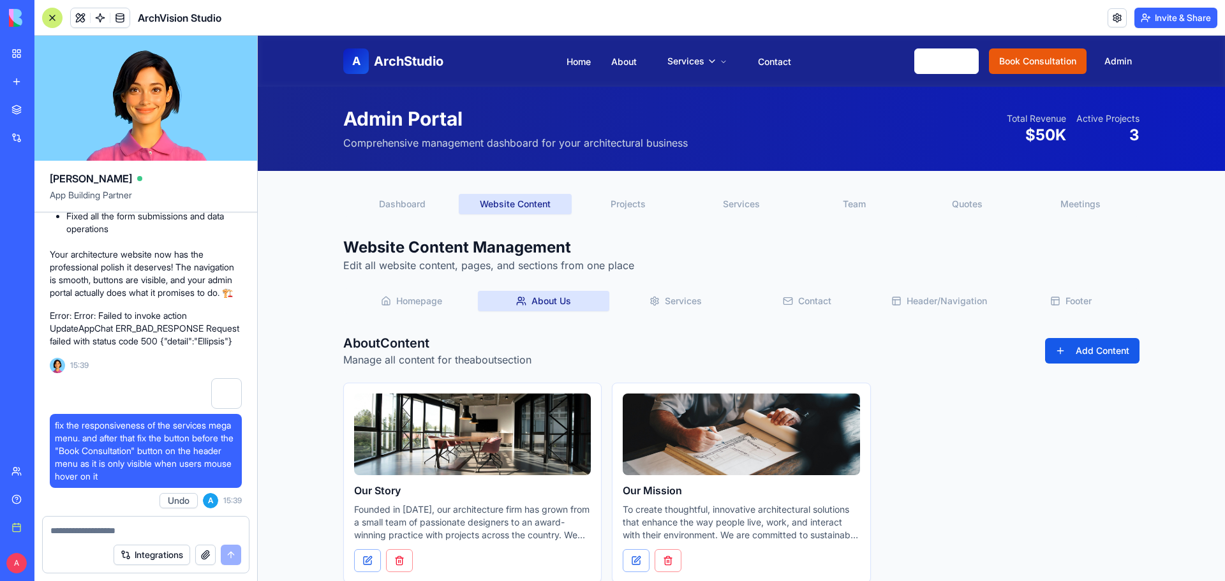
click at [661, 301] on button "Services" at bounding box center [675, 301] width 132 height 20
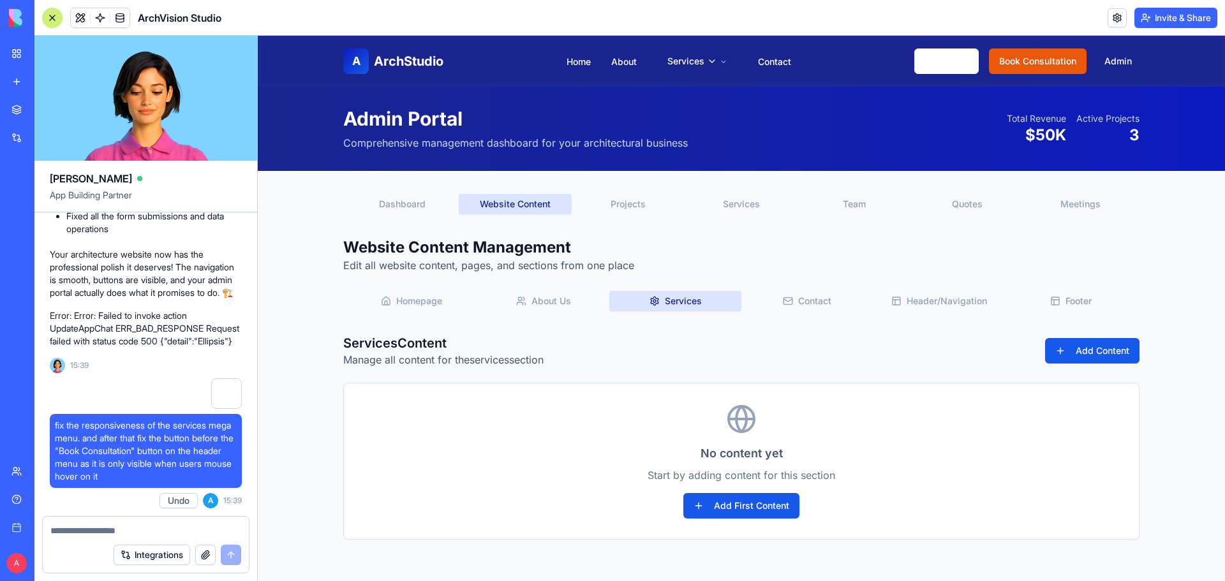
click at [790, 293] on button "Contact" at bounding box center [807, 301] width 132 height 20
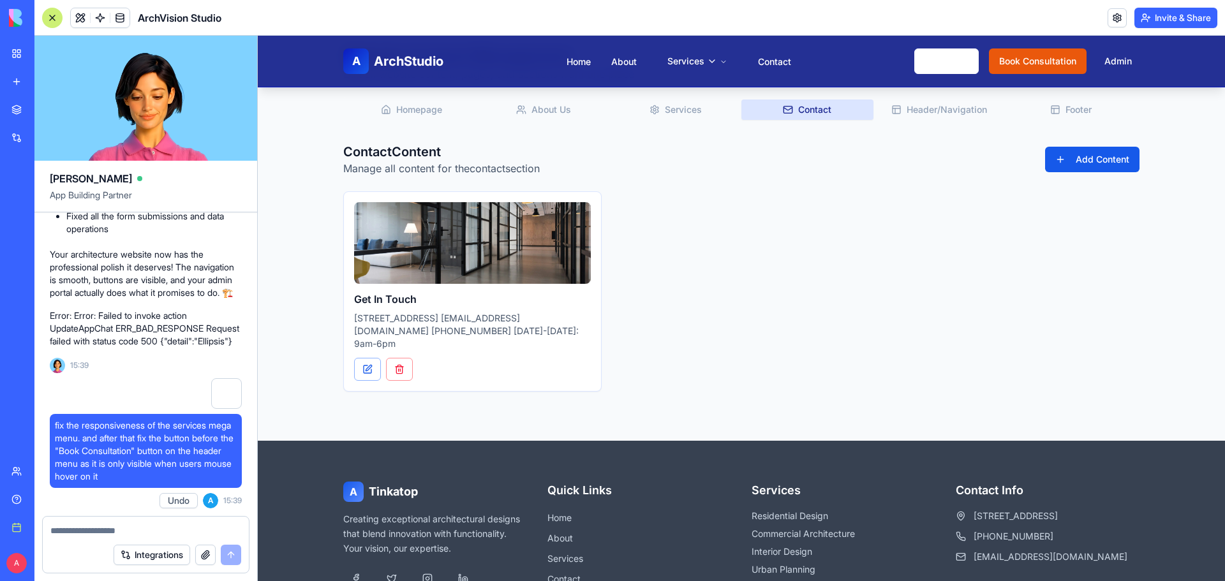
scroll to position [64, 0]
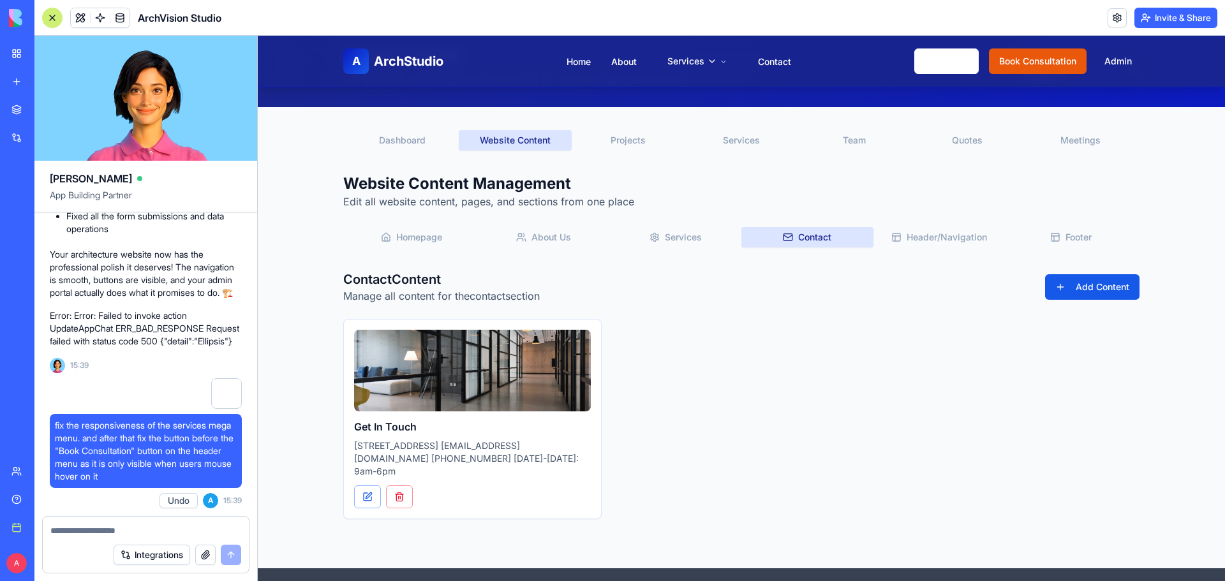
click at [939, 226] on div "Homepage About Us Services Contact Header/Navigation Footer" at bounding box center [741, 238] width 796 height 26
click at [939, 233] on button "Header/Navigation" at bounding box center [939, 237] width 132 height 20
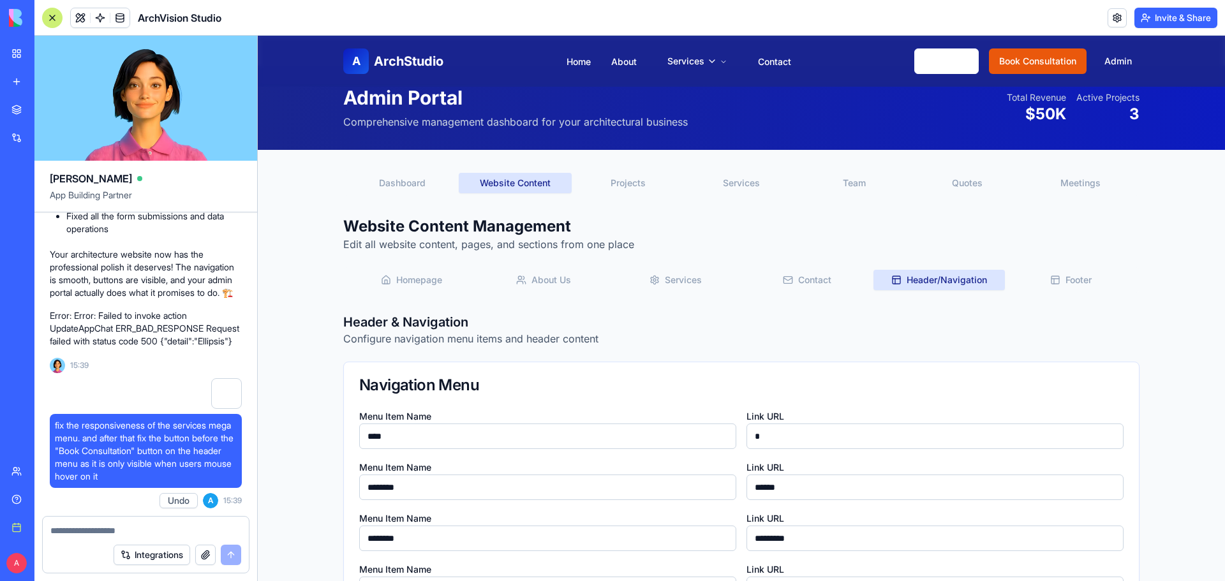
scroll to position [0, 0]
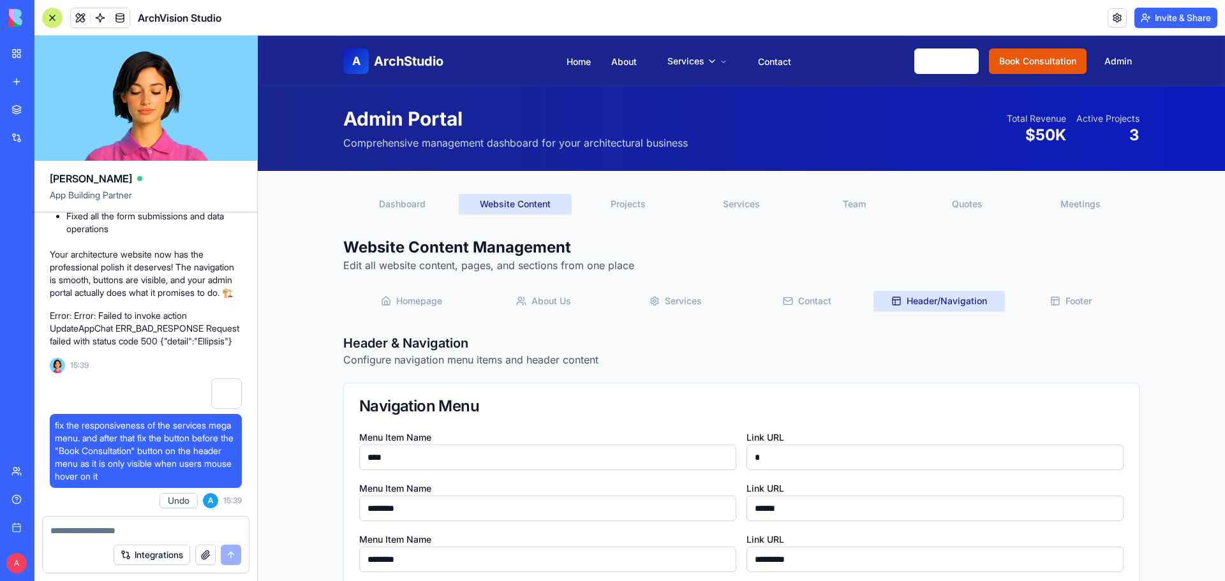
click at [1046, 292] on button "Footer" at bounding box center [1071, 301] width 132 height 20
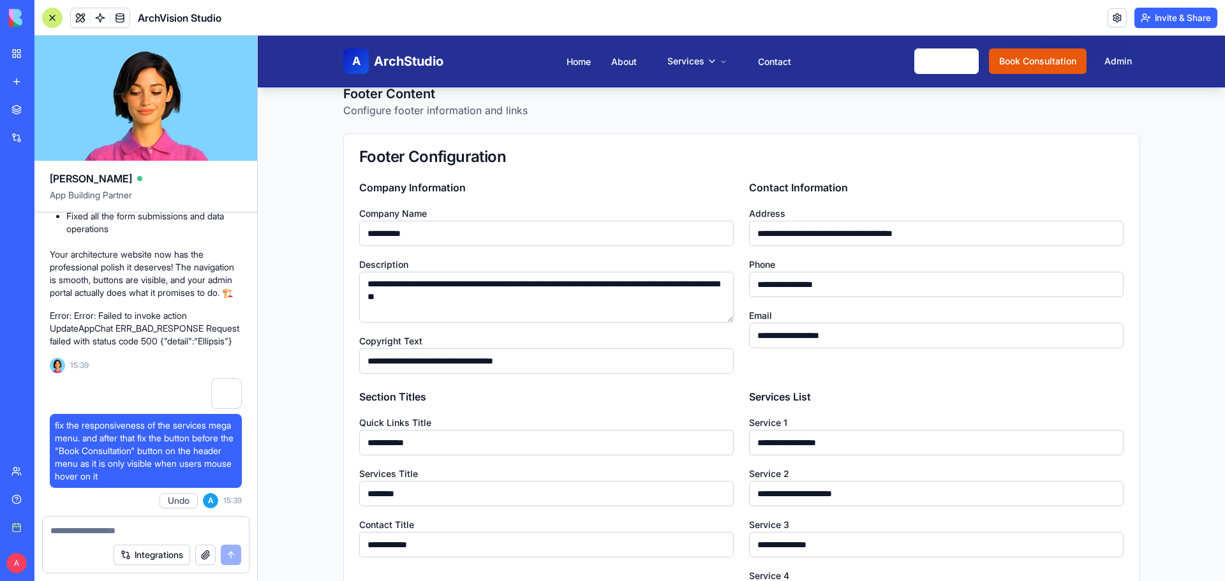
scroll to position [255, 0]
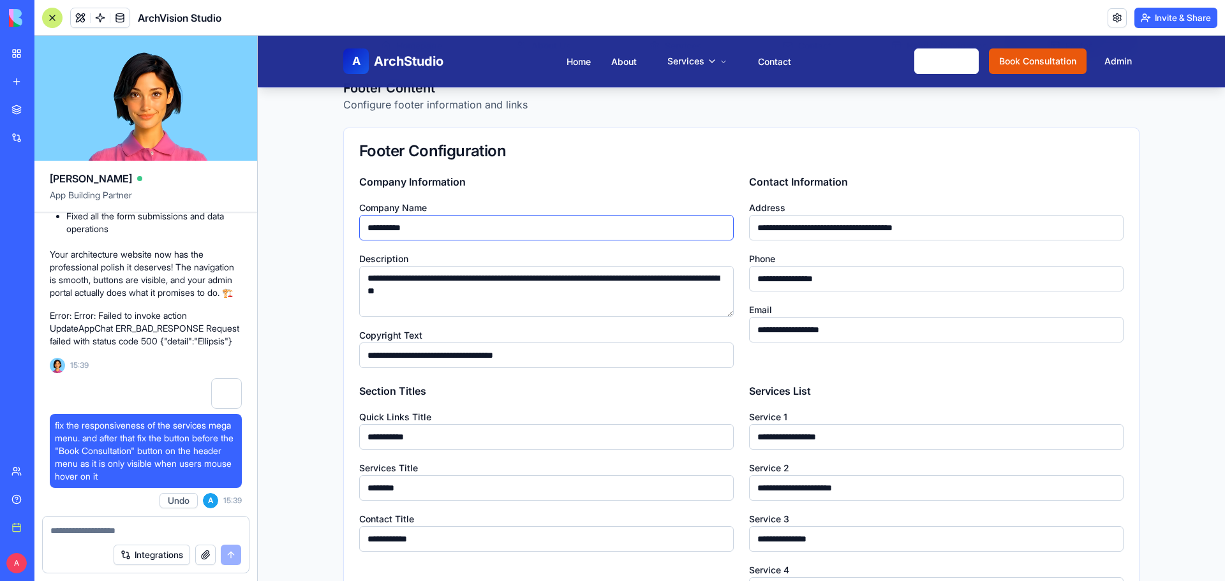
drag, startPoint x: 431, startPoint y: 230, endPoint x: 310, endPoint y: 219, distance: 121.1
click at [310, 219] on div "**********" at bounding box center [741, 400] width 967 height 1137
click at [382, 230] on input "**********" at bounding box center [546, 228] width 375 height 26
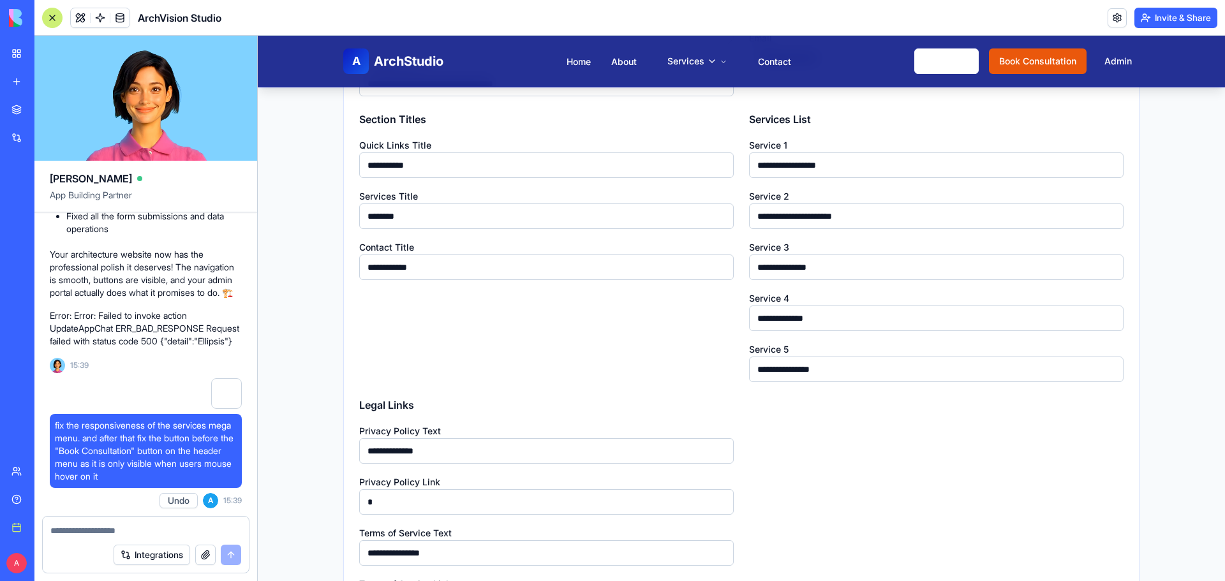
scroll to position [829, 0]
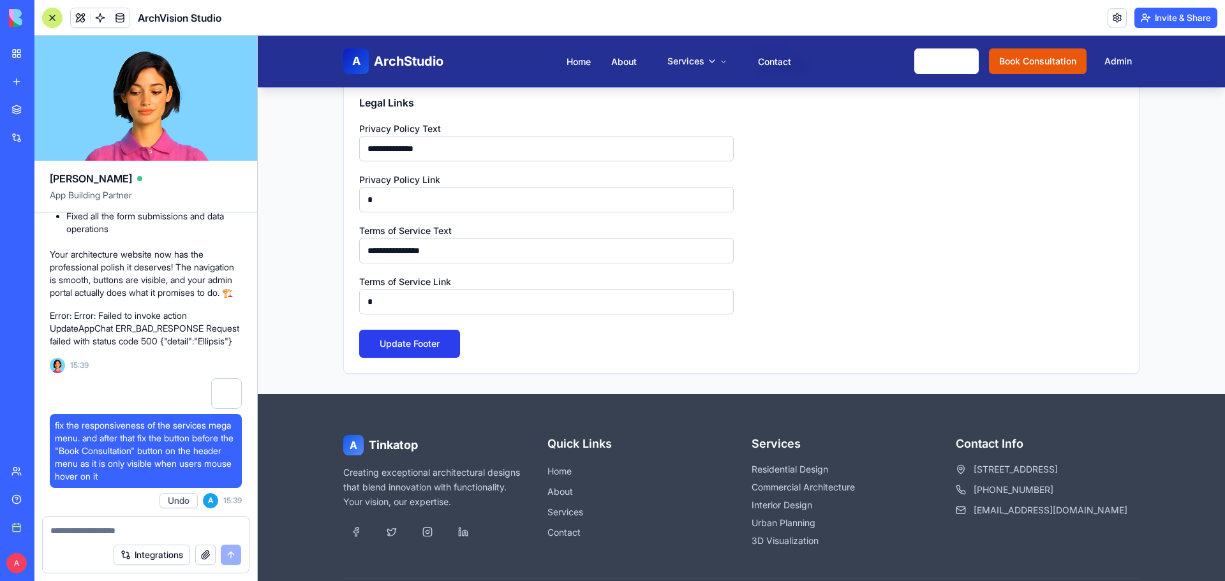
type input "*********"
click at [424, 349] on button "Update Footer" at bounding box center [409, 344] width 101 height 28
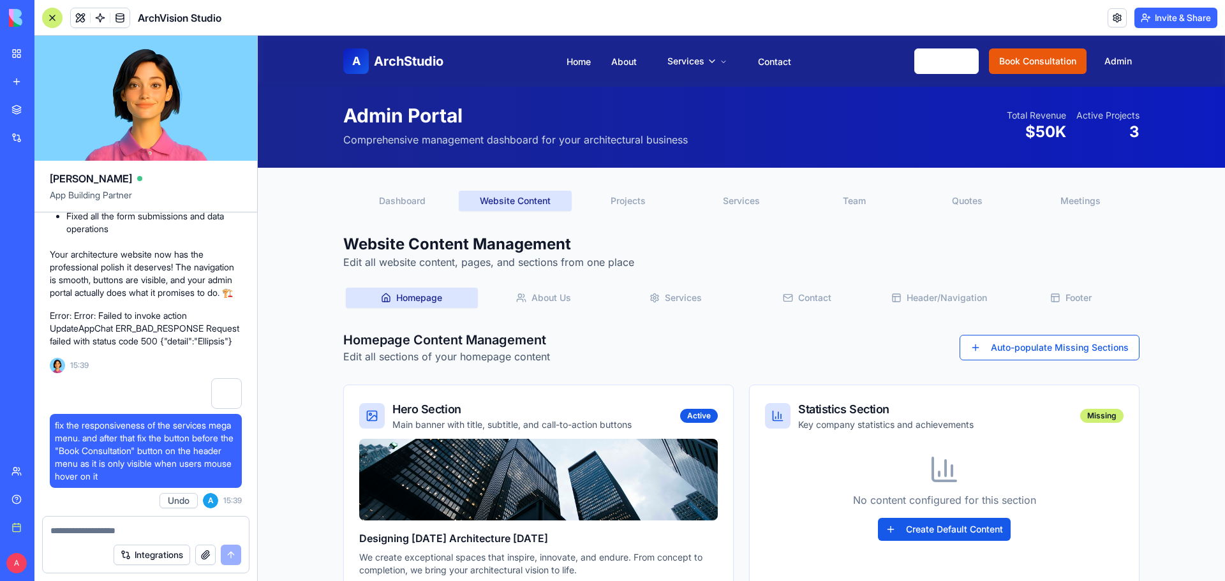
scroll to position [0, 0]
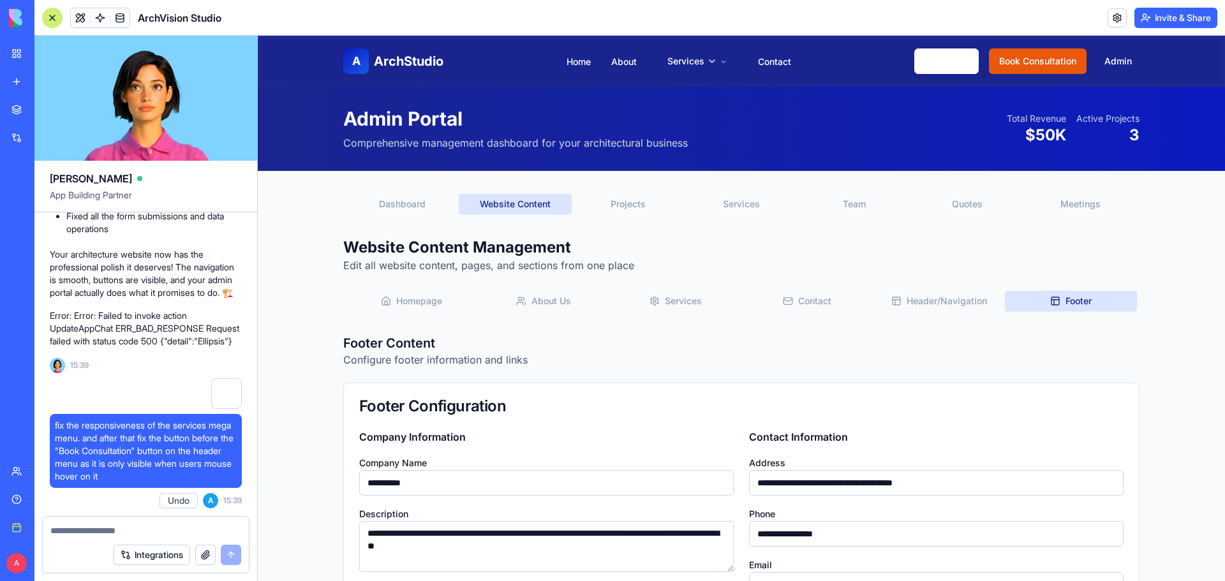
click at [1078, 307] on button "Footer" at bounding box center [1071, 301] width 132 height 20
click at [917, 307] on button "Header/Navigation" at bounding box center [939, 301] width 132 height 20
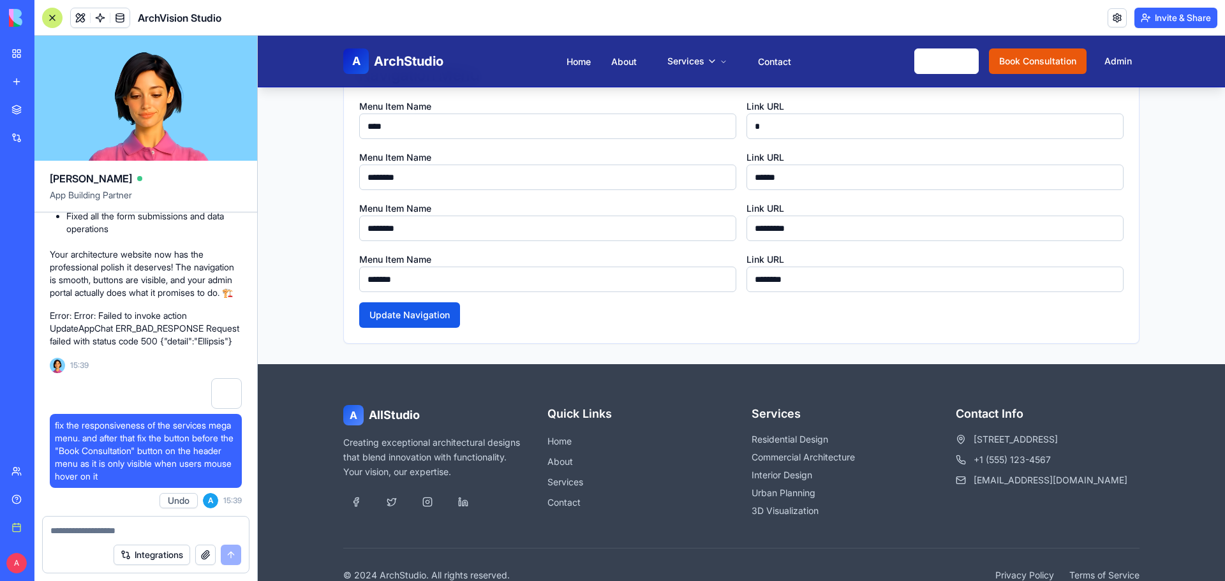
scroll to position [309, 0]
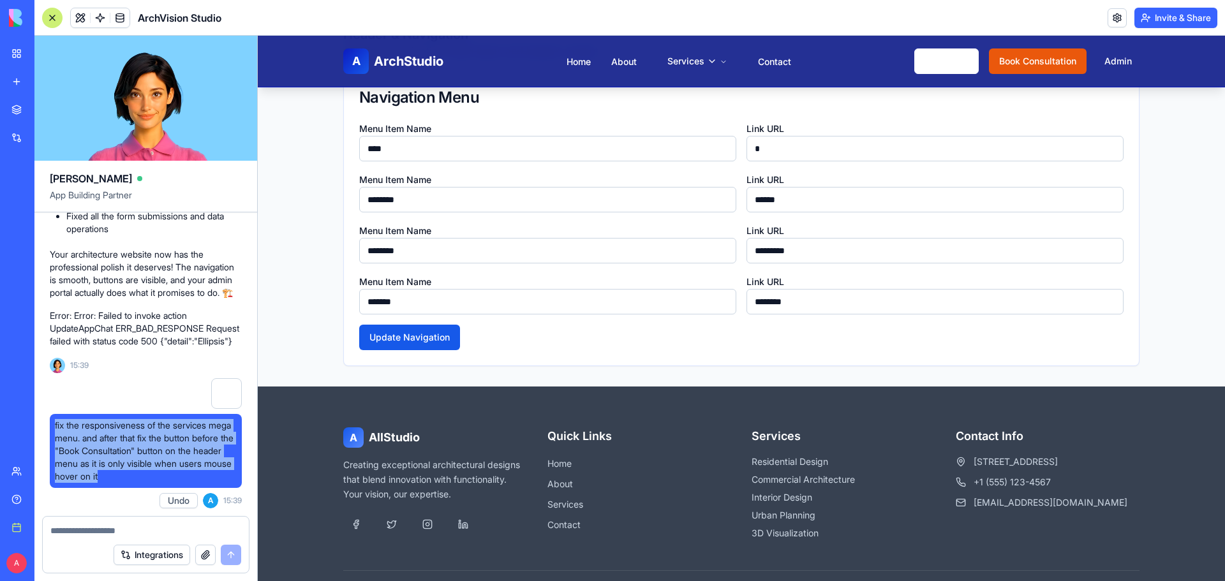
drag, startPoint x: 166, startPoint y: 474, endPoint x: 48, endPoint y: 421, distance: 128.8
copy span "fix the responsiveness of the services mega menu. and after that fix the button…"
